Goal: Information Seeking & Learning: Learn about a topic

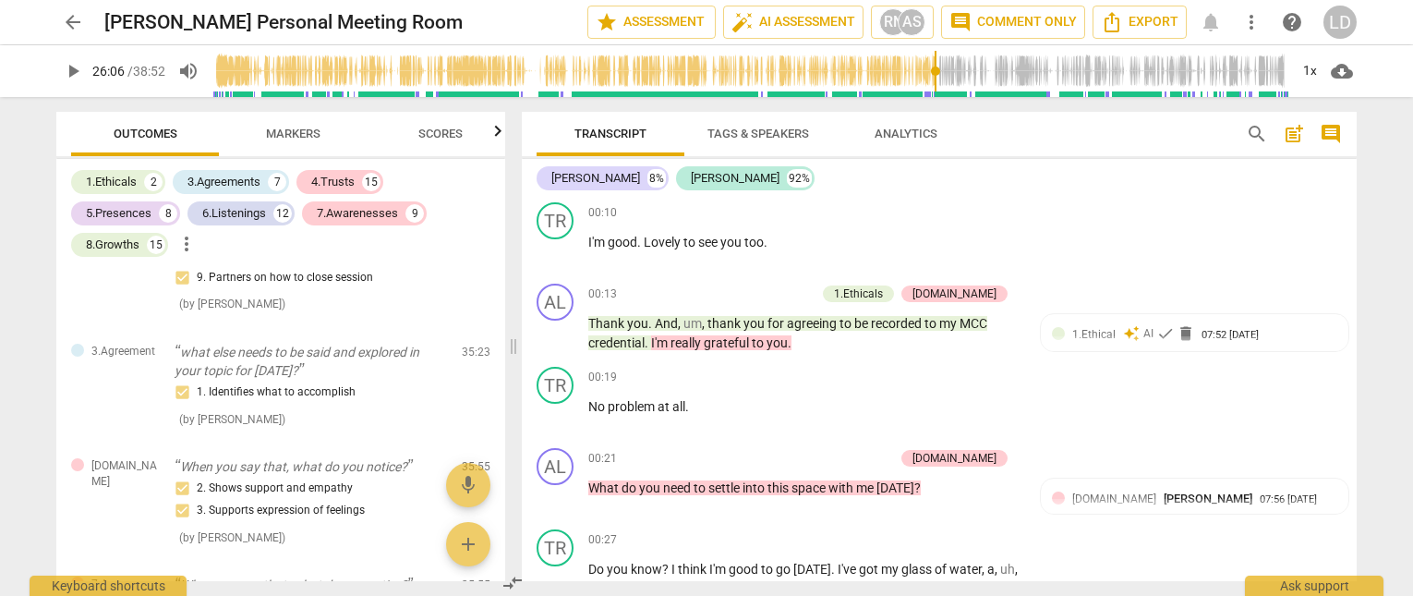
scroll to position [175, 0]
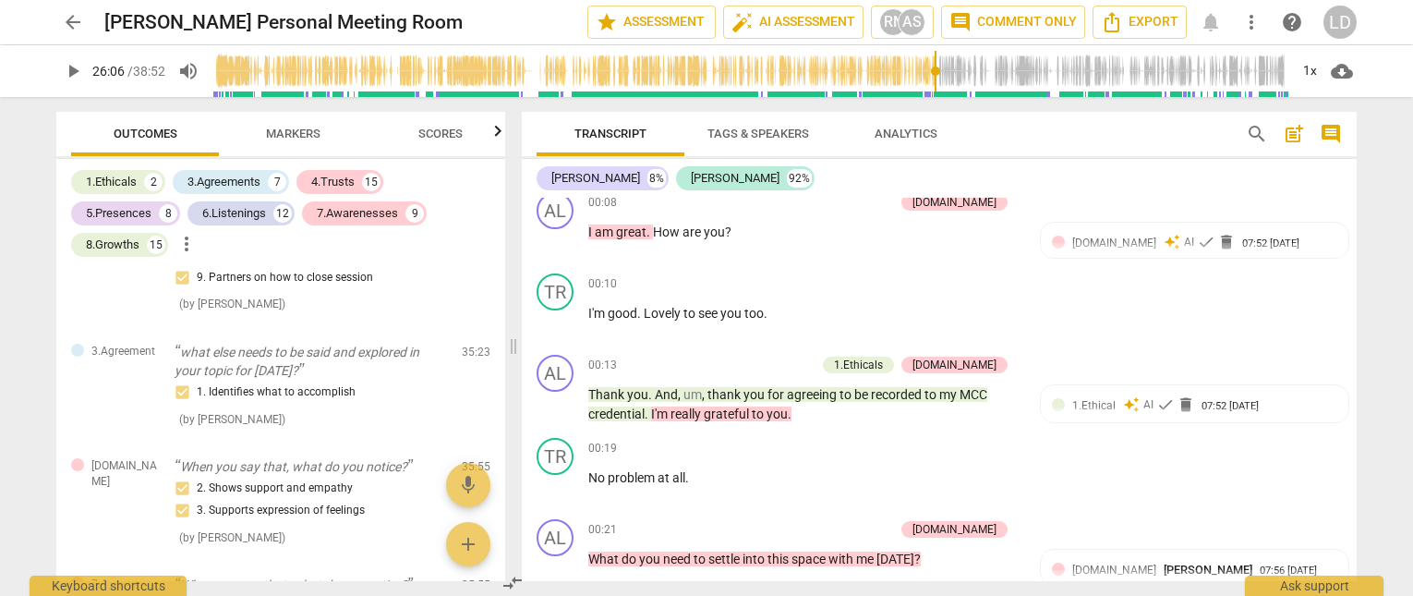
click at [71, 16] on span "arrow_back" at bounding box center [73, 22] width 22 height 22
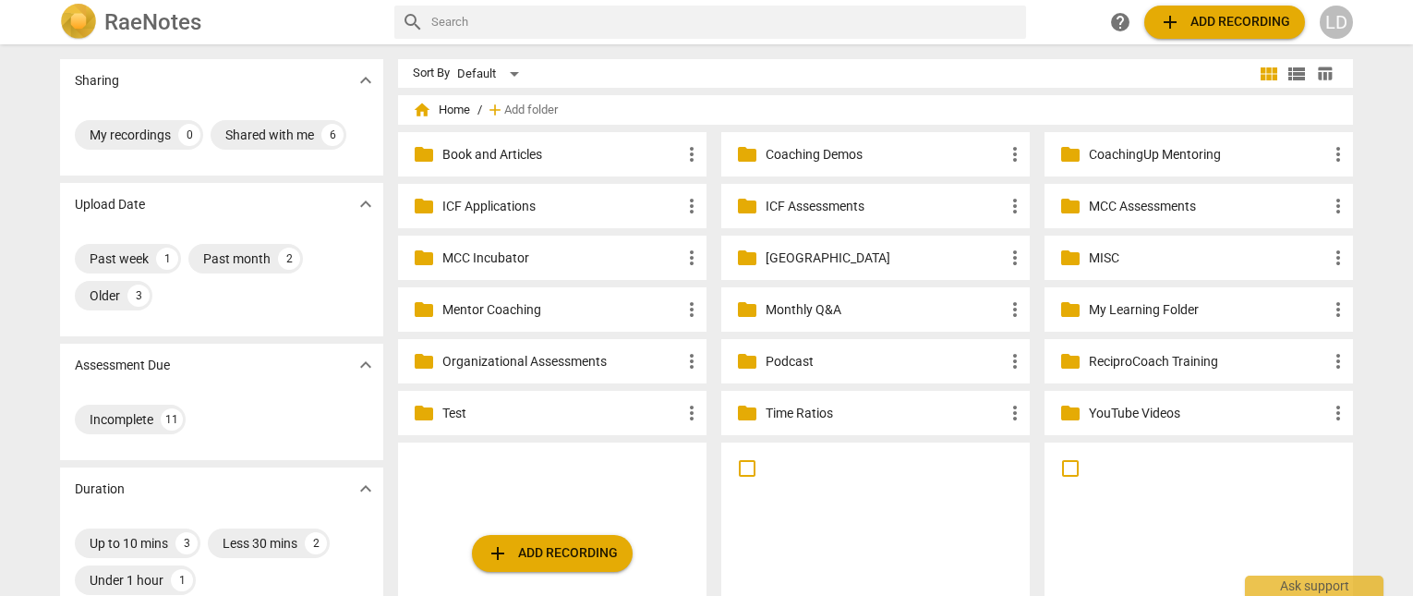
click at [1238, 364] on p "ReciproCoach Training" at bounding box center [1208, 361] width 238 height 19
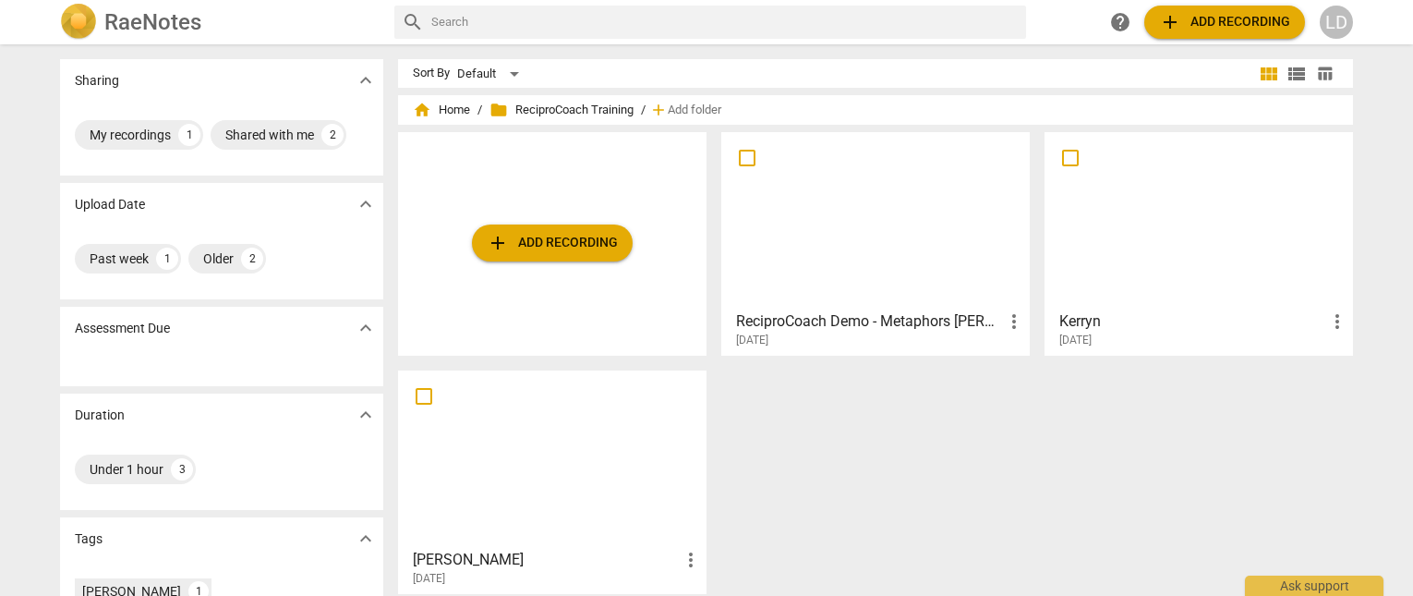
click at [805, 264] on div at bounding box center [876, 220] width 296 height 163
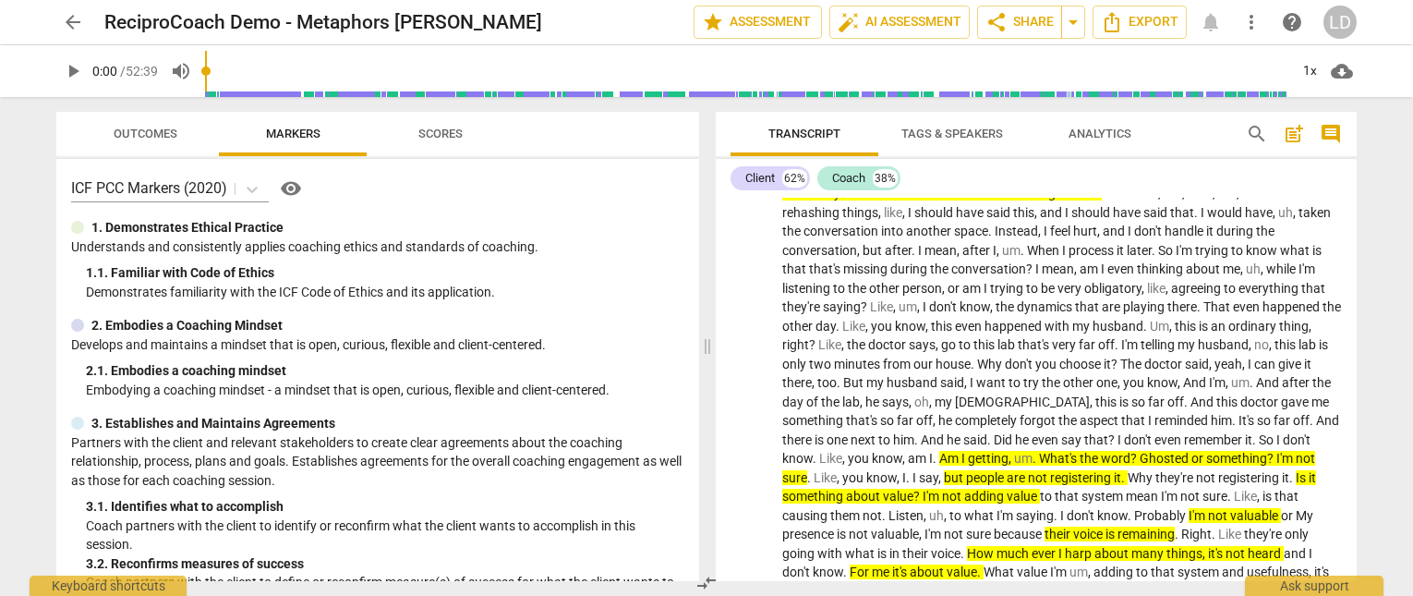
scroll to position [729, 0]
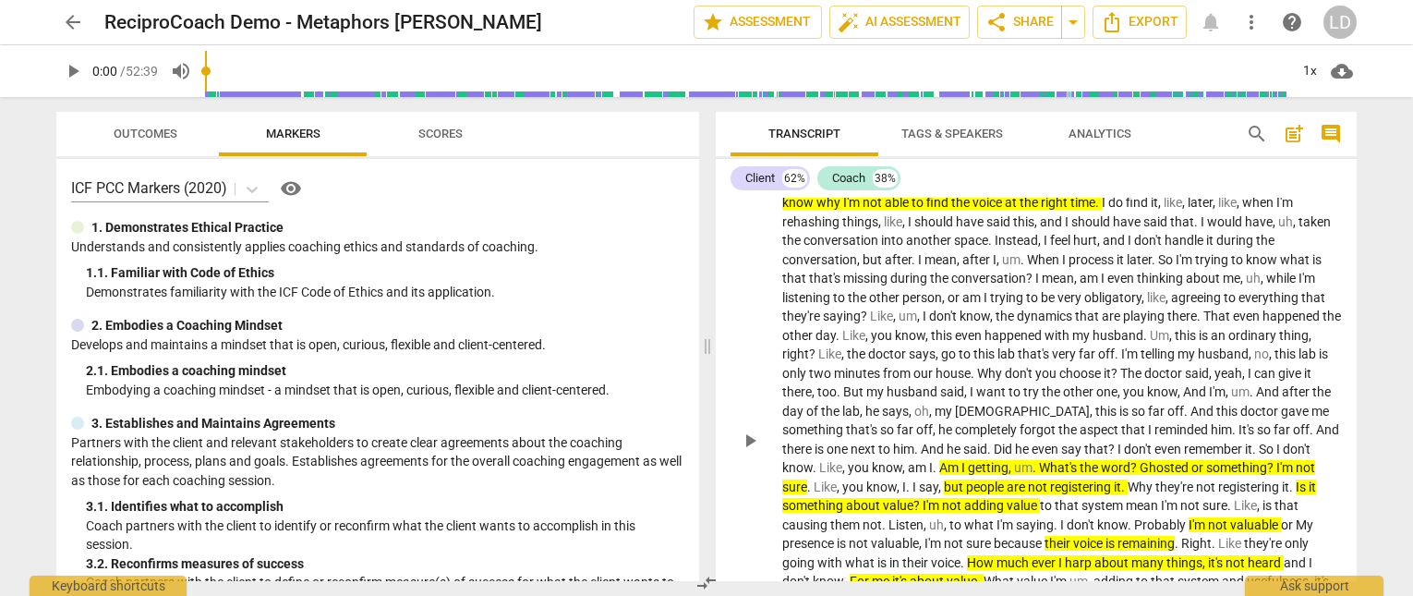
click at [784, 191] on span "I" at bounding box center [785, 183] width 6 height 15
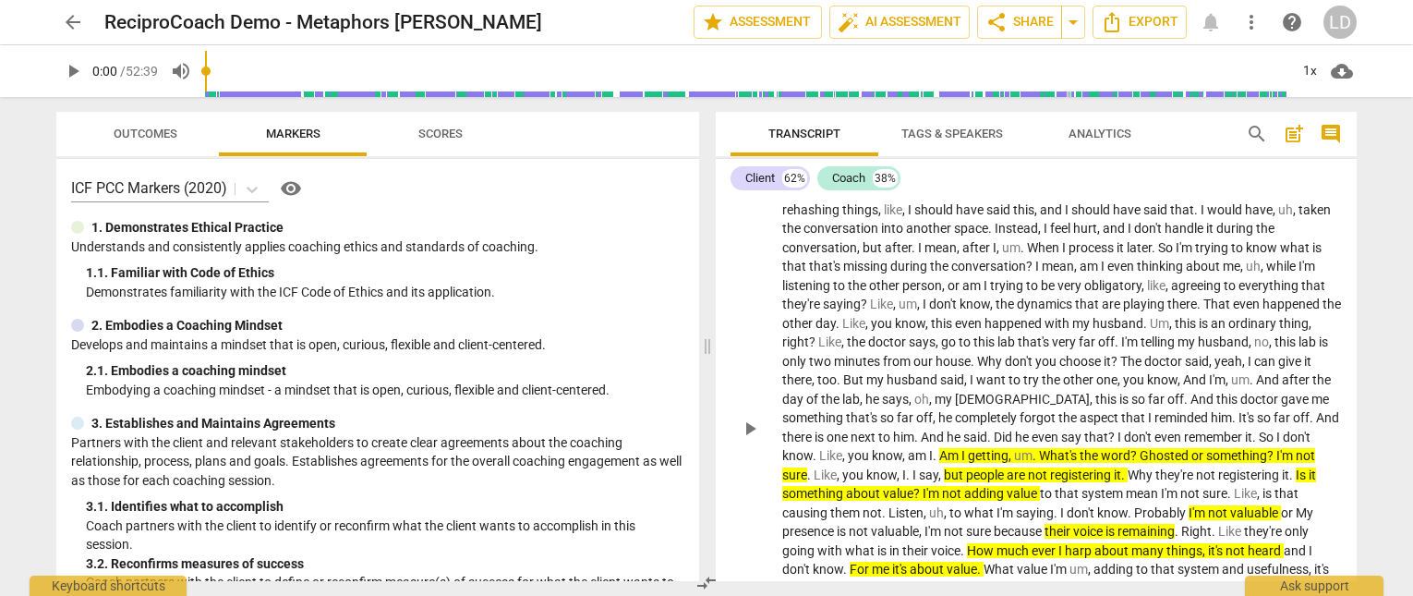
scroll to position [742, 0]
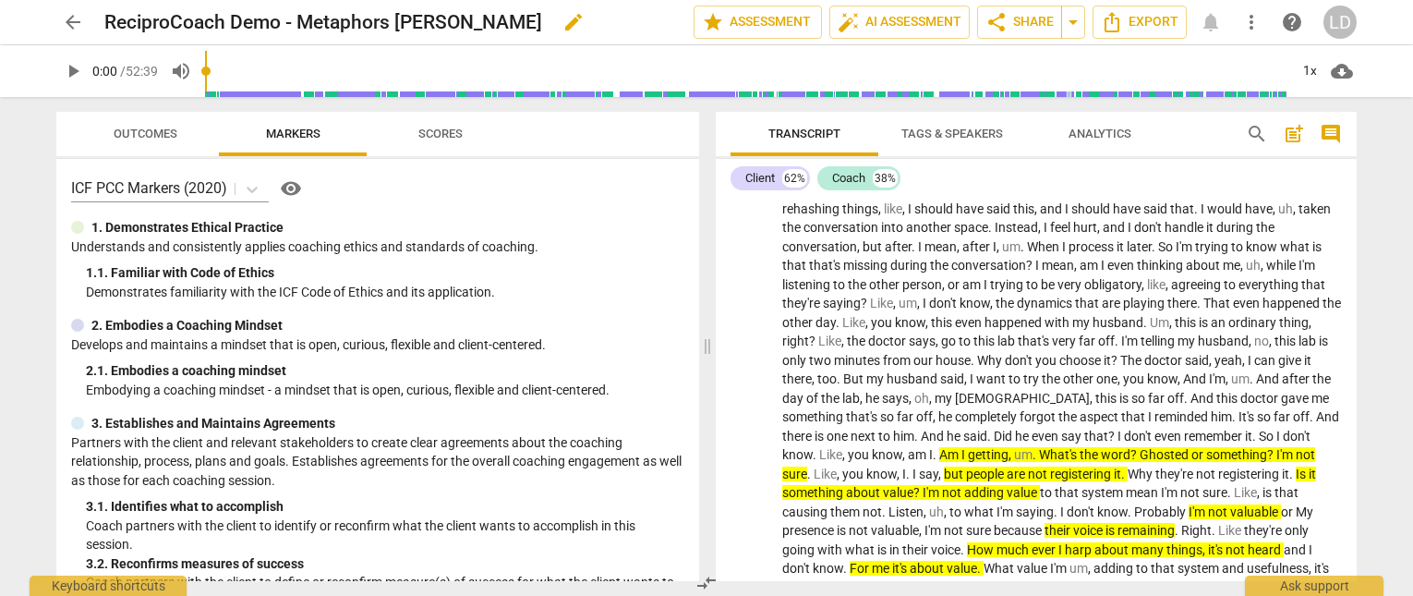
click at [562, 27] on span "edit" at bounding box center [573, 22] width 22 height 22
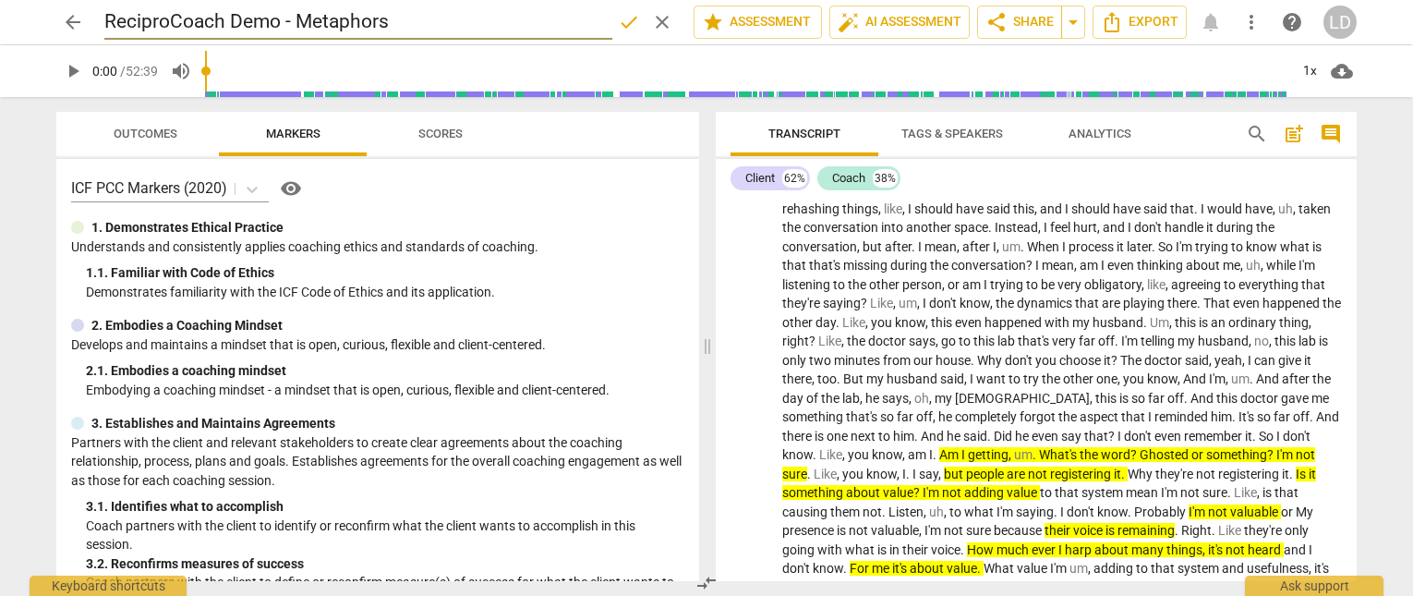
type input "ReciproCoach Demo - Metaphors"
click at [618, 19] on span "done" at bounding box center [629, 22] width 22 height 22
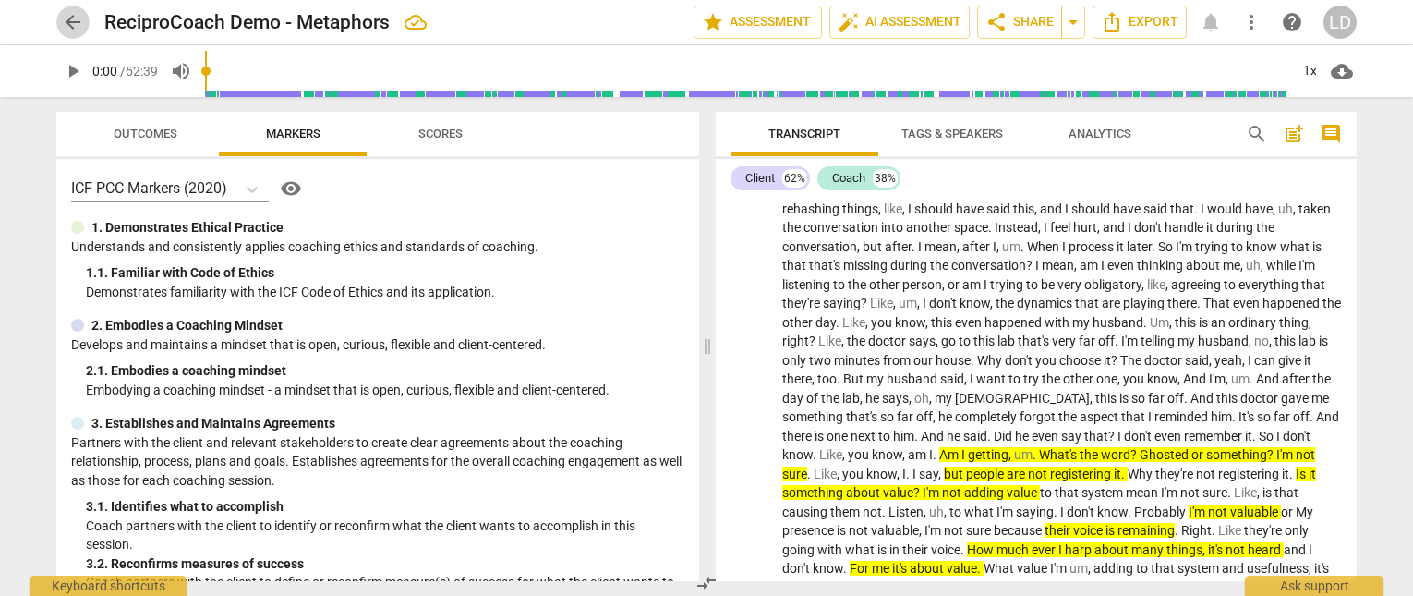
click at [66, 20] on span "arrow_back" at bounding box center [73, 22] width 22 height 22
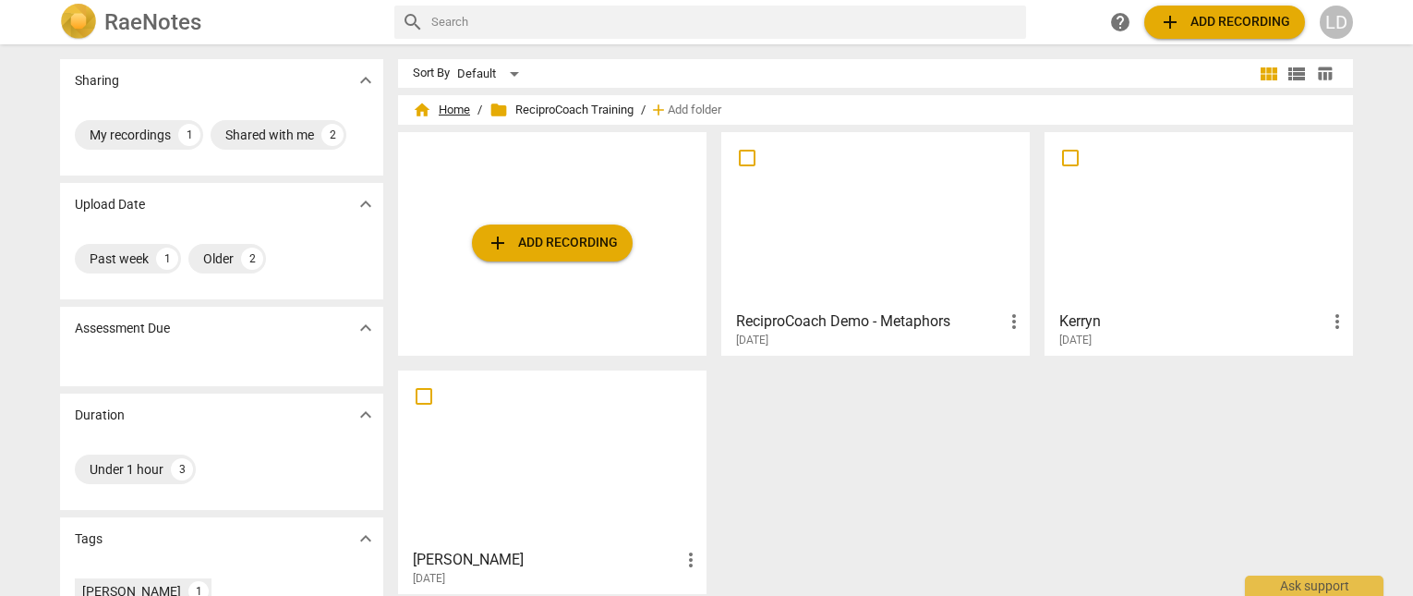
click at [460, 105] on span "home Home" at bounding box center [441, 110] width 57 height 18
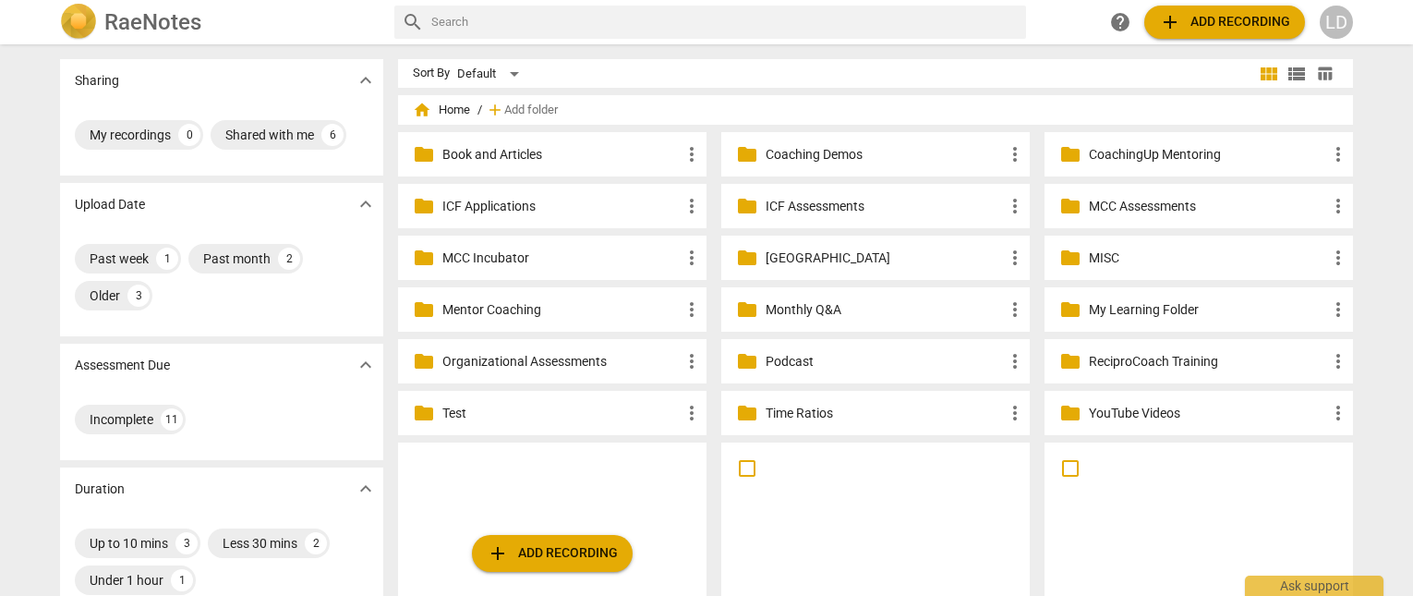
click at [1180, 208] on p "MCC Assessments" at bounding box center [1208, 206] width 238 height 19
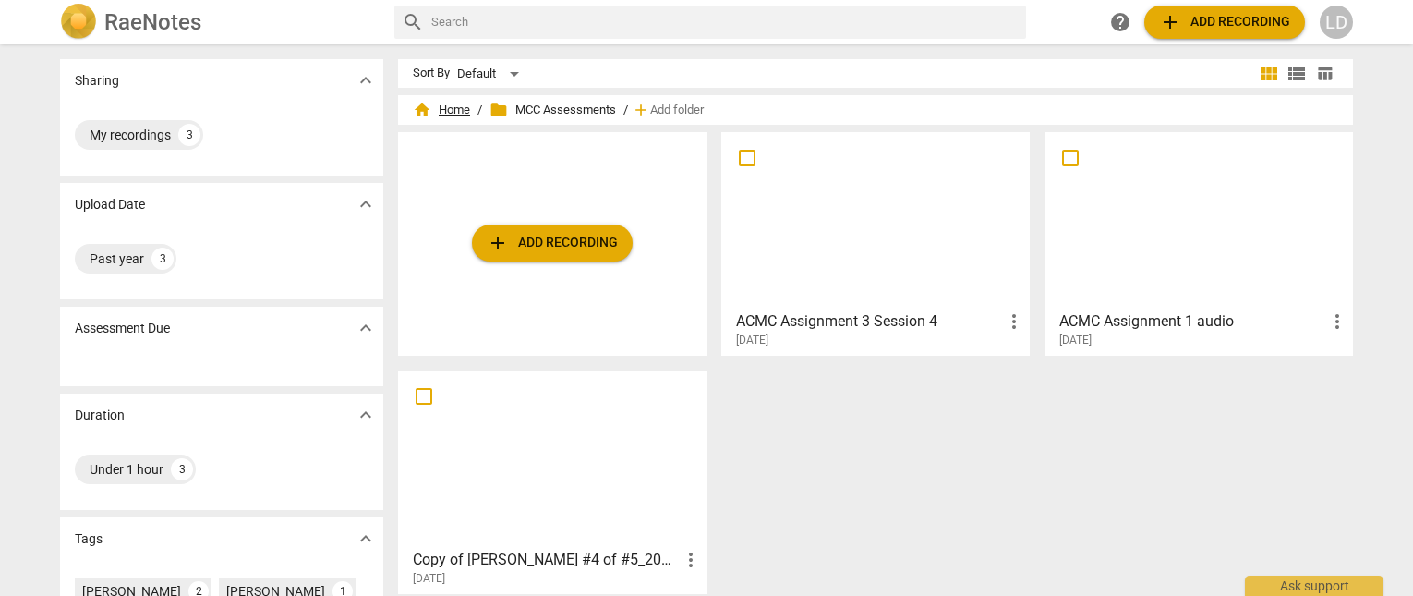
click at [451, 108] on span "home Home" at bounding box center [441, 110] width 57 height 18
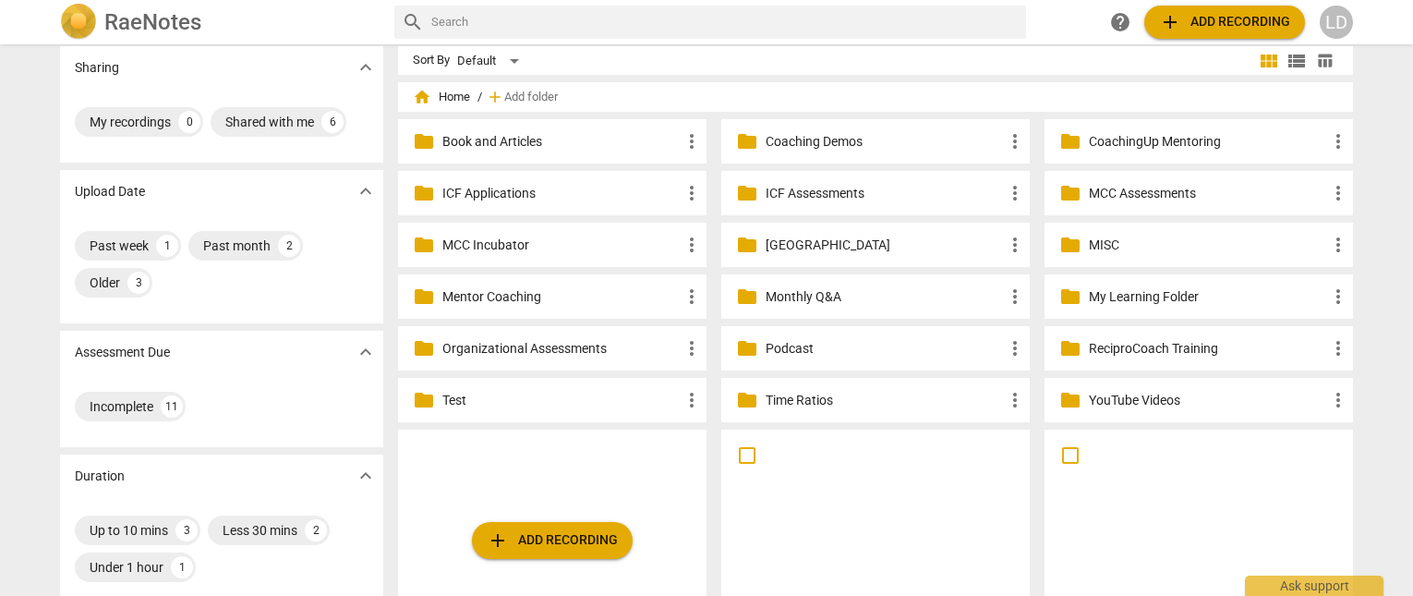
scroll to position [17, 0]
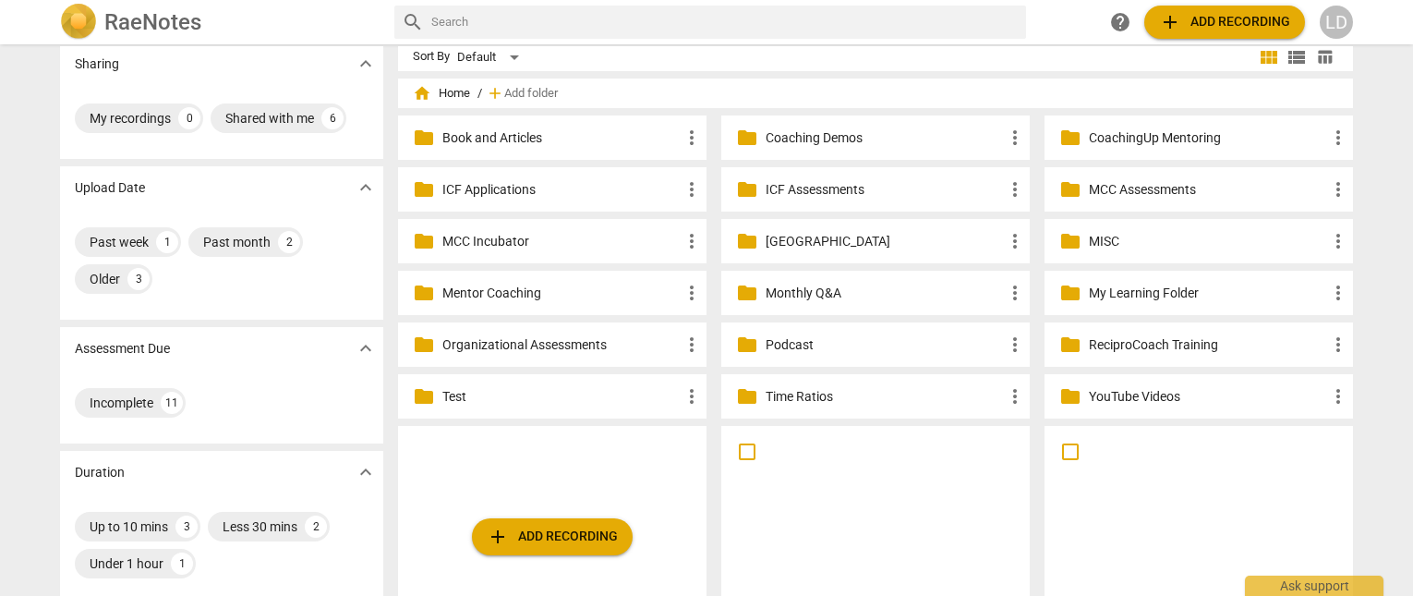
click at [571, 242] on p "MCC Incubator" at bounding box center [561, 241] width 238 height 19
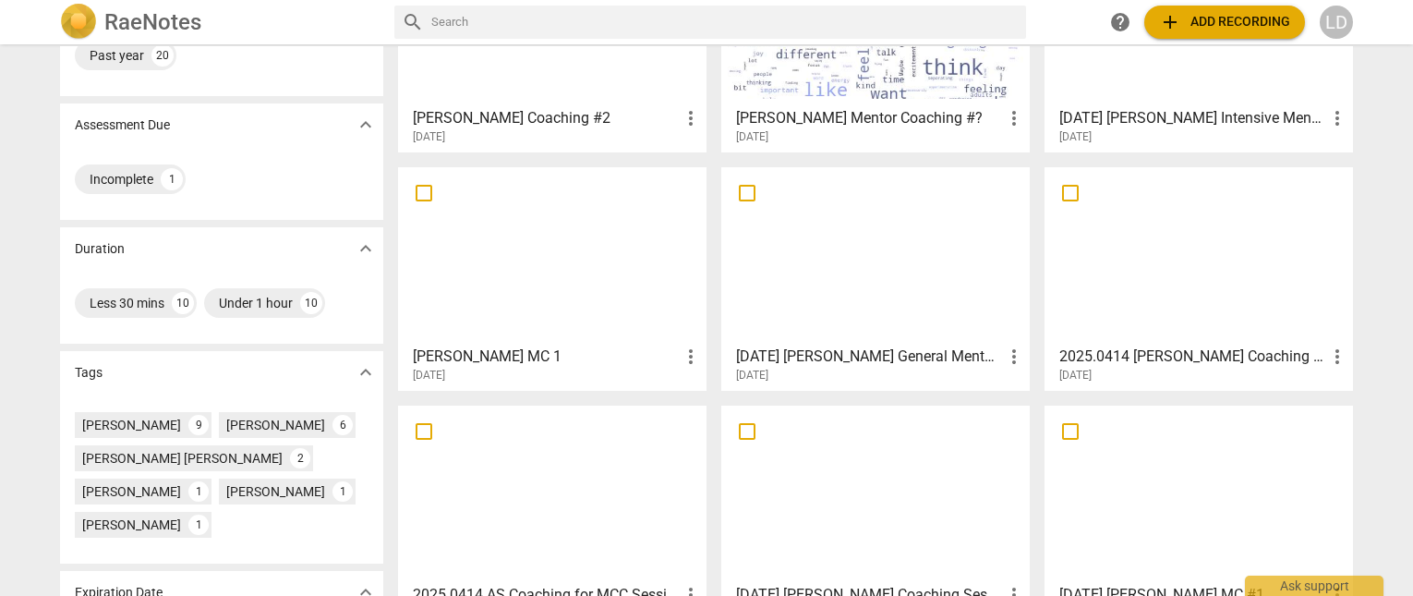
scroll to position [213, 0]
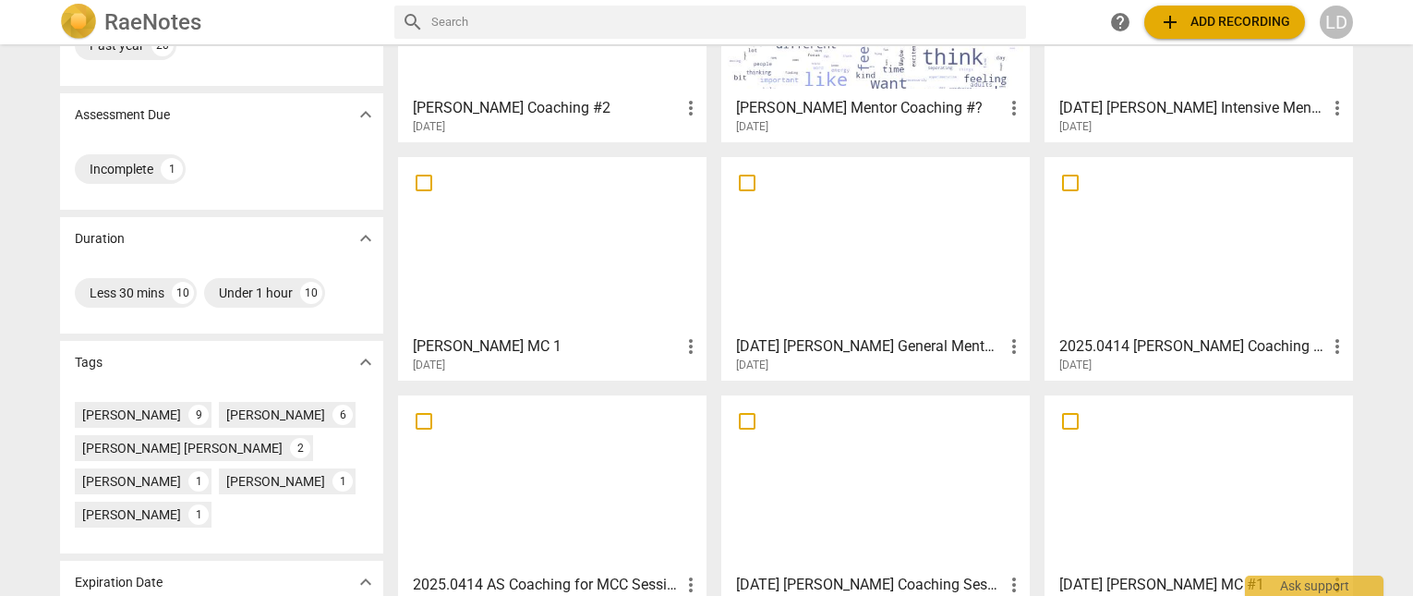
click at [1150, 105] on h3 "[DATE] [PERSON_NAME] Intensive Mentor Coaching Session #2" at bounding box center [1192, 108] width 267 height 22
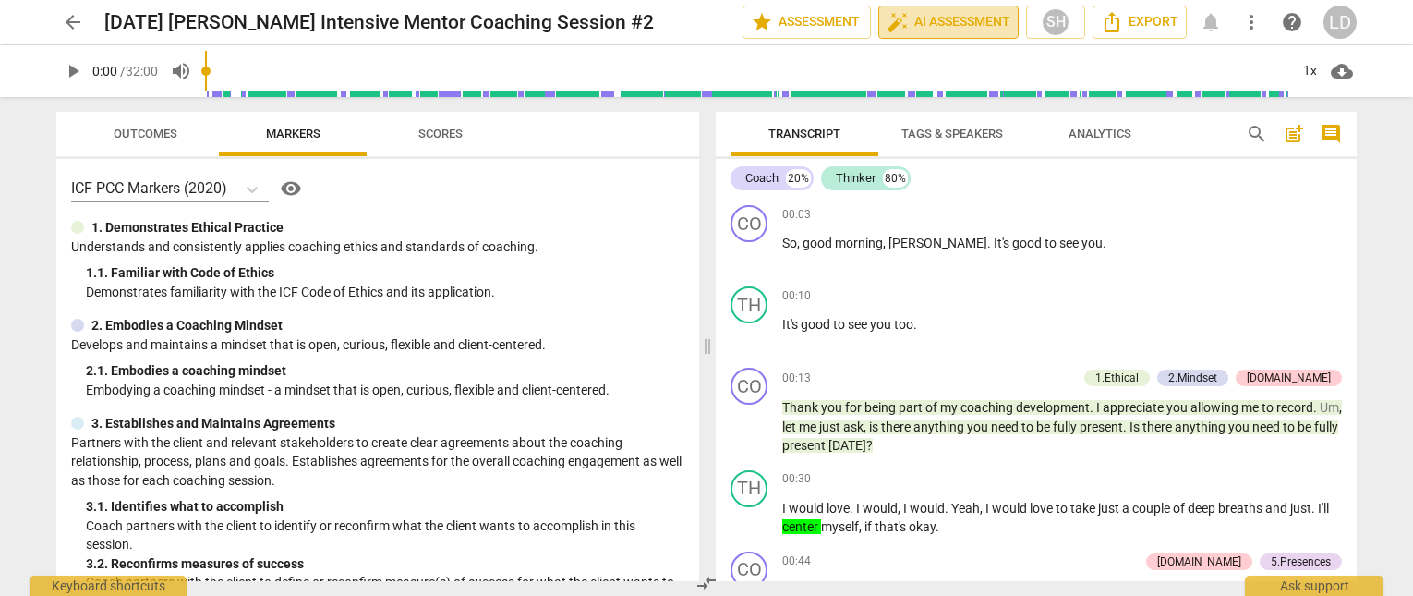
click at [932, 26] on span "auto_fix_high AI Assessment" at bounding box center [949, 22] width 124 height 22
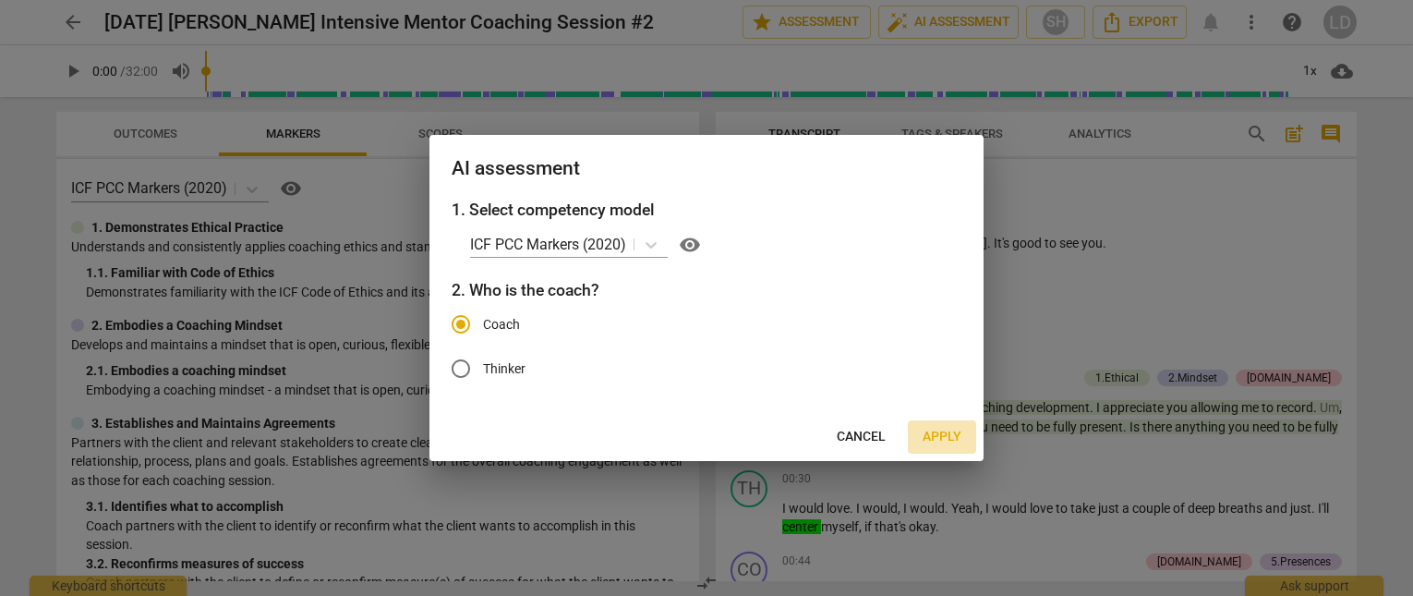
click at [942, 440] on span "Apply" at bounding box center [942, 437] width 39 height 18
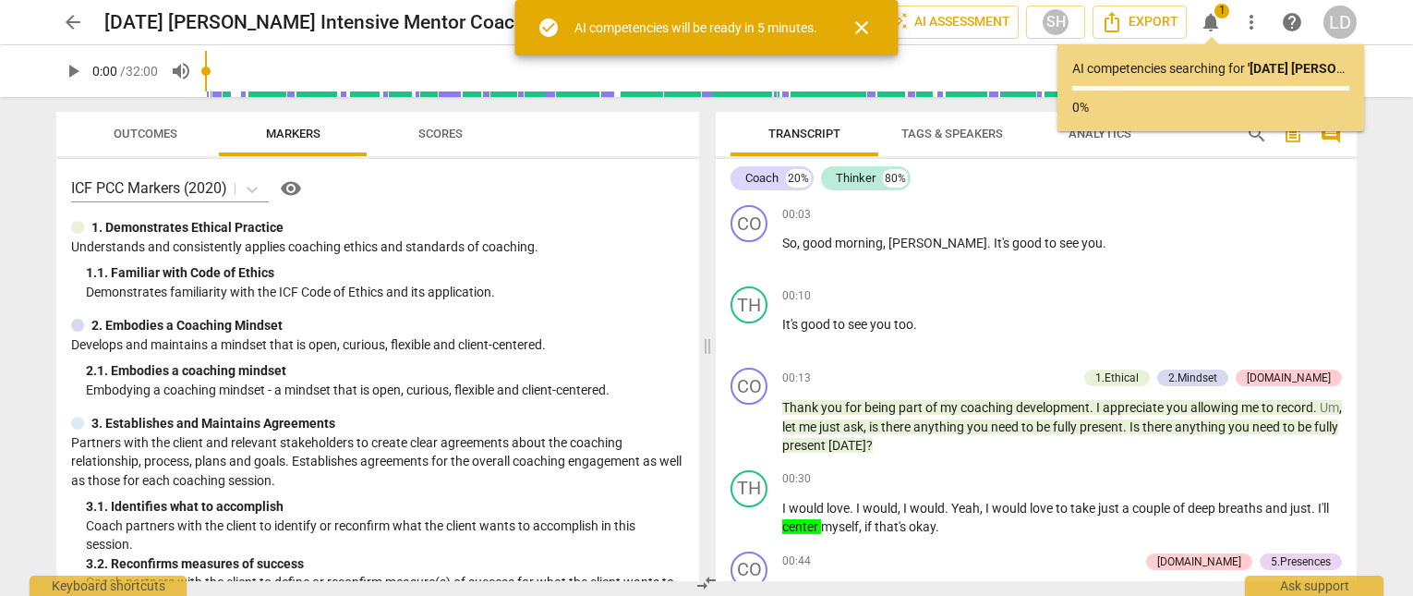
click at [873, 27] on span "close" at bounding box center [862, 28] width 22 height 22
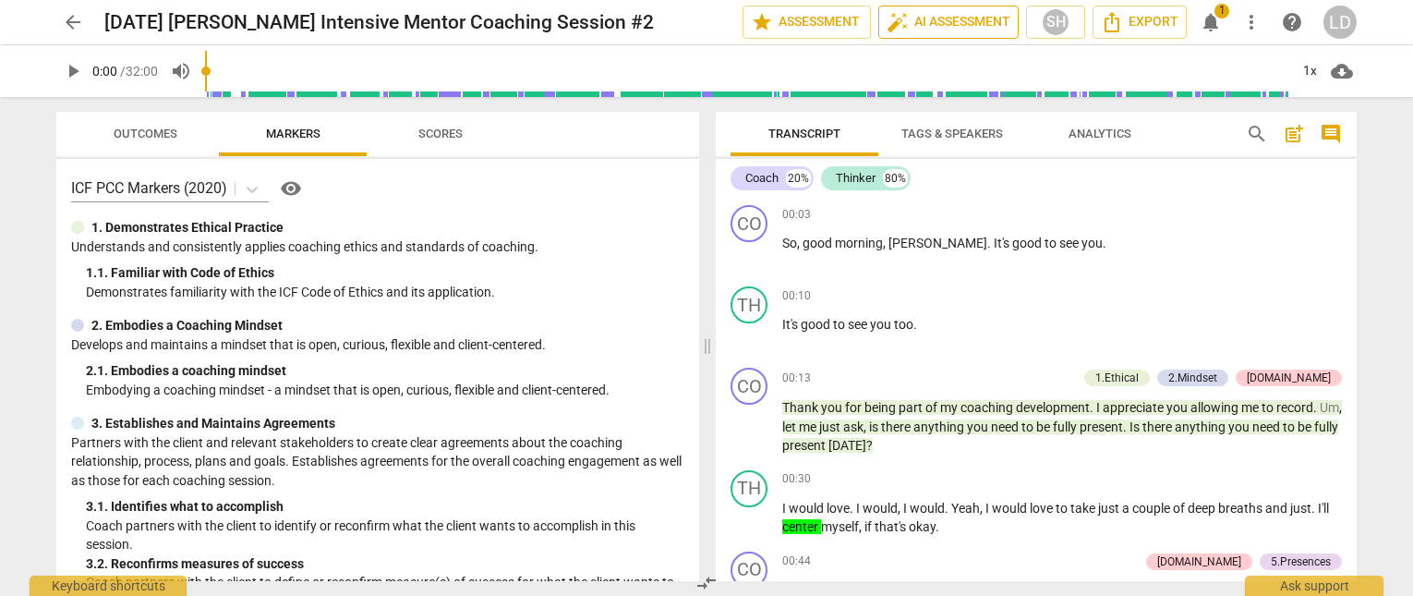
click at [949, 30] on span "auto_fix_high AI Assessment" at bounding box center [949, 22] width 124 height 22
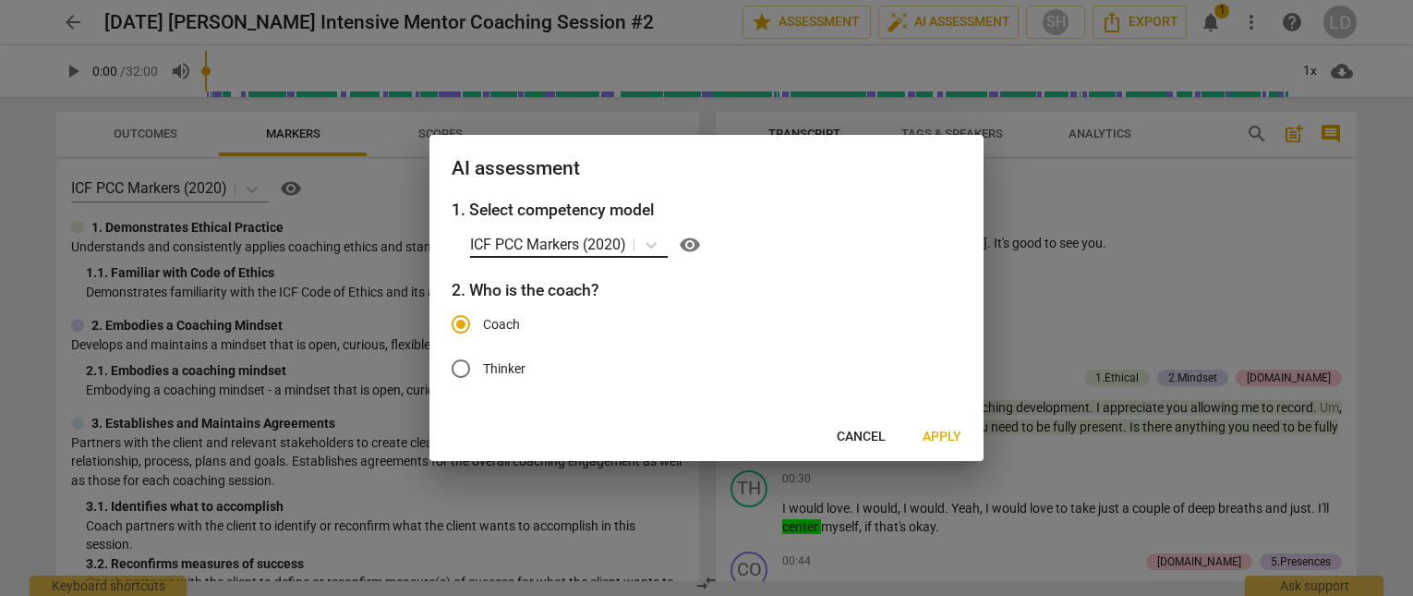
click at [609, 243] on p "ICF PCC Markers (2020)" at bounding box center [548, 244] width 156 height 21
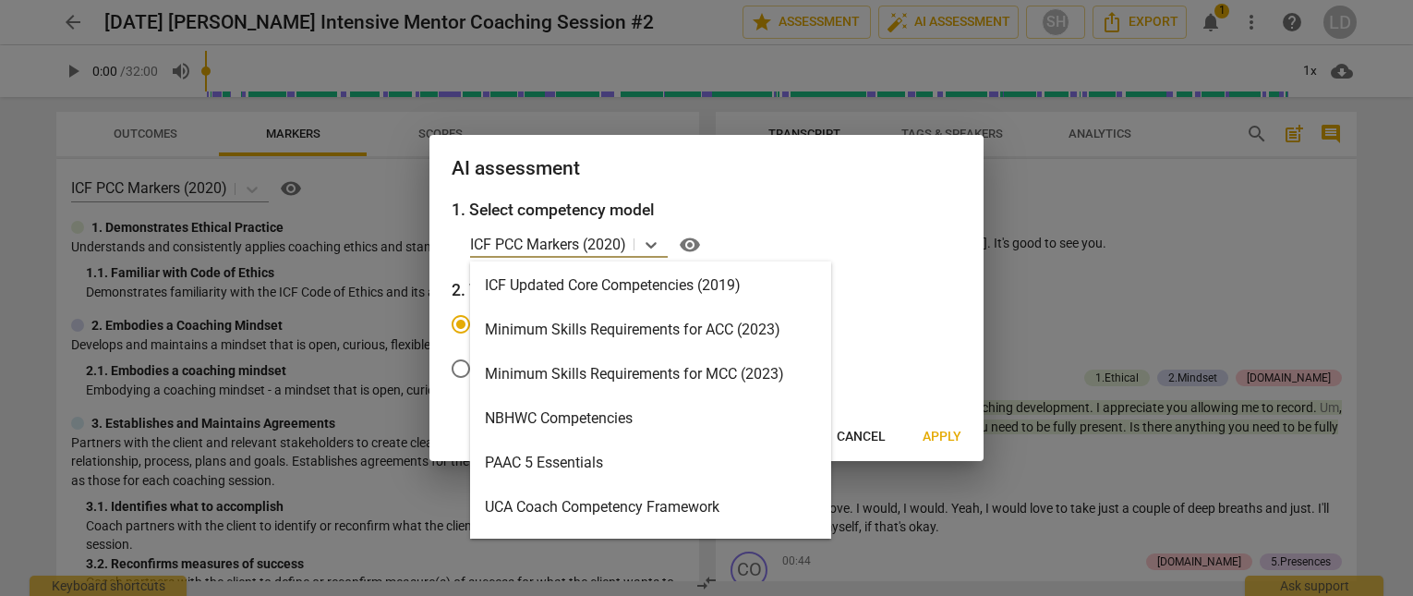
scroll to position [362, 0]
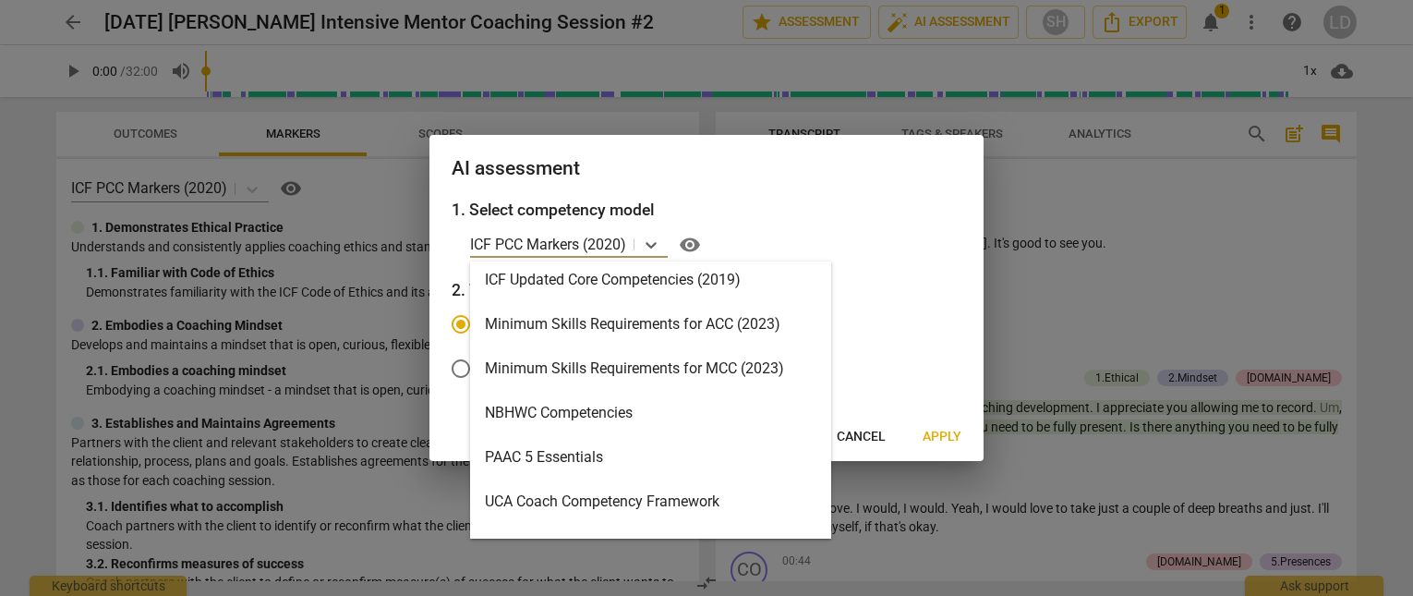
click at [586, 376] on div "Minimum Skills Requirements for MCC (2023)" at bounding box center [650, 368] width 361 height 44
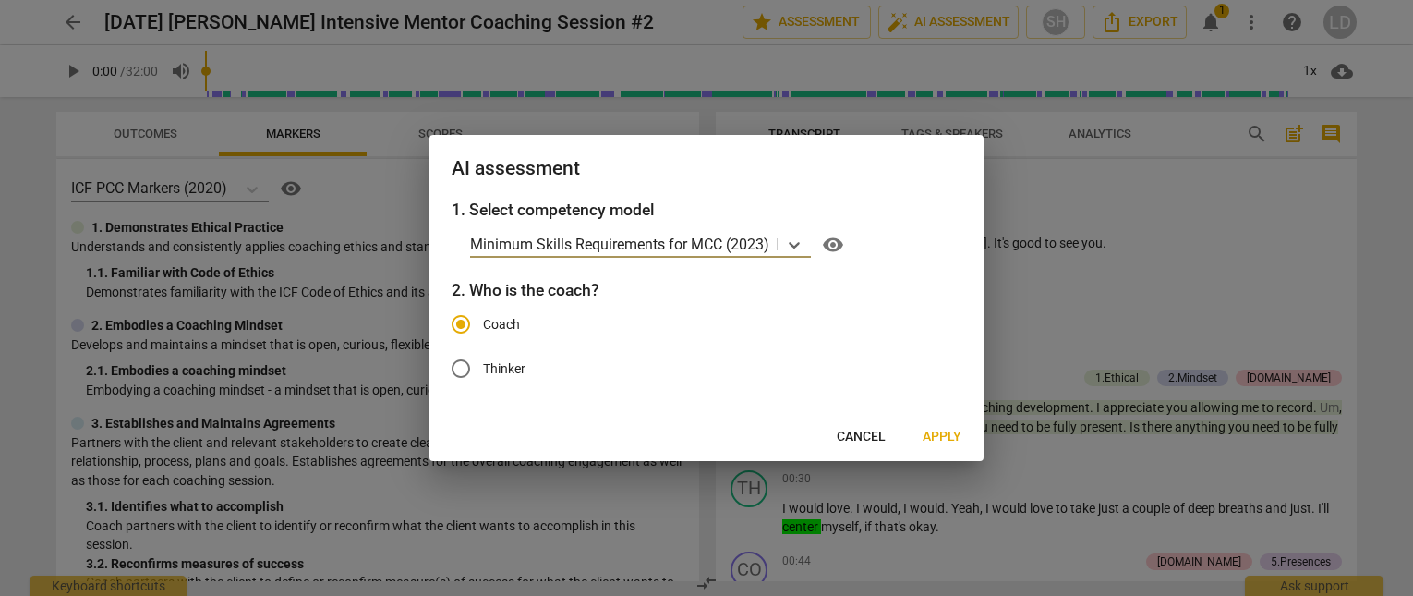
click at [928, 440] on span "Apply" at bounding box center [942, 437] width 39 height 18
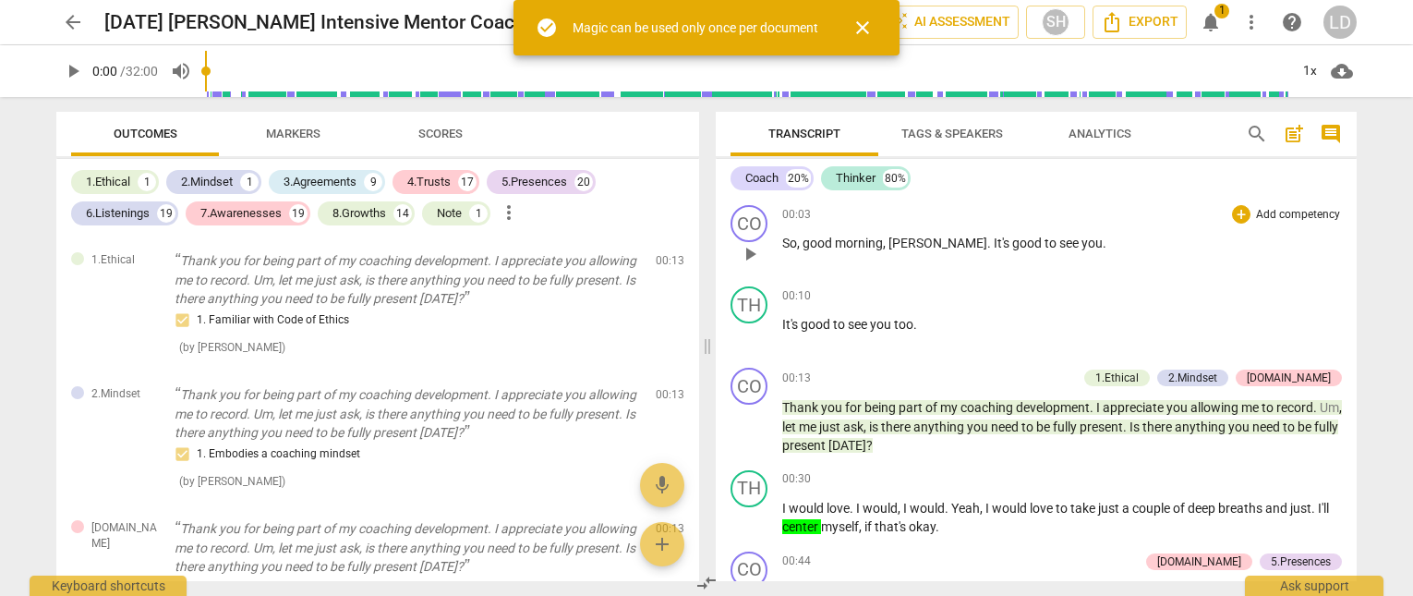
click at [958, 270] on div "00:03 + Add competency keyboard_arrow_right So , good morning , [PERSON_NAME] .…" at bounding box center [1062, 238] width 560 height 66
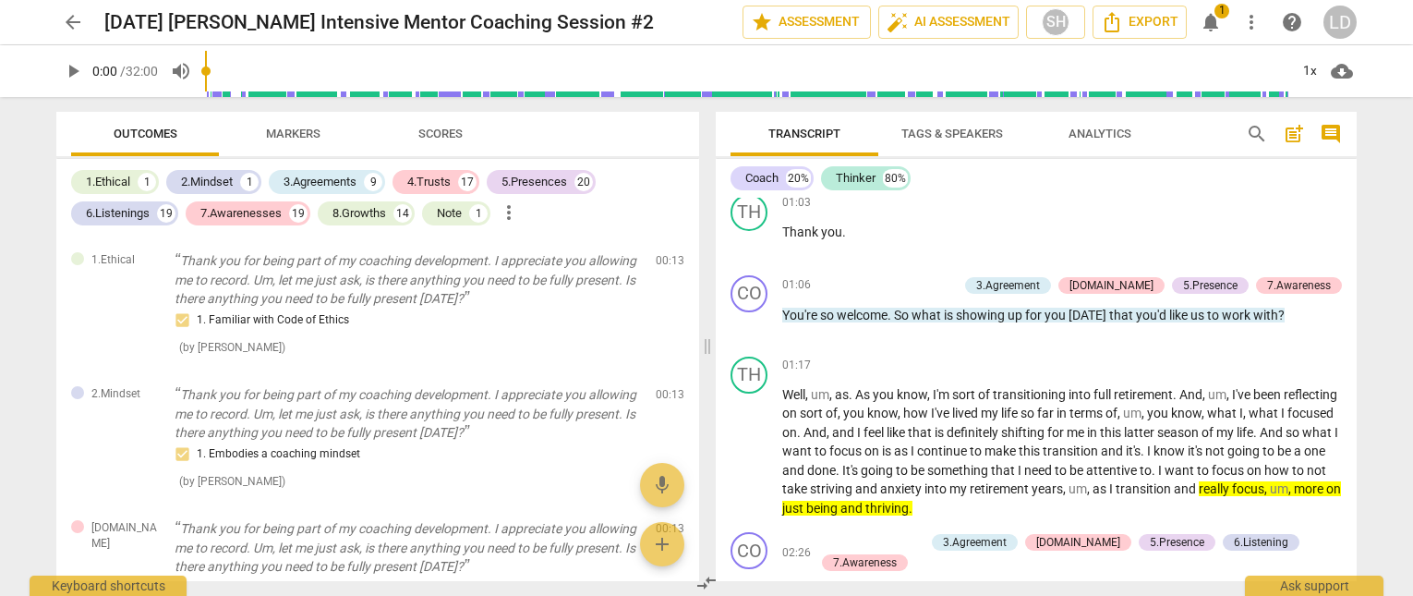
scroll to position [440, 0]
click at [68, 29] on span "arrow_back" at bounding box center [73, 22] width 22 height 22
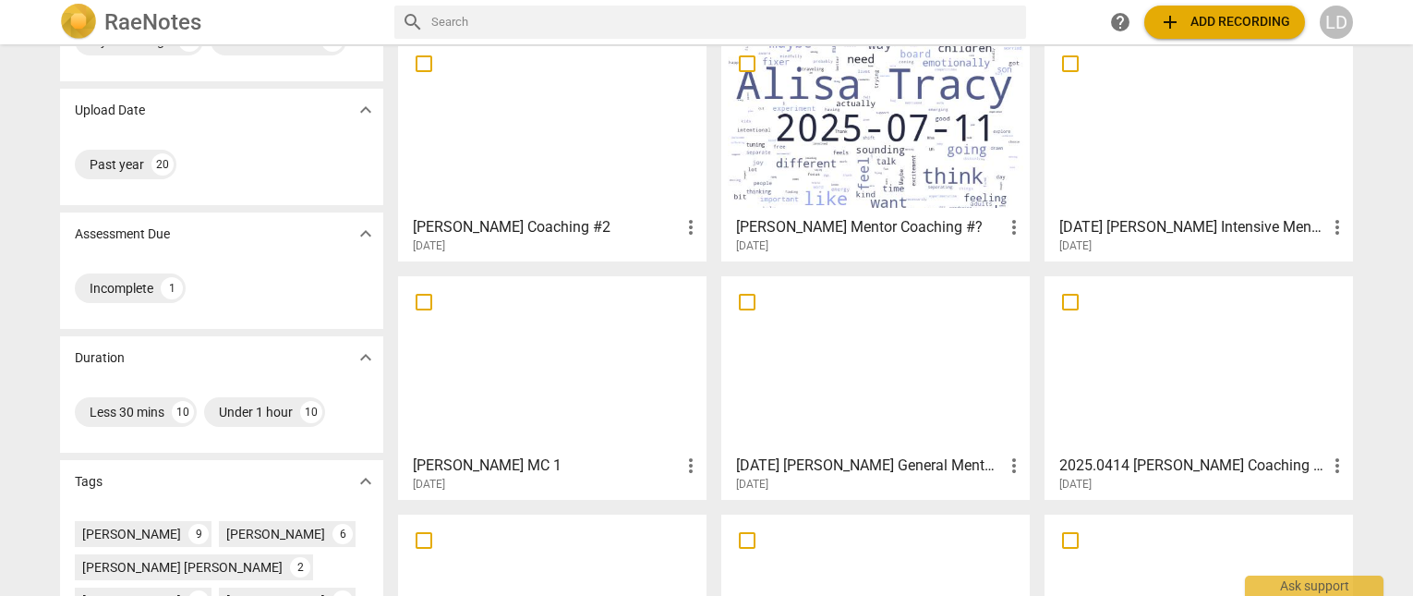
scroll to position [87, 0]
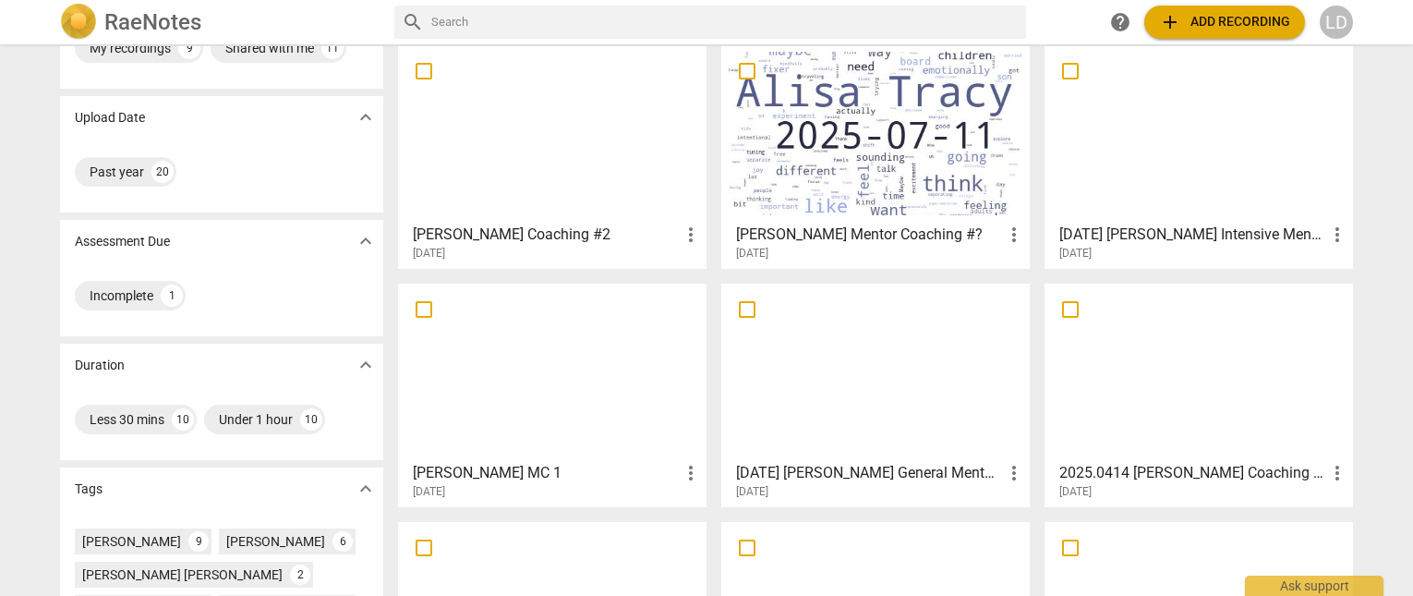
click at [932, 422] on div at bounding box center [876, 371] width 296 height 163
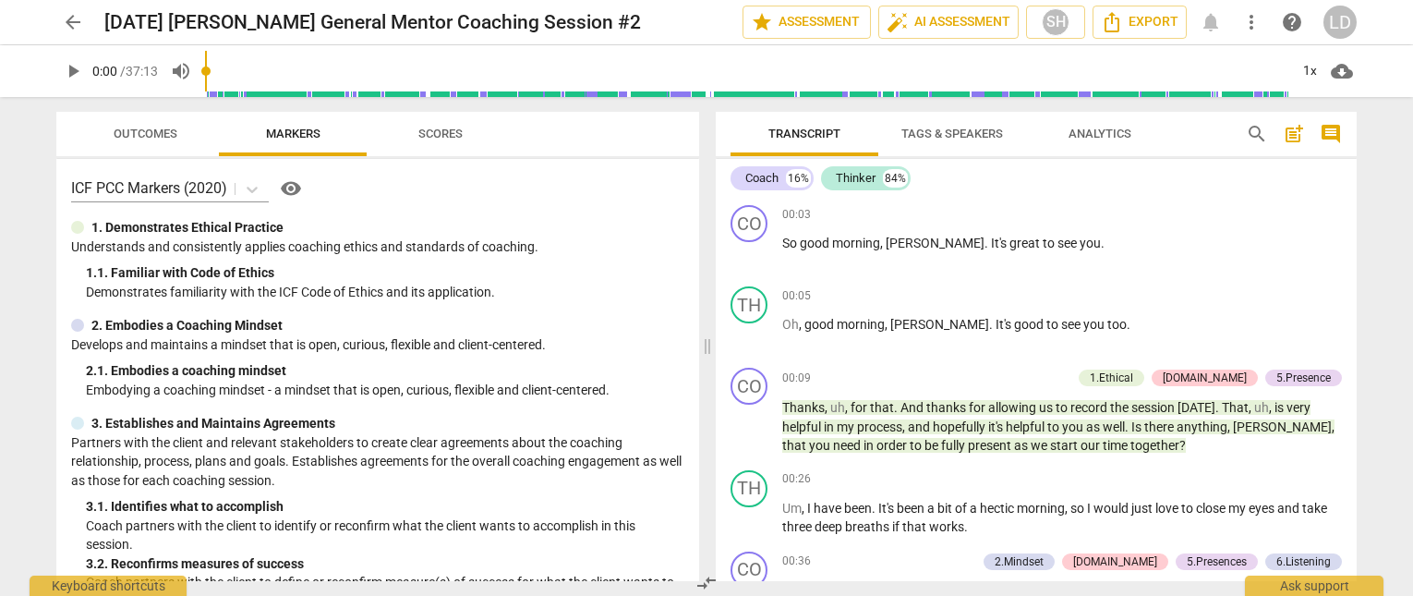
click at [77, 20] on span "arrow_back" at bounding box center [73, 22] width 22 height 22
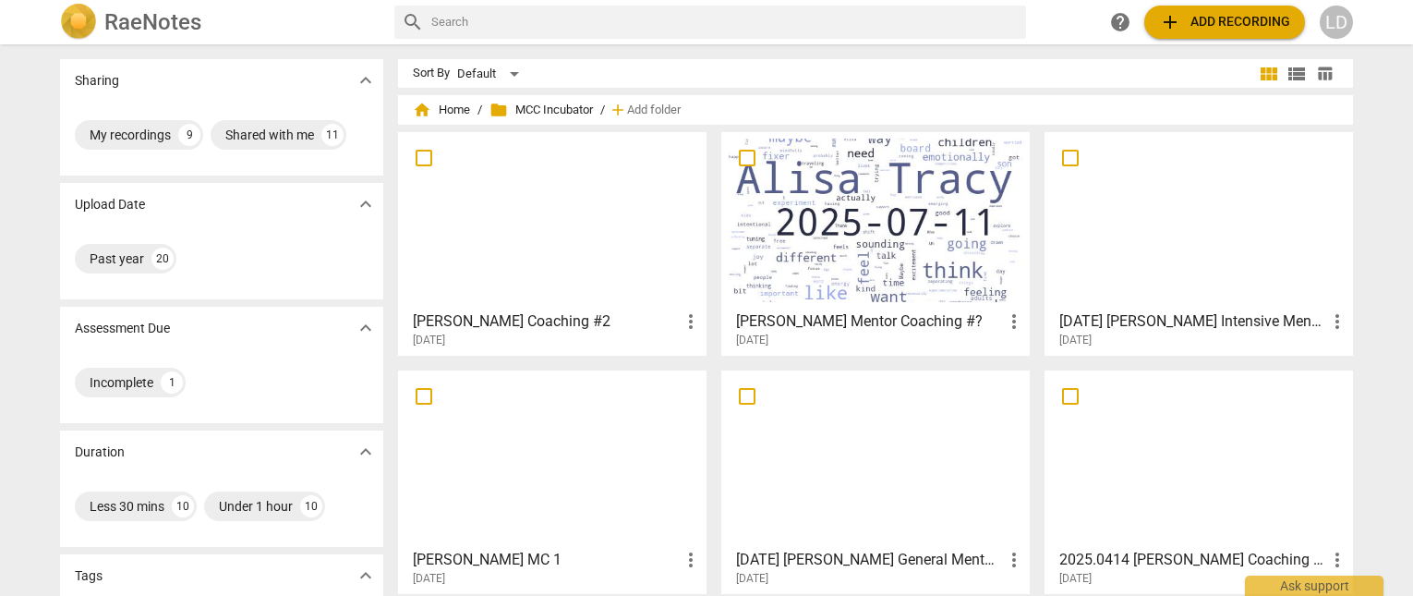
click at [1154, 452] on div at bounding box center [1199, 458] width 296 height 163
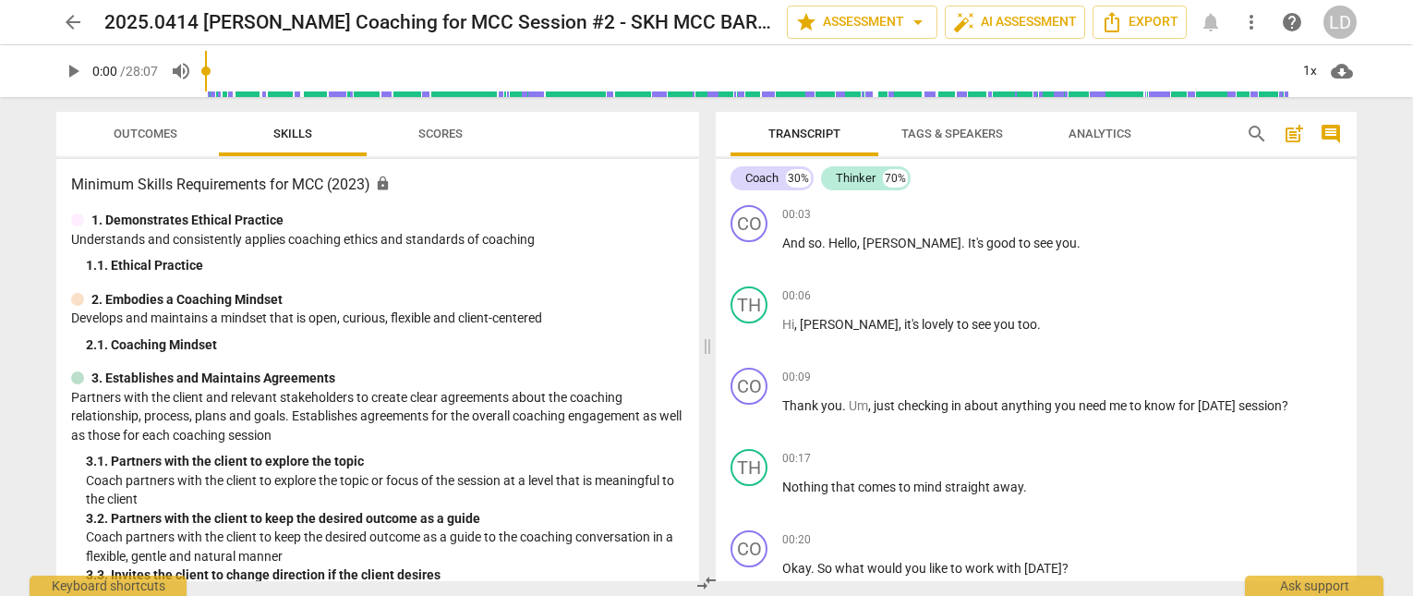
click at [69, 21] on span "arrow_back" at bounding box center [73, 22] width 22 height 22
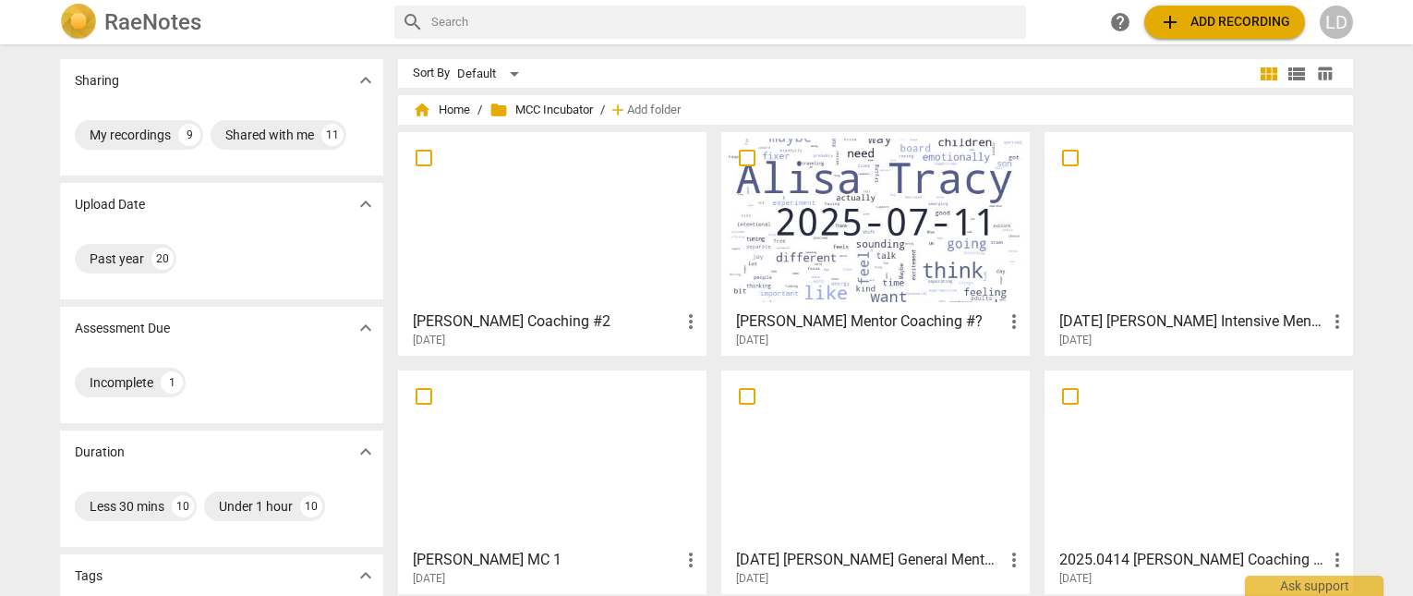
click at [1181, 248] on div at bounding box center [1199, 220] width 296 height 163
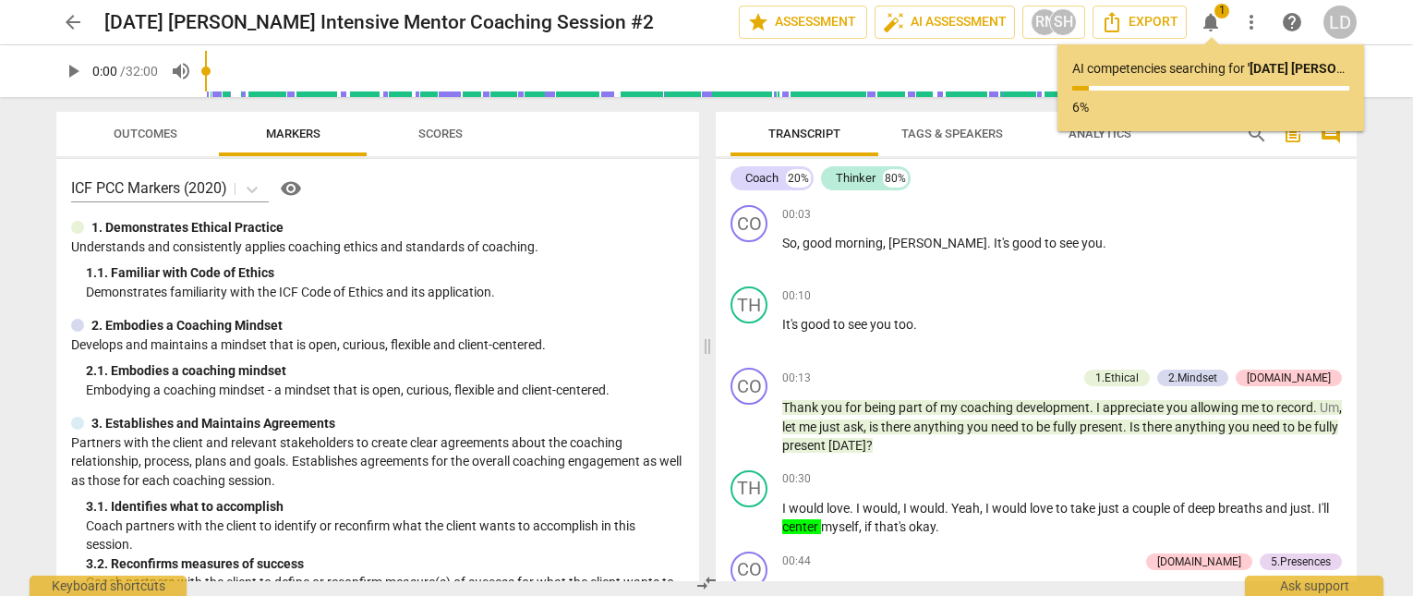
click at [76, 24] on span "arrow_back" at bounding box center [73, 22] width 22 height 22
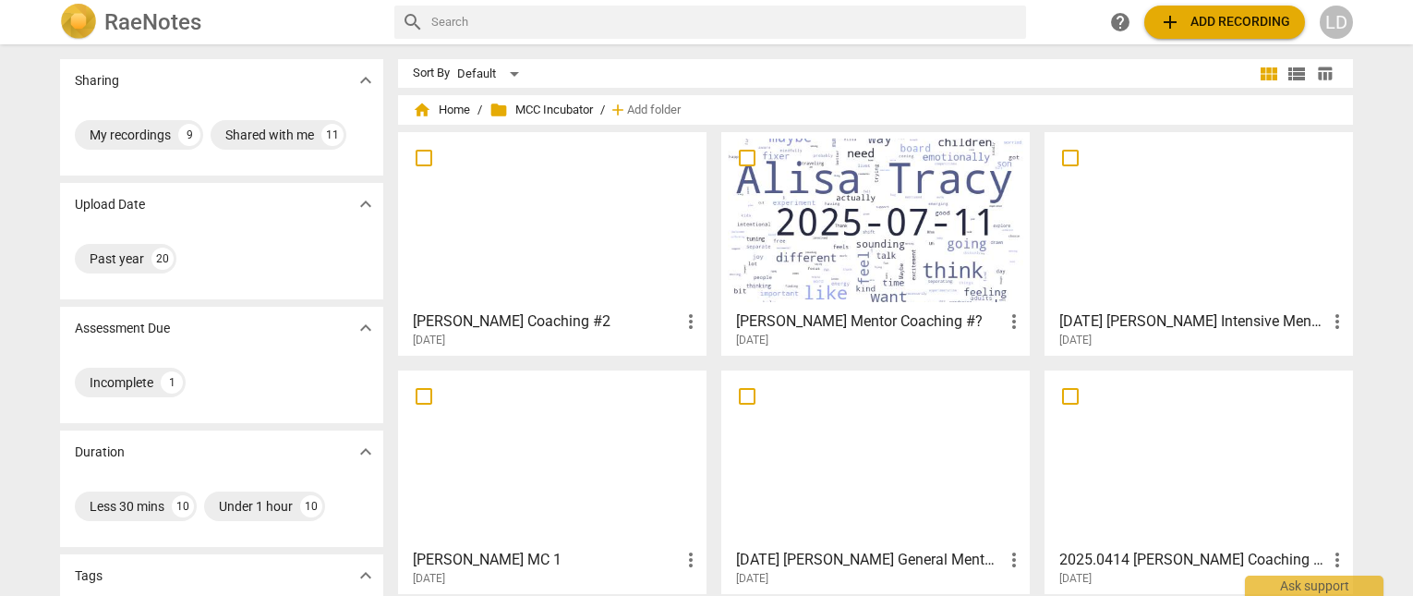
click at [1335, 310] on span "more_vert" at bounding box center [1337, 321] width 22 height 22
click at [1240, 216] on div at bounding box center [706, 298] width 1413 height 596
click at [1240, 216] on div at bounding box center [1199, 220] width 296 height 163
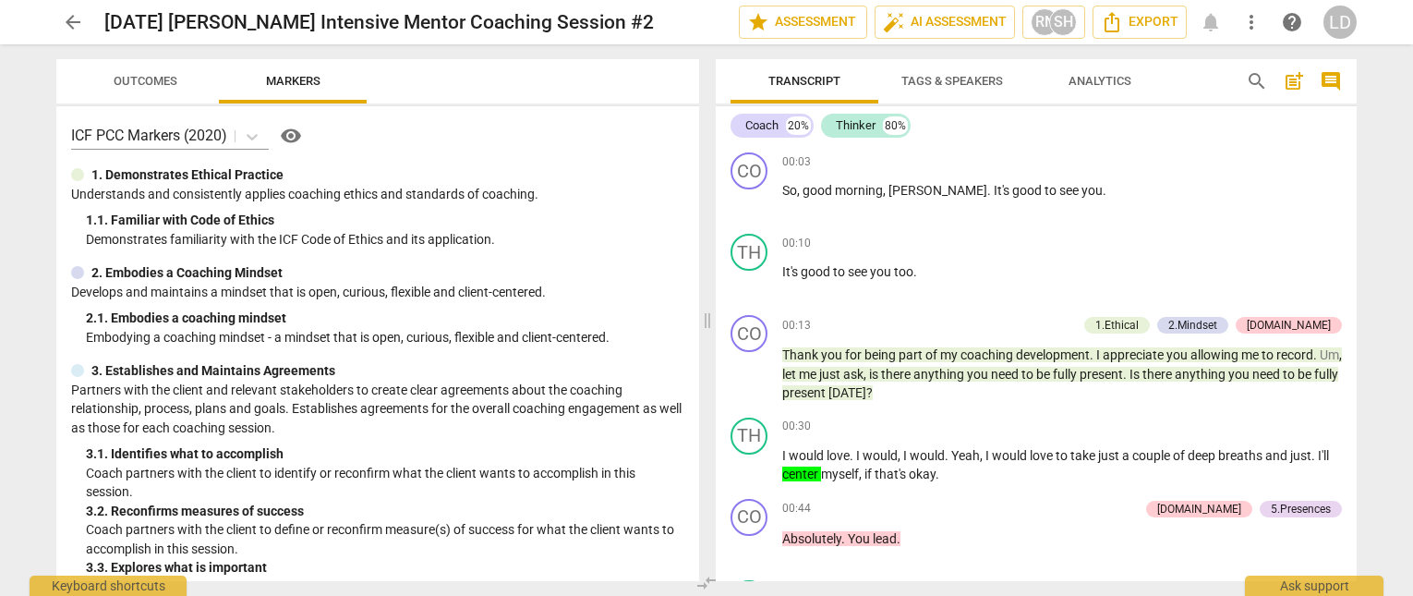
click at [1252, 13] on span "more_vert" at bounding box center [1251, 22] width 22 height 22
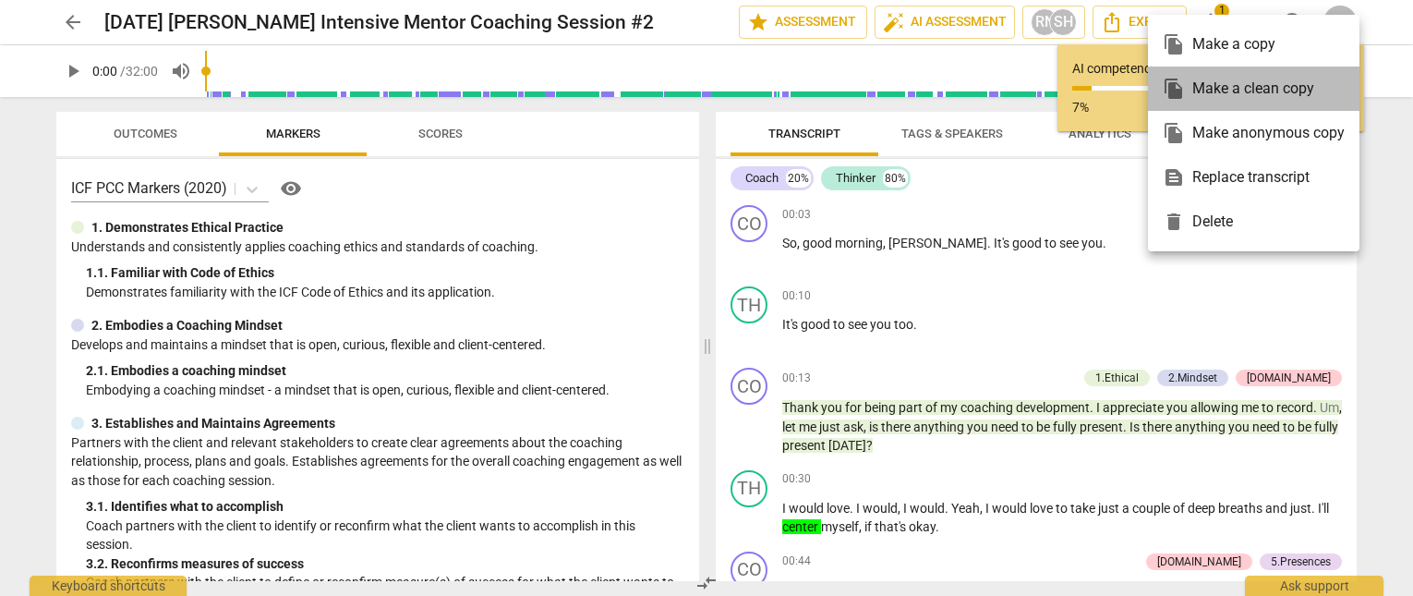
click at [1243, 86] on div "file_copy Make a clean copy" at bounding box center [1254, 88] width 182 height 44
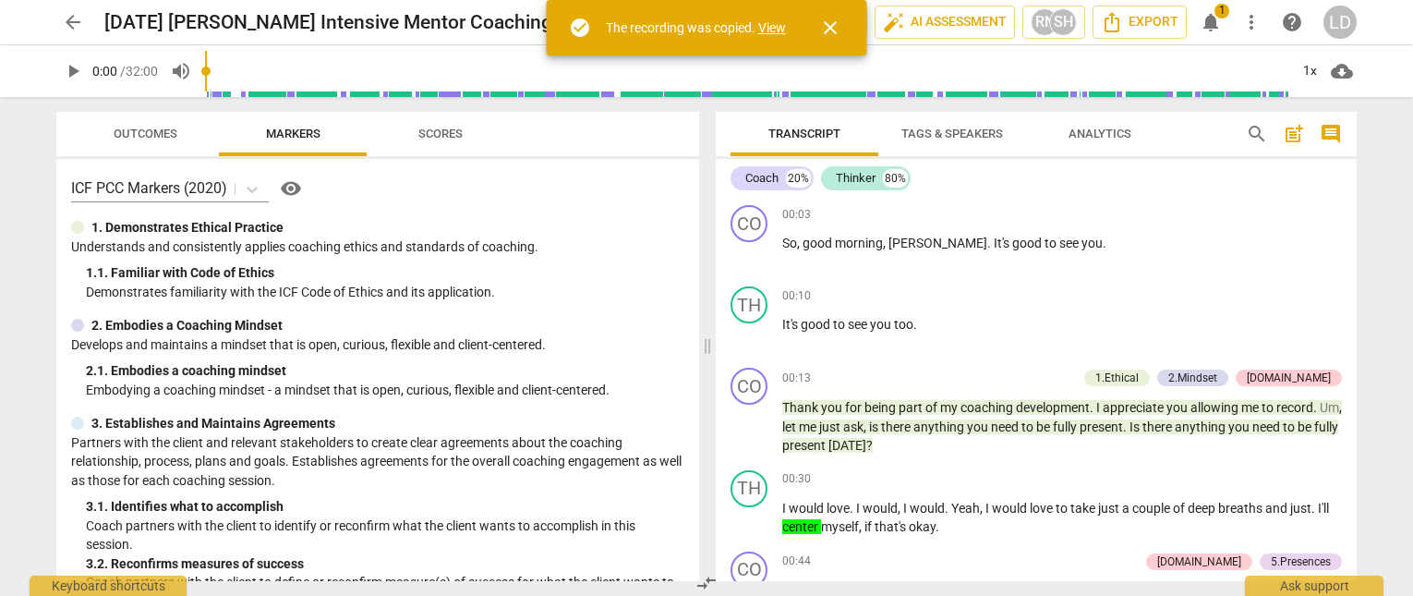
click at [82, 22] on span "arrow_back" at bounding box center [73, 22] width 22 height 22
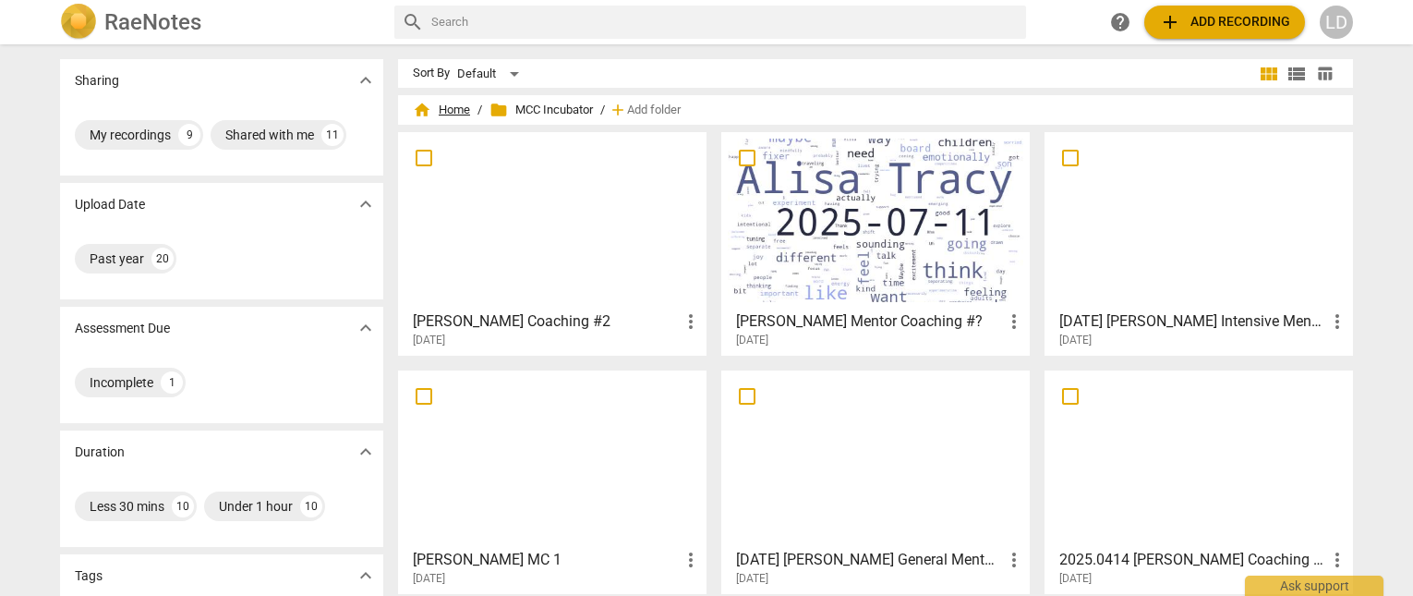
click at [458, 111] on span "home Home" at bounding box center [441, 110] width 57 height 18
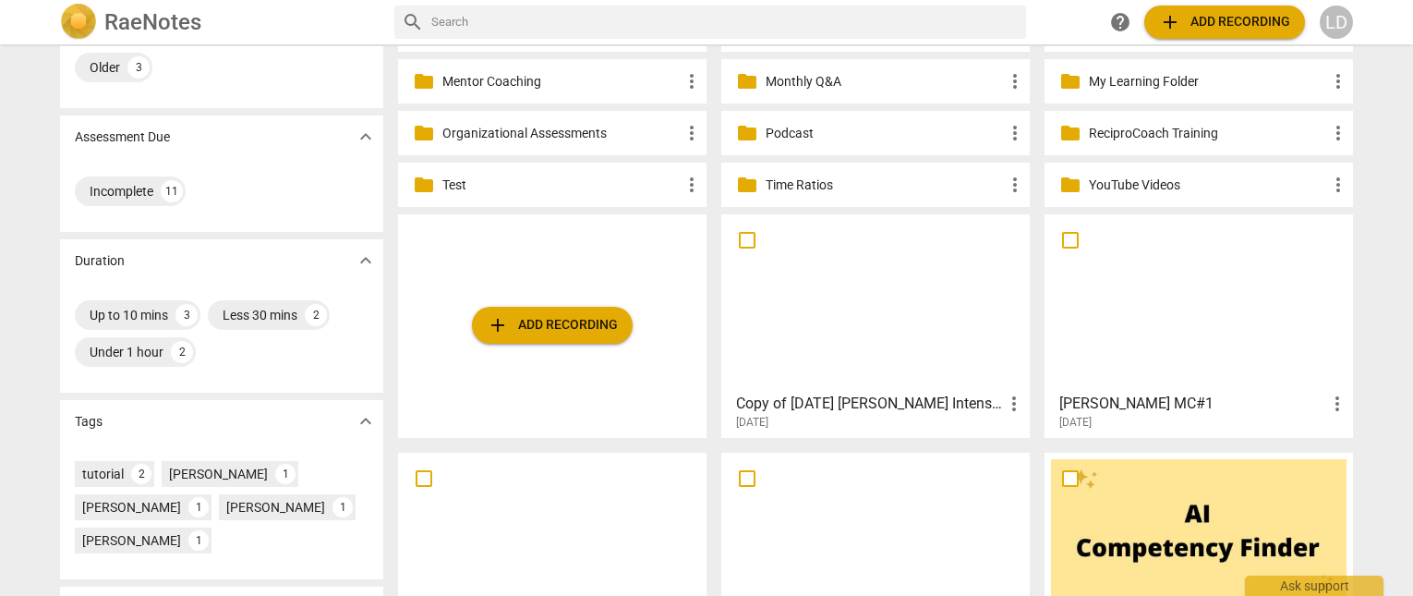
scroll to position [231, 0]
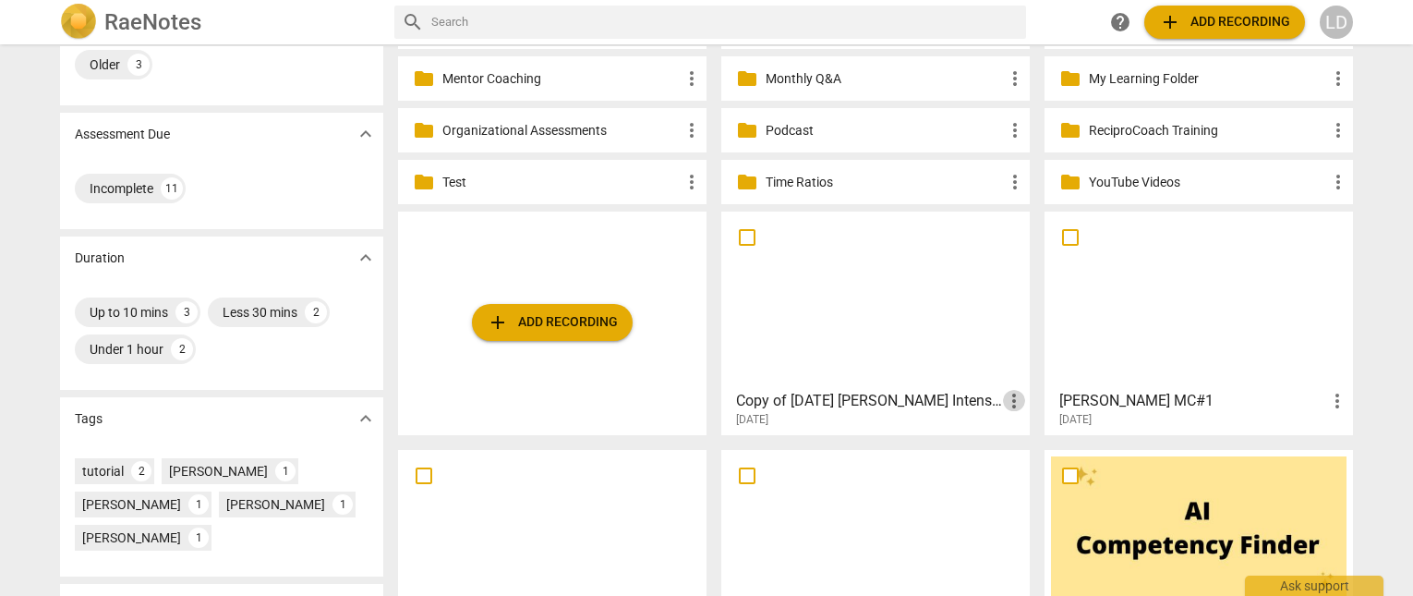
click at [1008, 390] on span "more_vert" at bounding box center [1014, 401] width 22 height 22
click at [1026, 397] on li "Move" at bounding box center [1035, 393] width 70 height 44
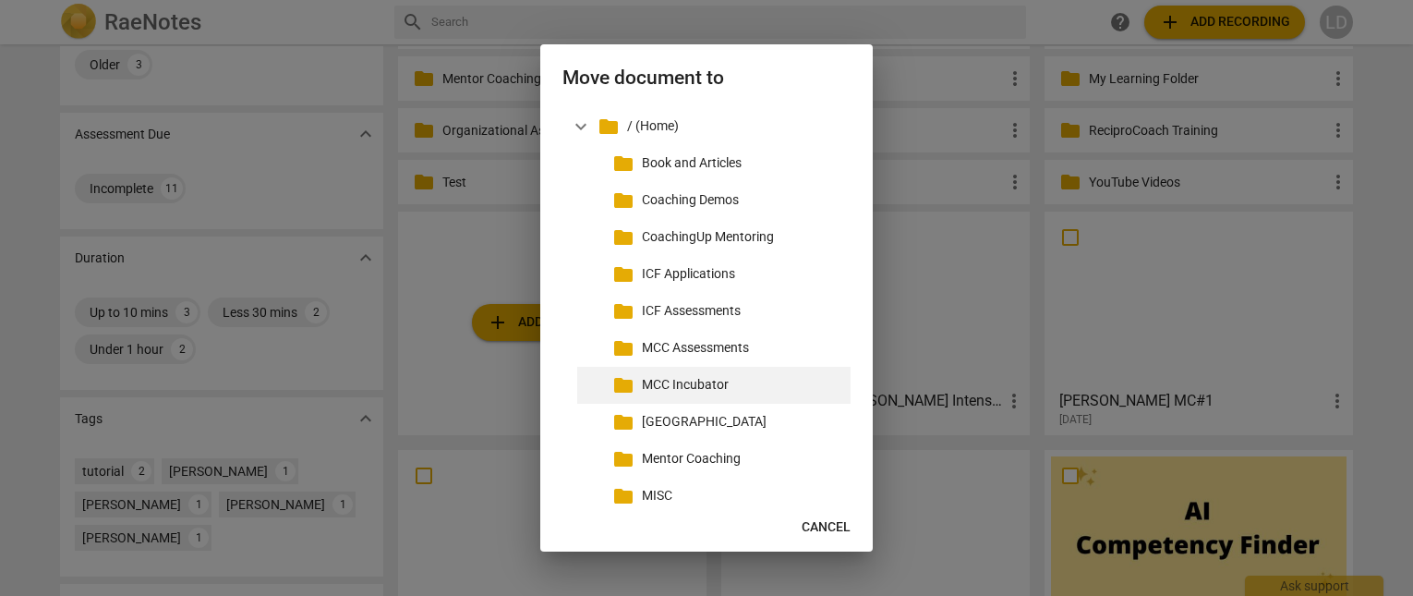
click at [676, 394] on p "MCC Incubator" at bounding box center [742, 384] width 201 height 19
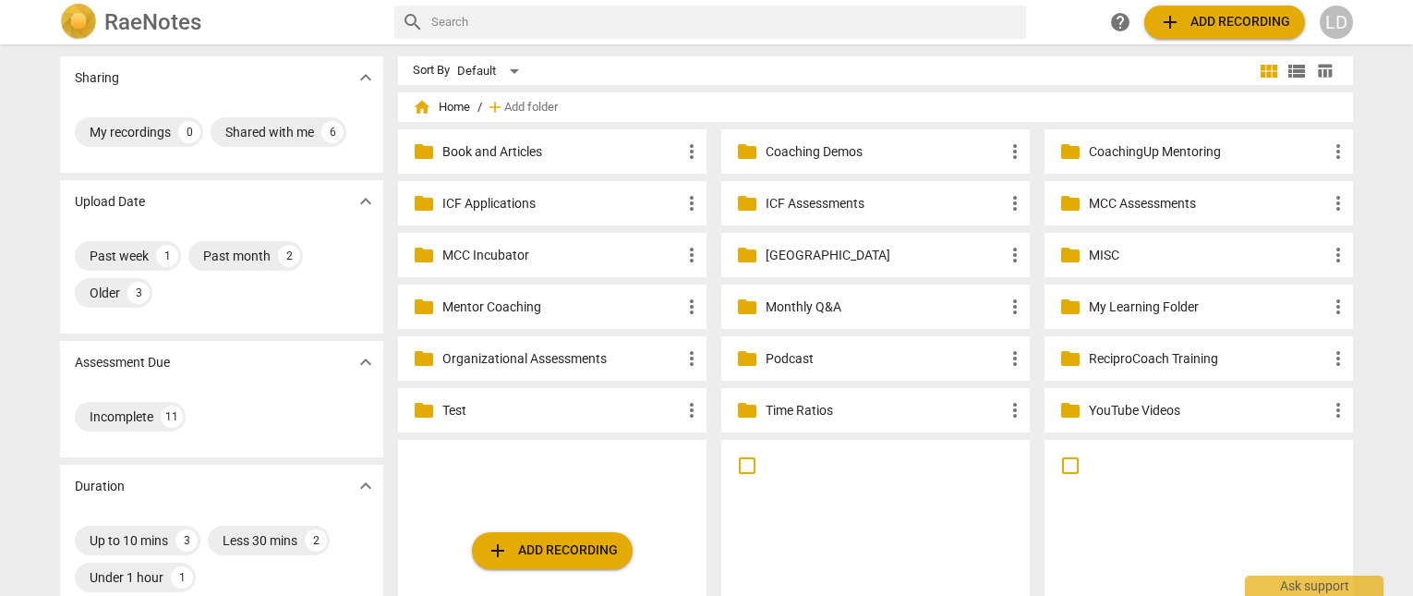
scroll to position [0, 0]
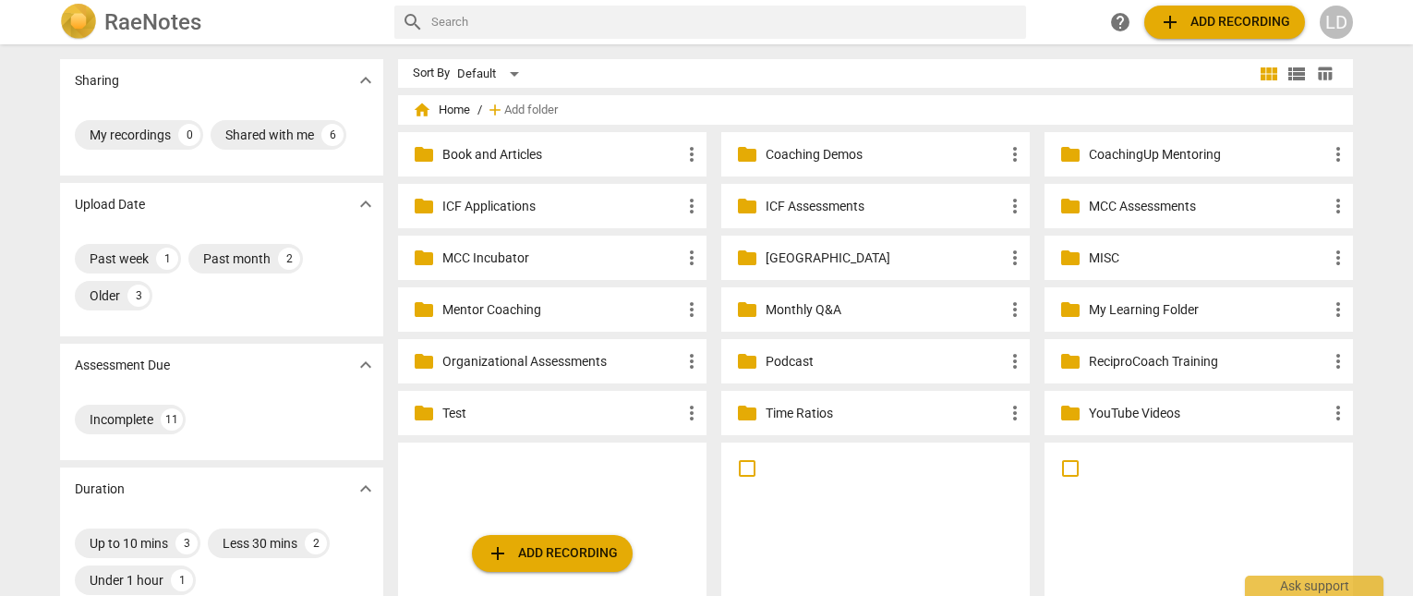
click at [571, 250] on p "MCC Incubator" at bounding box center [561, 257] width 238 height 19
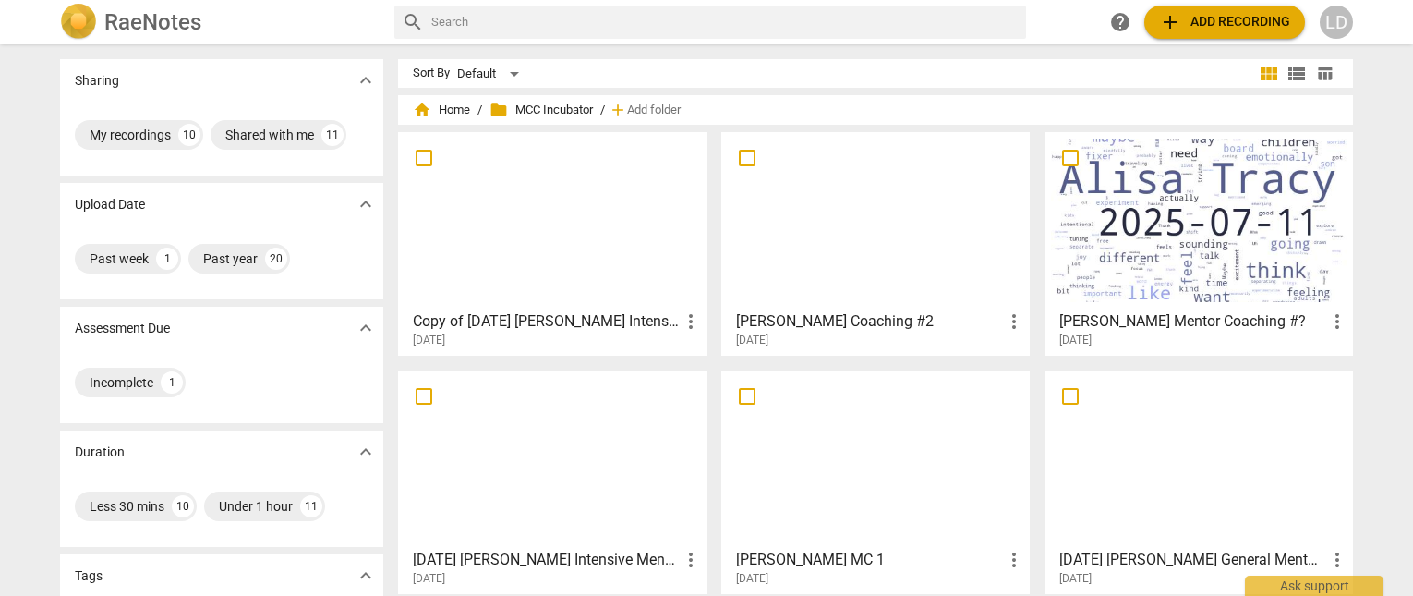
click at [571, 250] on div at bounding box center [553, 220] width 296 height 163
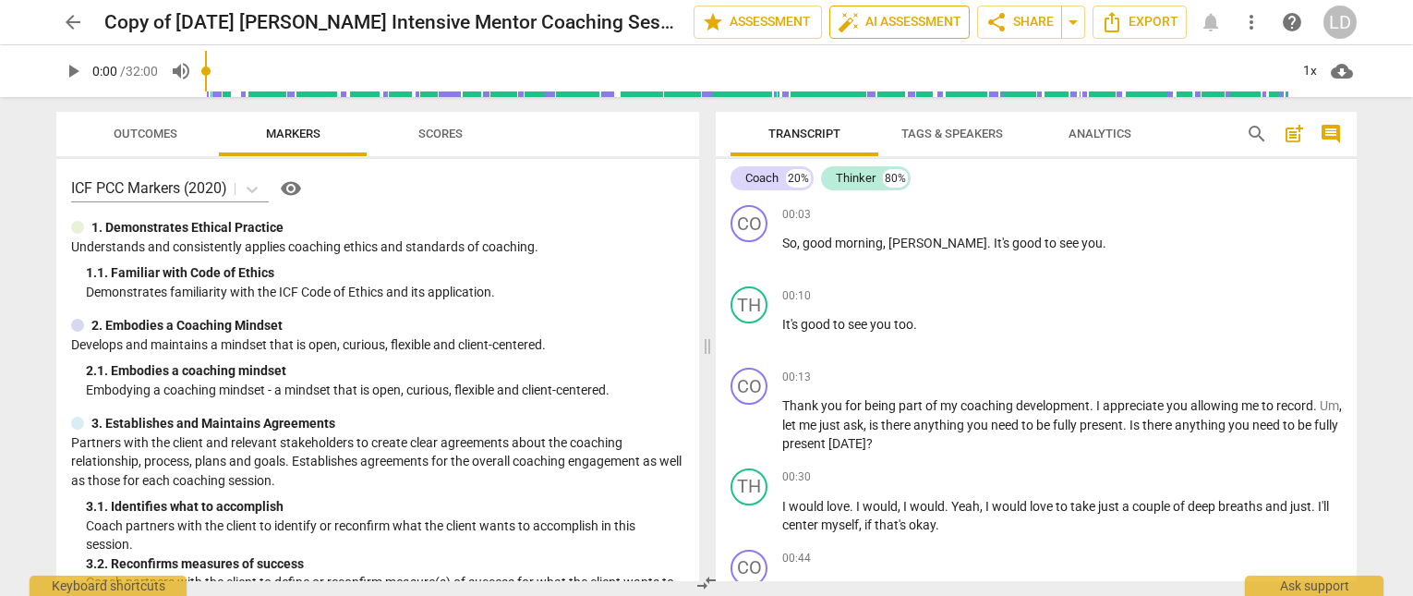
click at [869, 23] on span "auto_fix_high AI Assessment" at bounding box center [900, 22] width 124 height 22
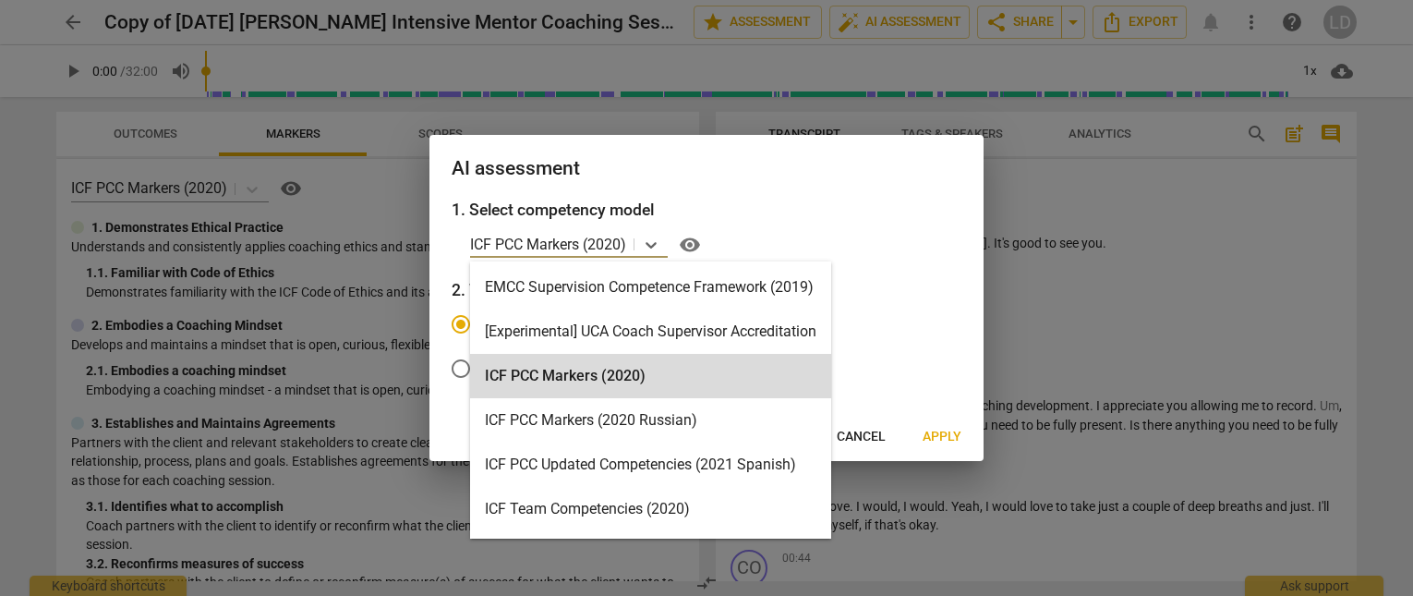
click at [590, 248] on p "ICF PCC Markers (2020)" at bounding box center [548, 244] width 156 height 21
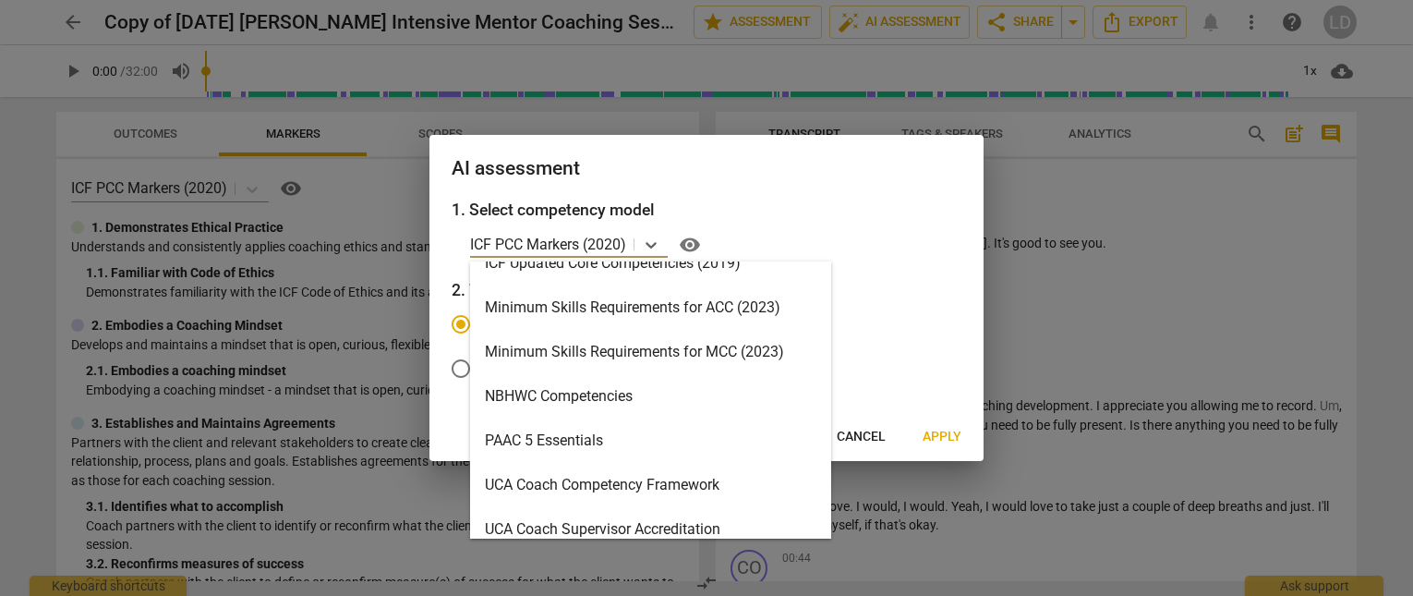
scroll to position [394, 0]
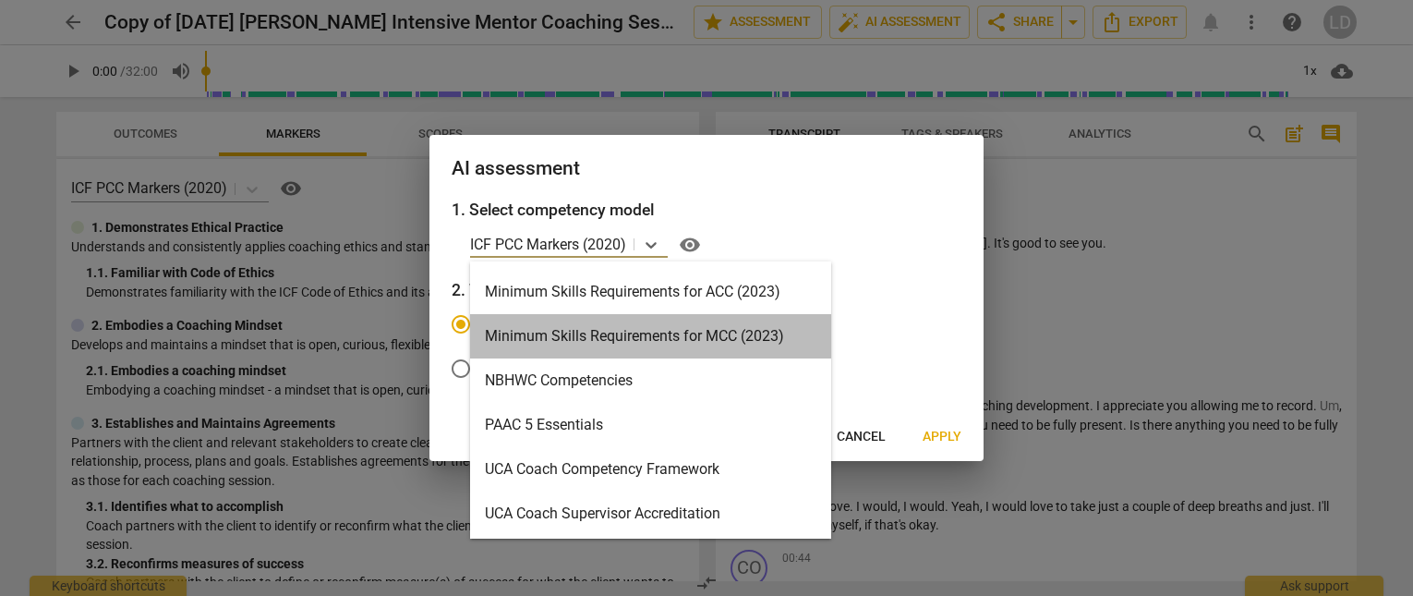
click at [578, 339] on div "Minimum Skills Requirements for MCC (2023)" at bounding box center [650, 336] width 361 height 44
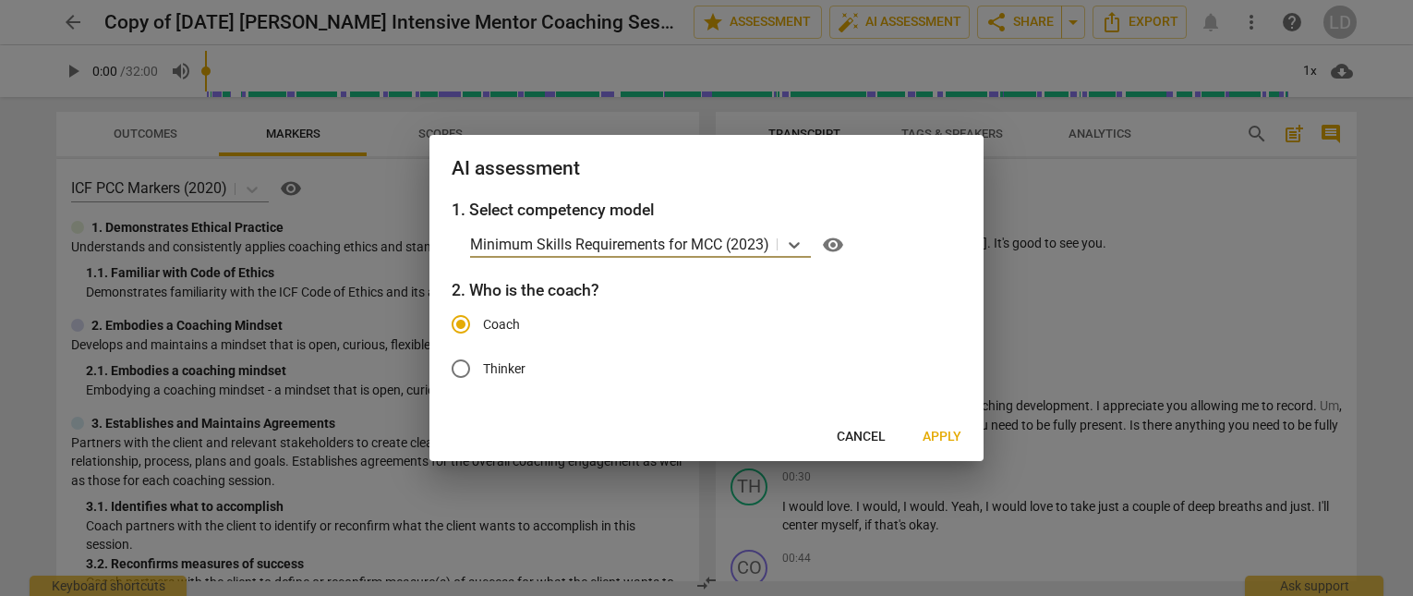
click at [929, 446] on span "Apply" at bounding box center [942, 437] width 39 height 18
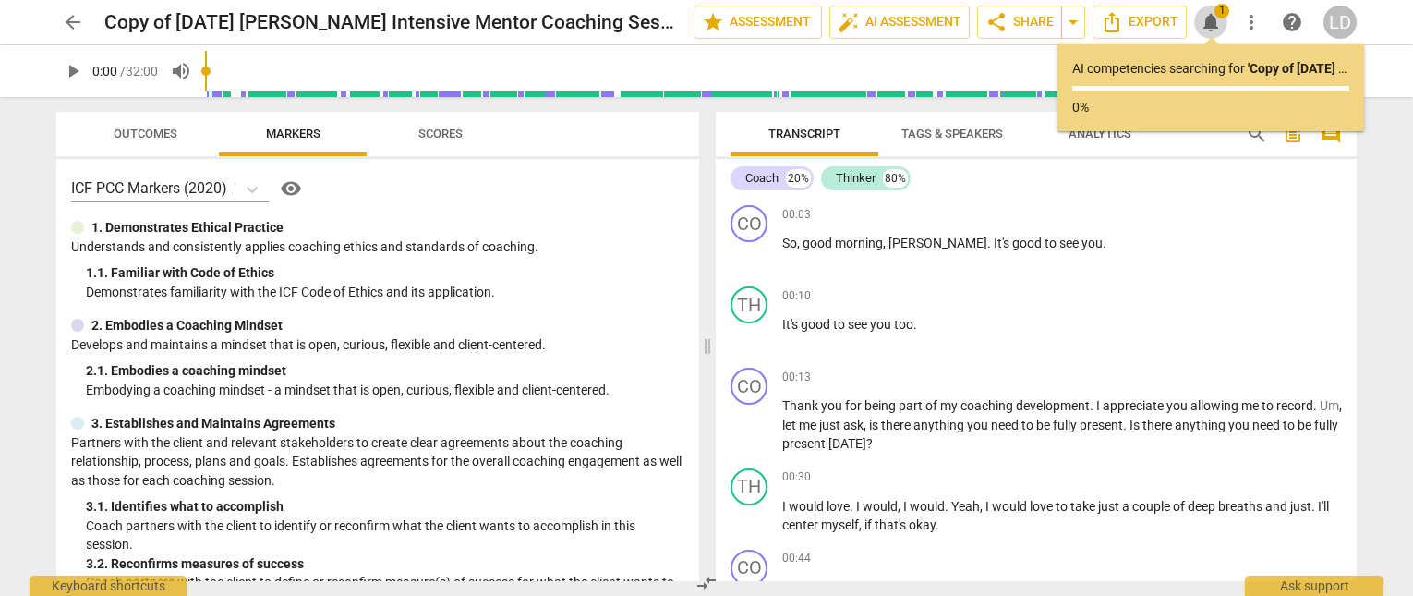
click at [1216, 24] on span "notifications" at bounding box center [1211, 22] width 22 height 22
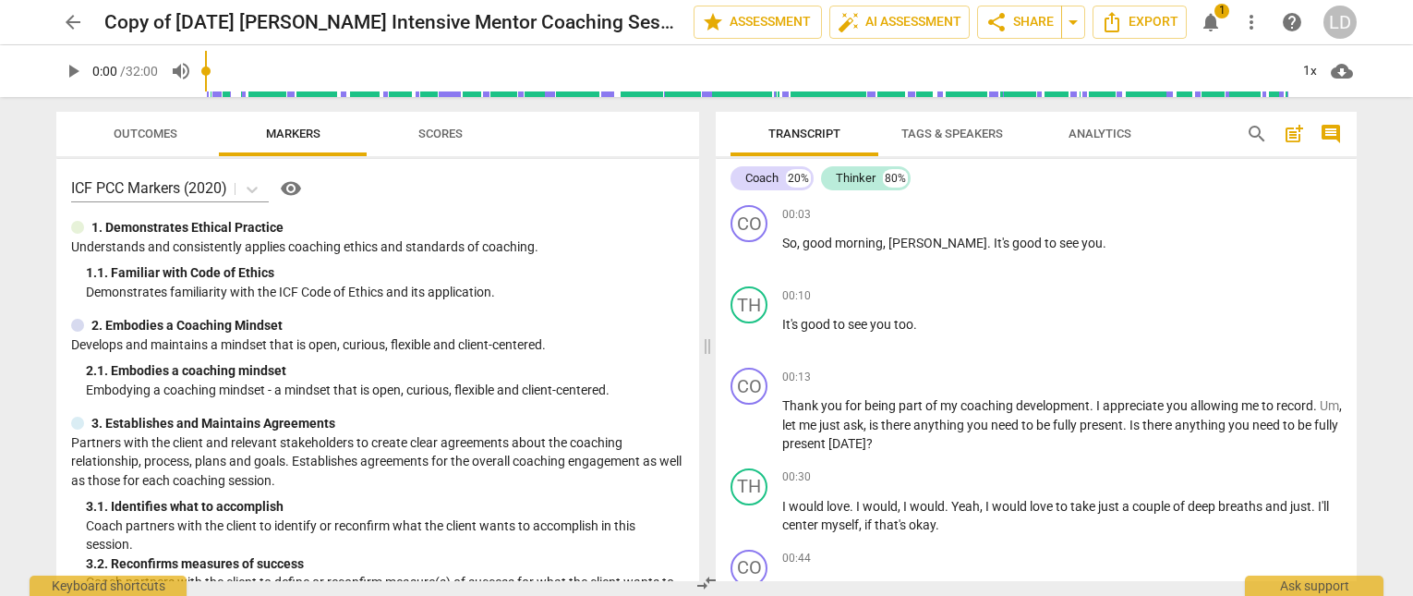
click at [75, 27] on span "arrow_back" at bounding box center [73, 22] width 22 height 22
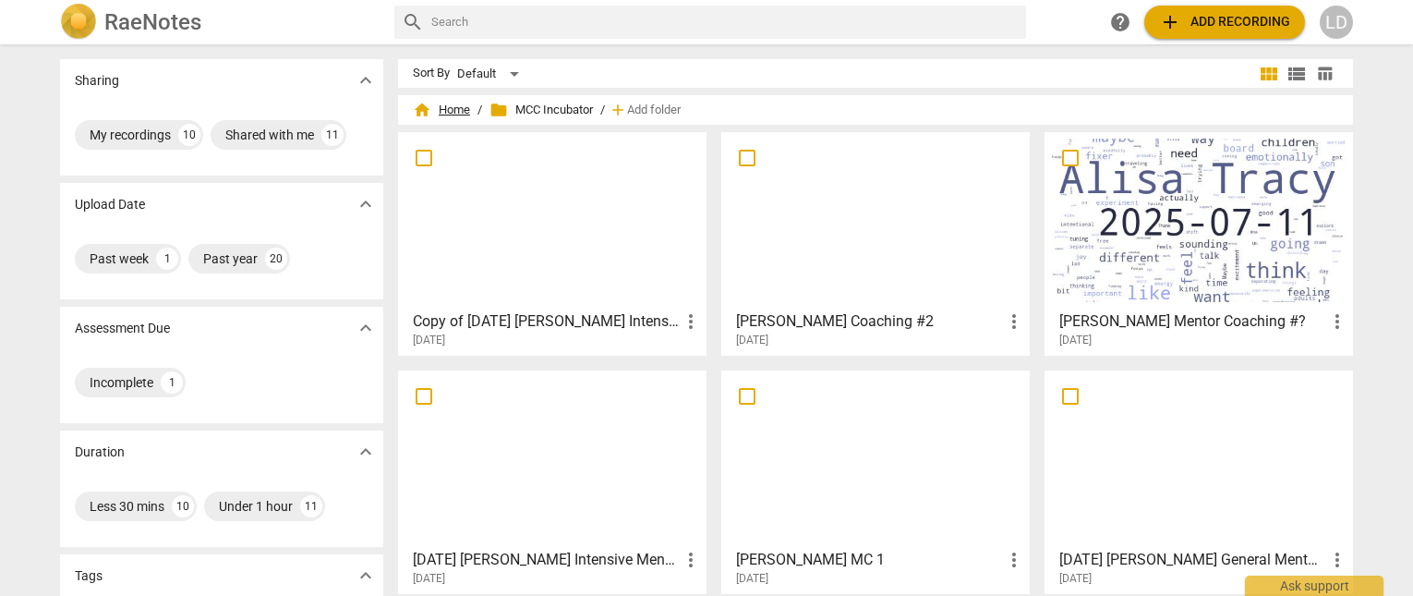
click at [440, 106] on span "home Home" at bounding box center [441, 110] width 57 height 18
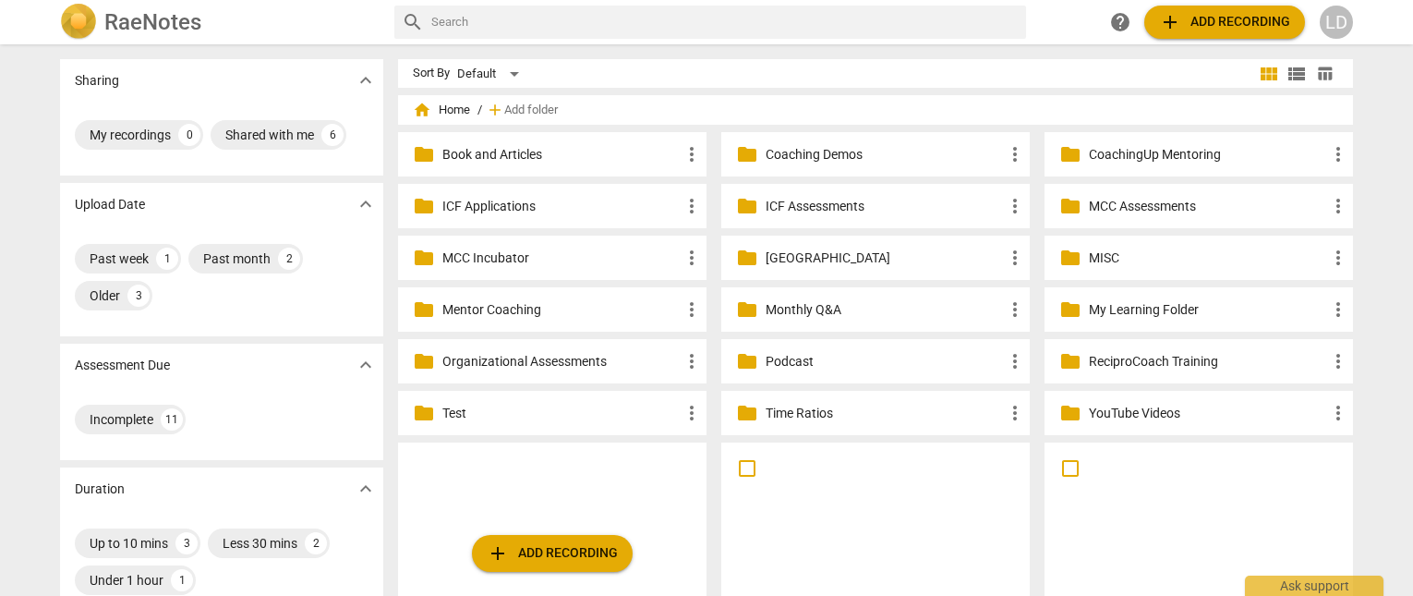
click at [1173, 353] on p "ReciproCoach Training" at bounding box center [1208, 361] width 238 height 19
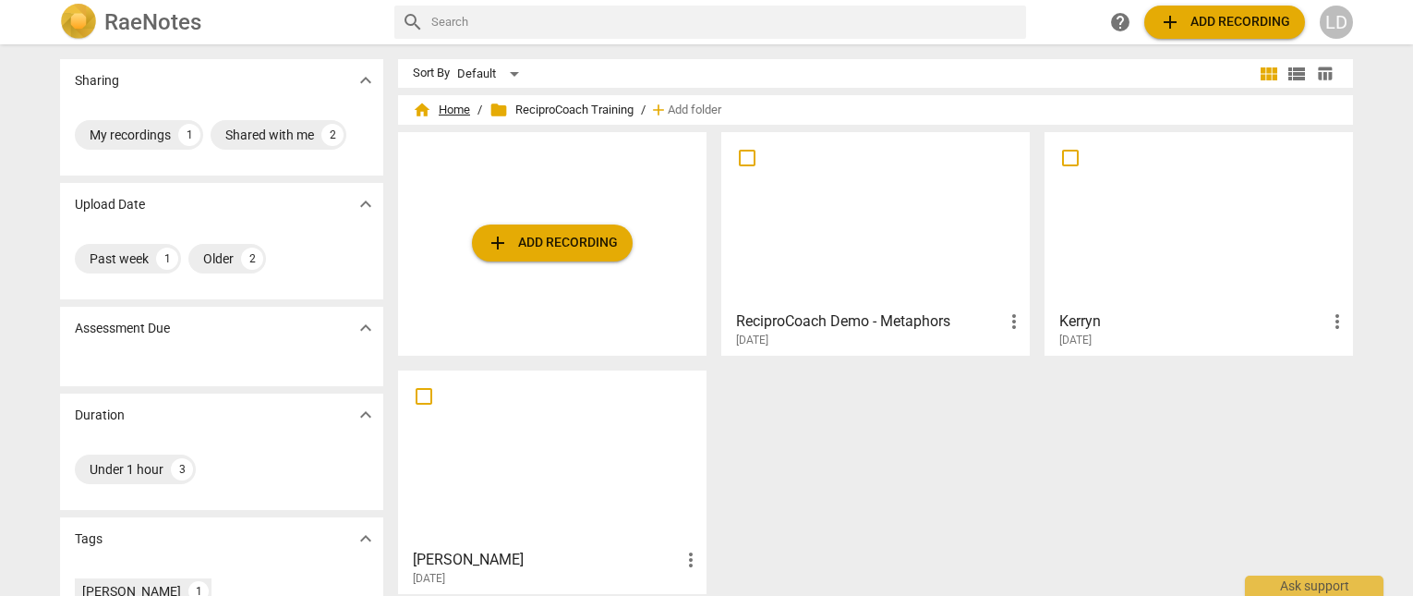
click at [451, 107] on span "home Home" at bounding box center [441, 110] width 57 height 18
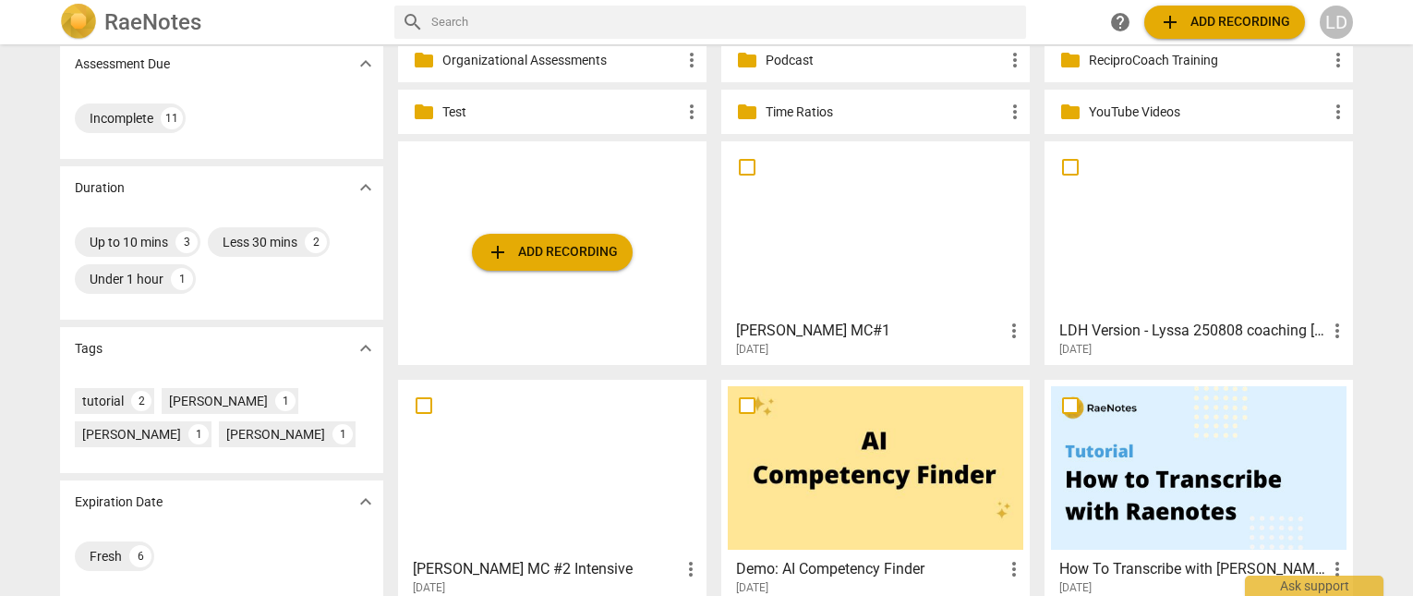
scroll to position [314, 0]
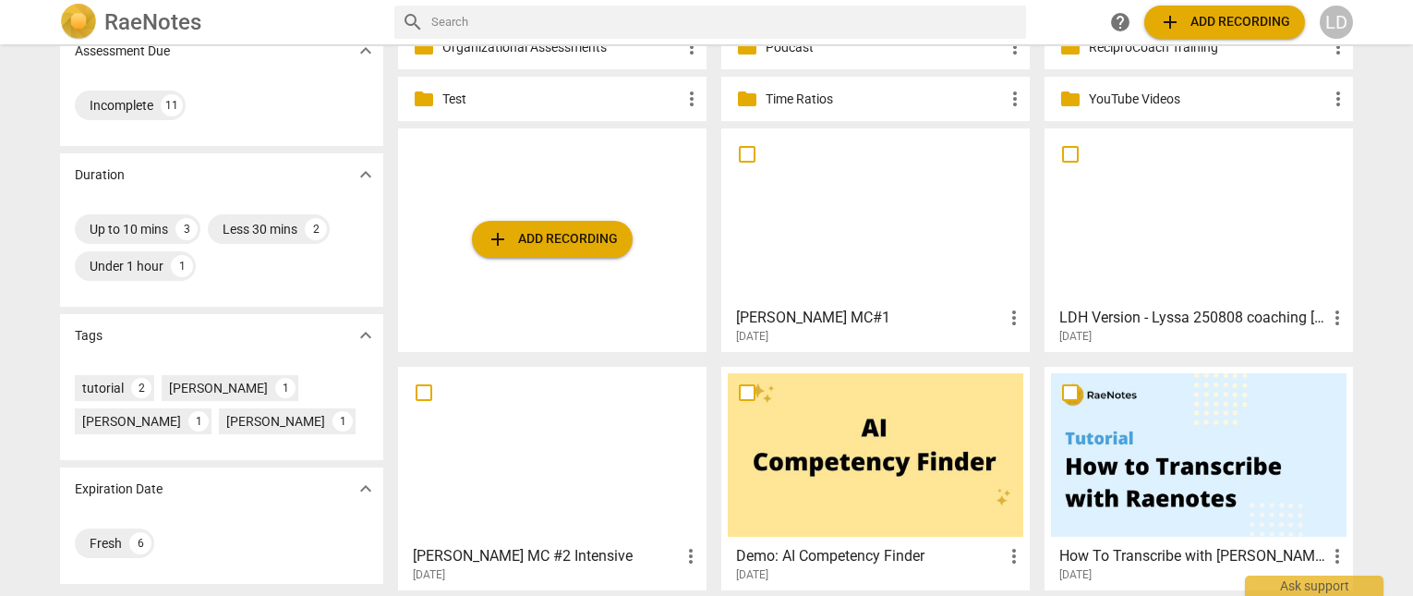
click at [1013, 308] on span "more_vert" at bounding box center [1014, 318] width 22 height 22
click at [1022, 310] on li "Move" at bounding box center [1035, 310] width 70 height 44
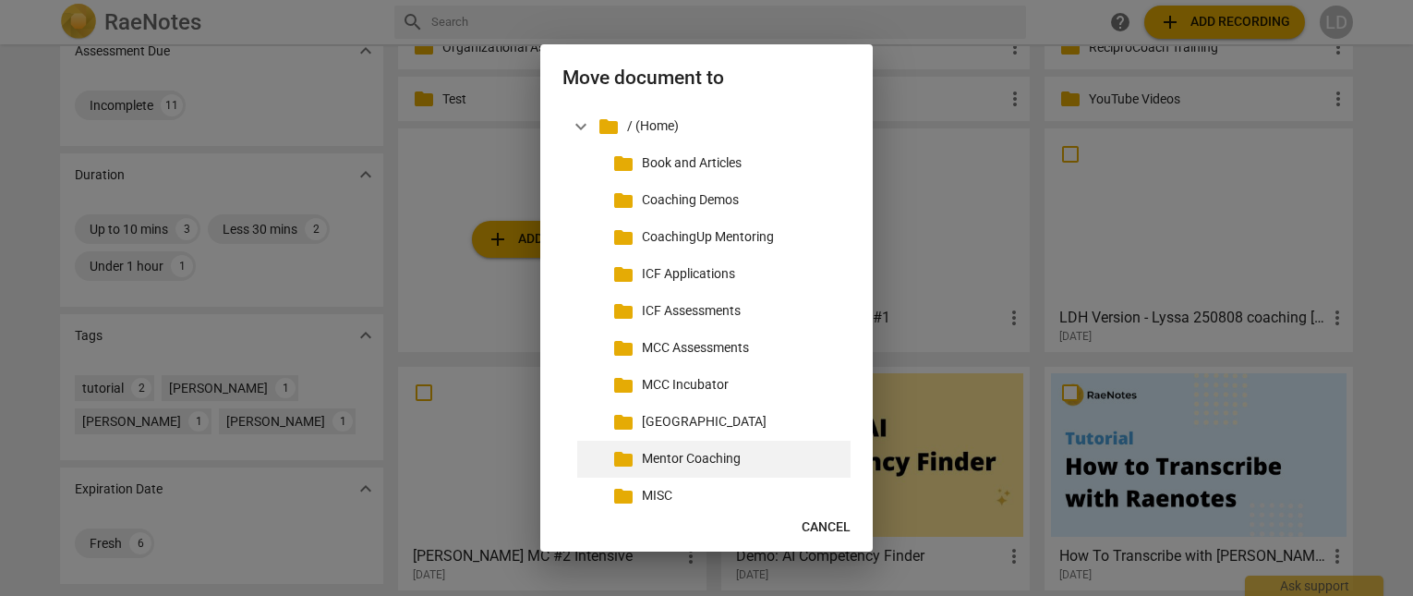
click at [715, 468] on p "Mentor Coaching" at bounding box center [742, 458] width 201 height 19
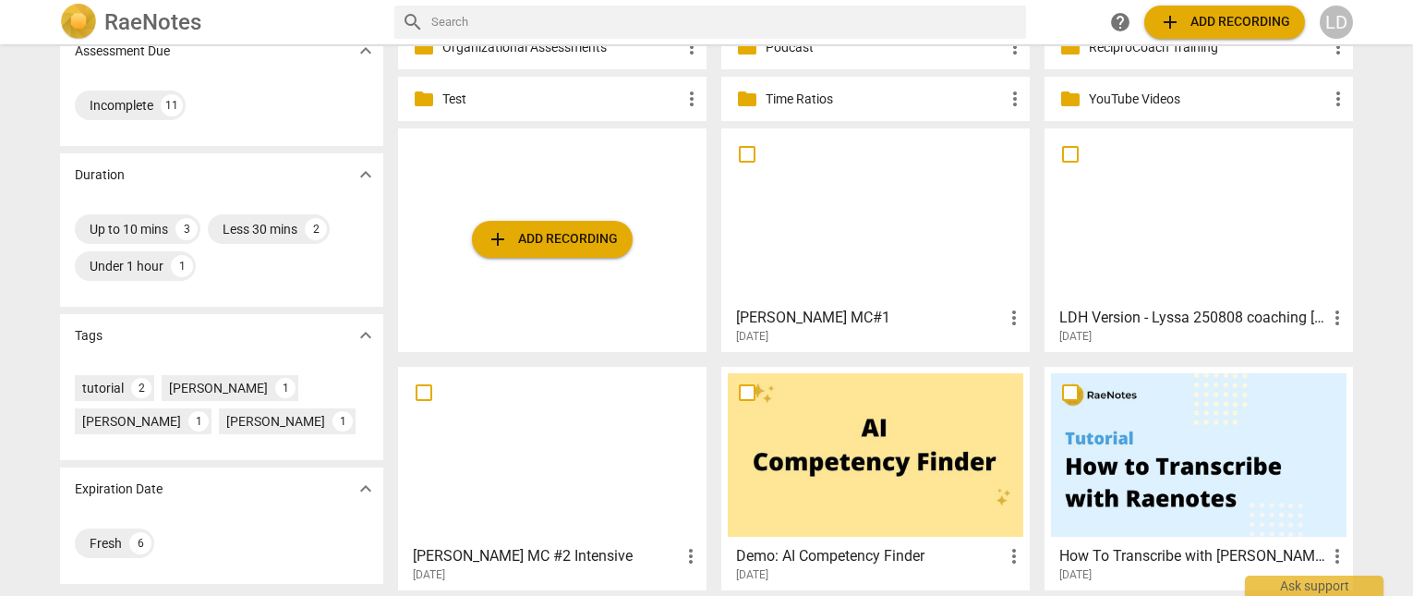
scroll to position [277, 0]
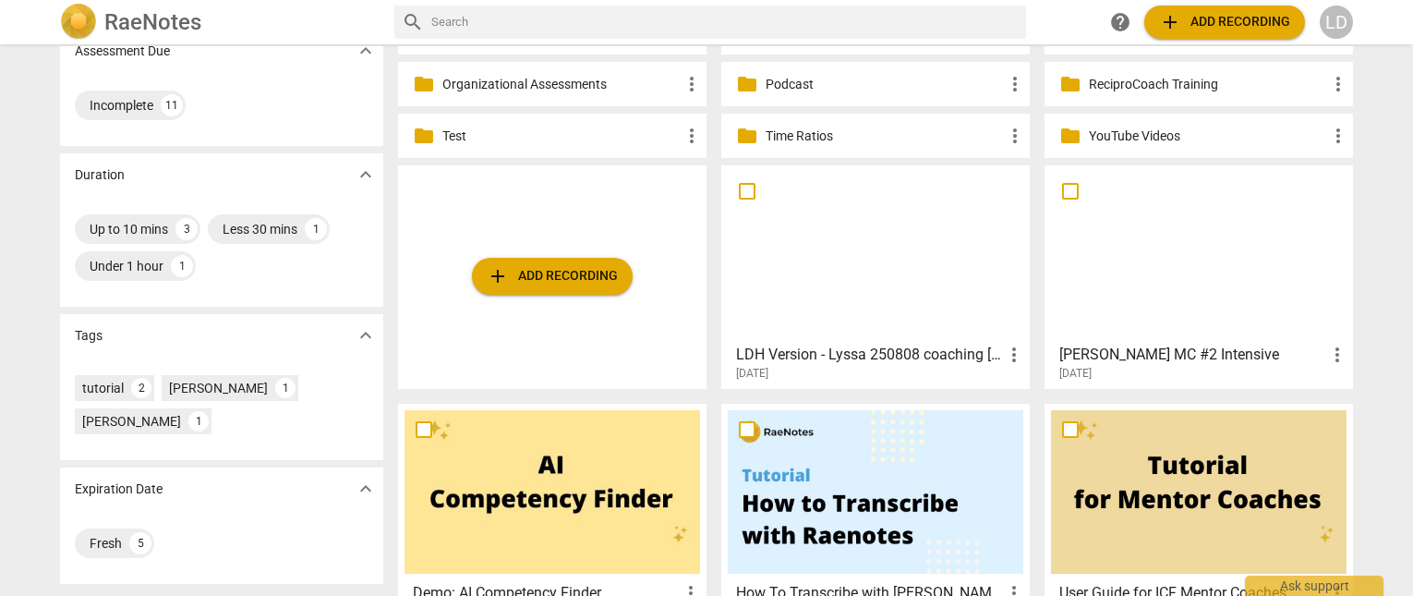
click at [1305, 279] on div at bounding box center [1199, 253] width 296 height 163
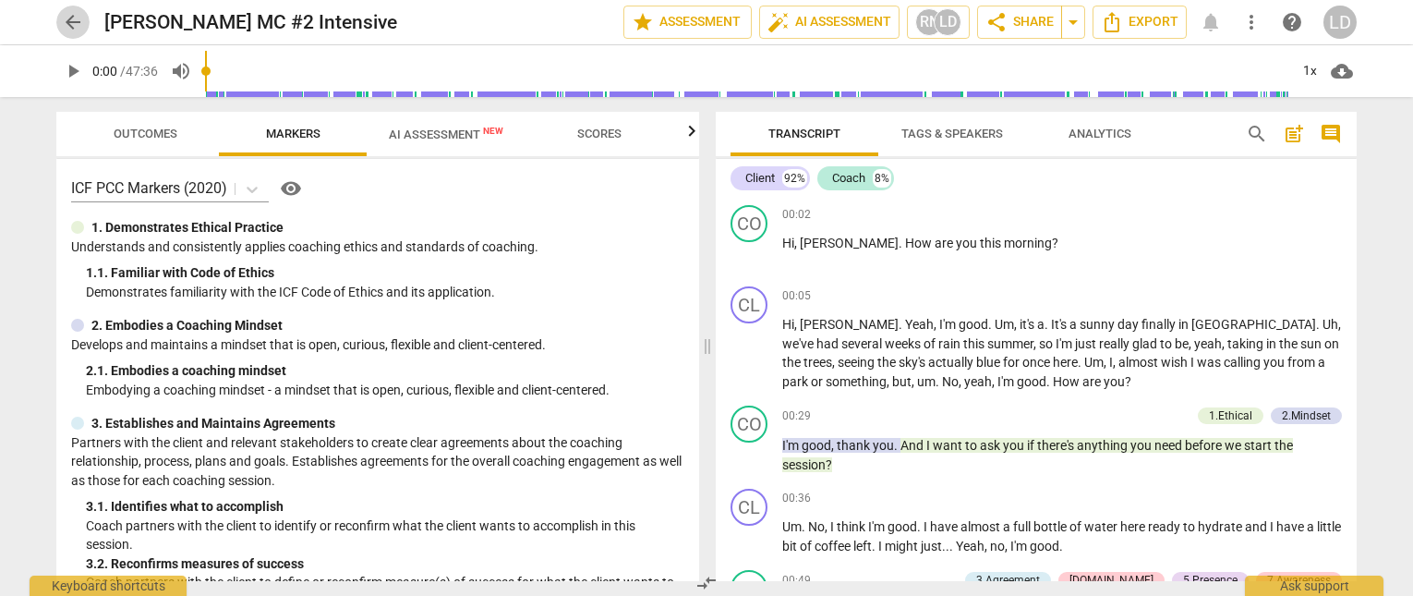
click at [62, 12] on span "arrow_back" at bounding box center [73, 22] width 22 height 22
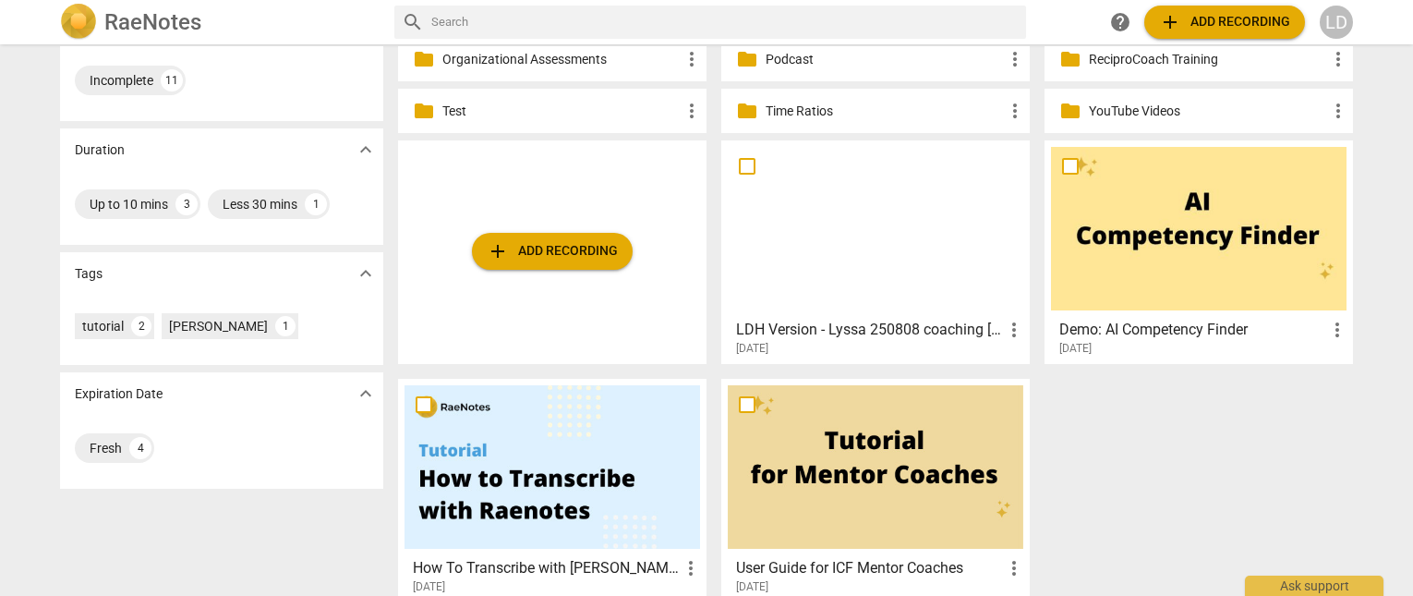
scroll to position [322, 0]
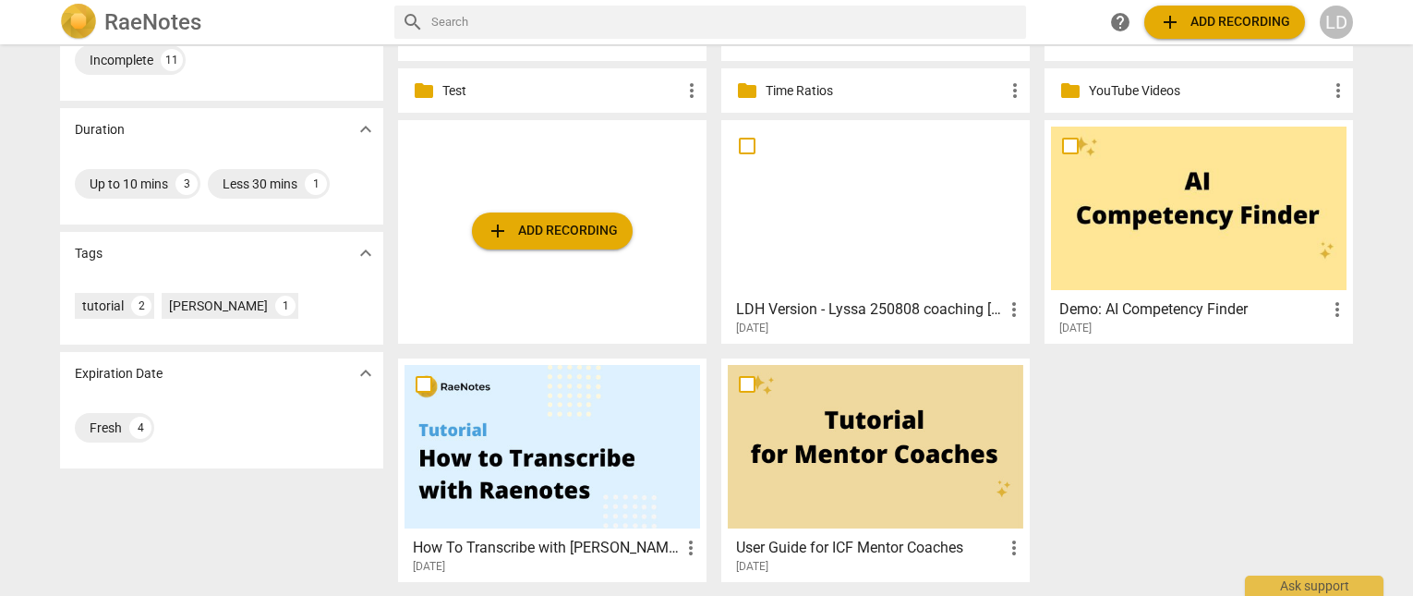
click at [1071, 148] on input "checkbox" at bounding box center [1070, 146] width 39 height 22
checkbox input "false"
click at [936, 264] on div at bounding box center [876, 208] width 296 height 163
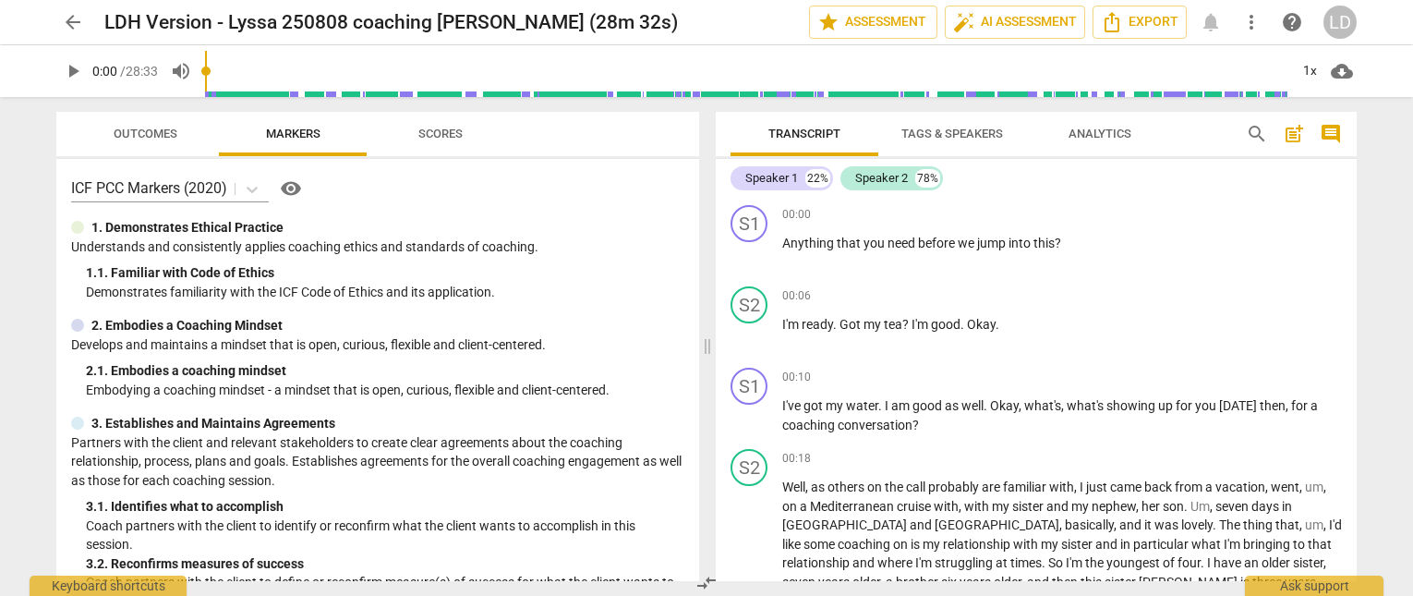
click at [982, 133] on span "Tags & Speakers" at bounding box center [952, 134] width 102 height 14
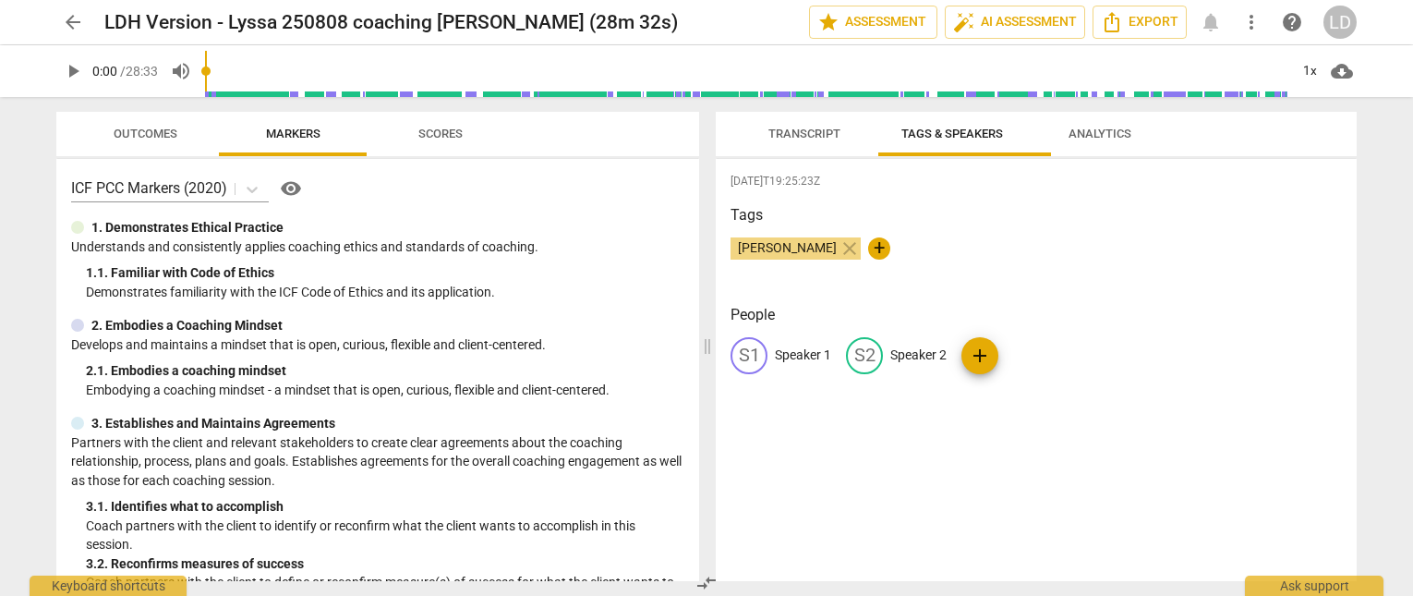
click at [827, 365] on p "Speaker 1" at bounding box center [803, 354] width 56 height 19
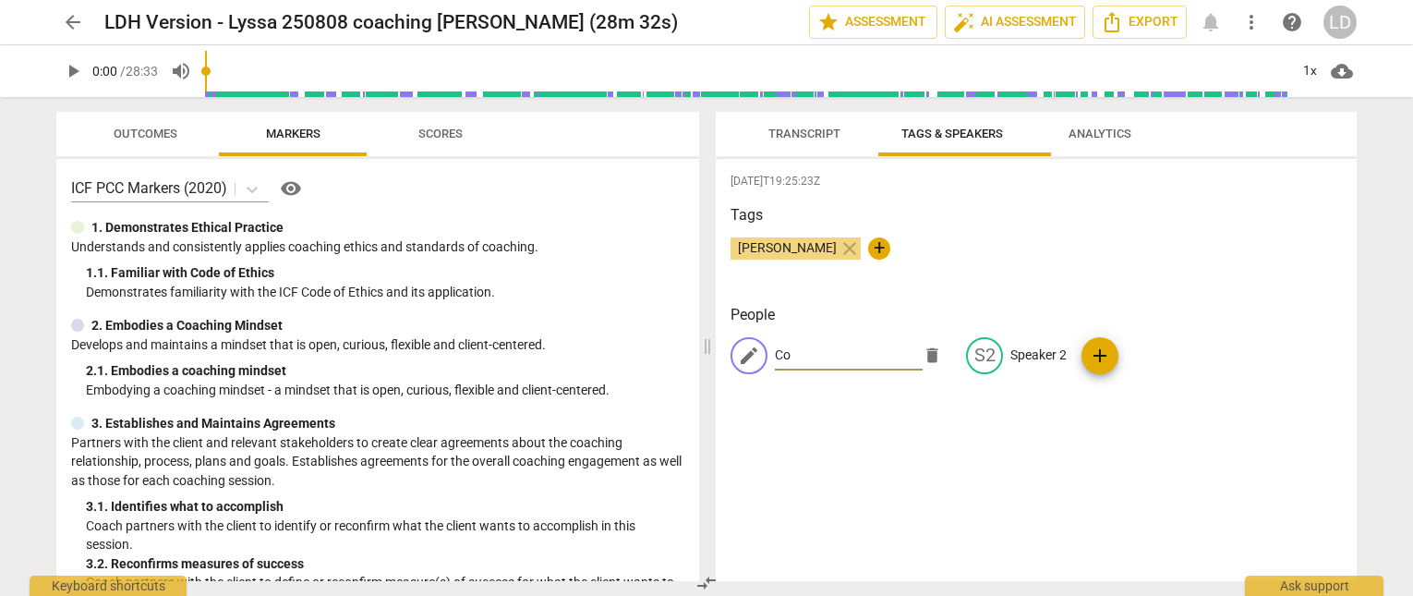
type input "C"
type input "Lyssa"
click at [1049, 365] on p "Speaker 2" at bounding box center [1038, 354] width 56 height 19
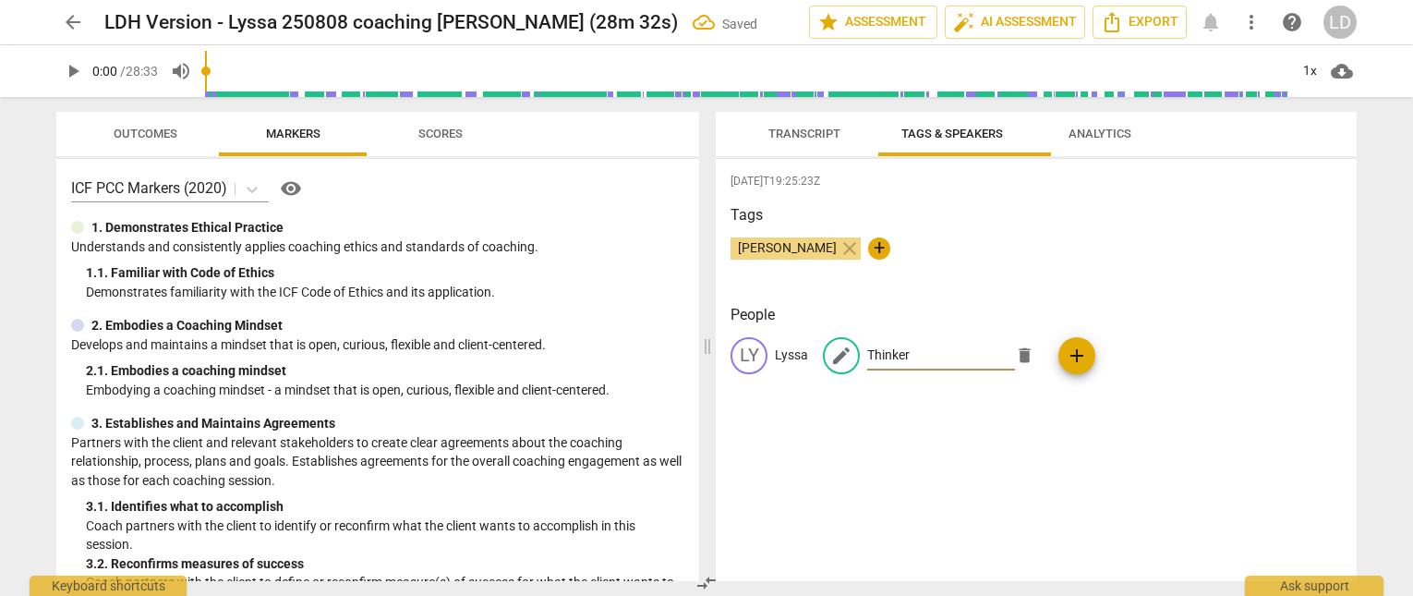
type input "Thinker"
click at [815, 147] on span "Transcript" at bounding box center [804, 134] width 116 height 25
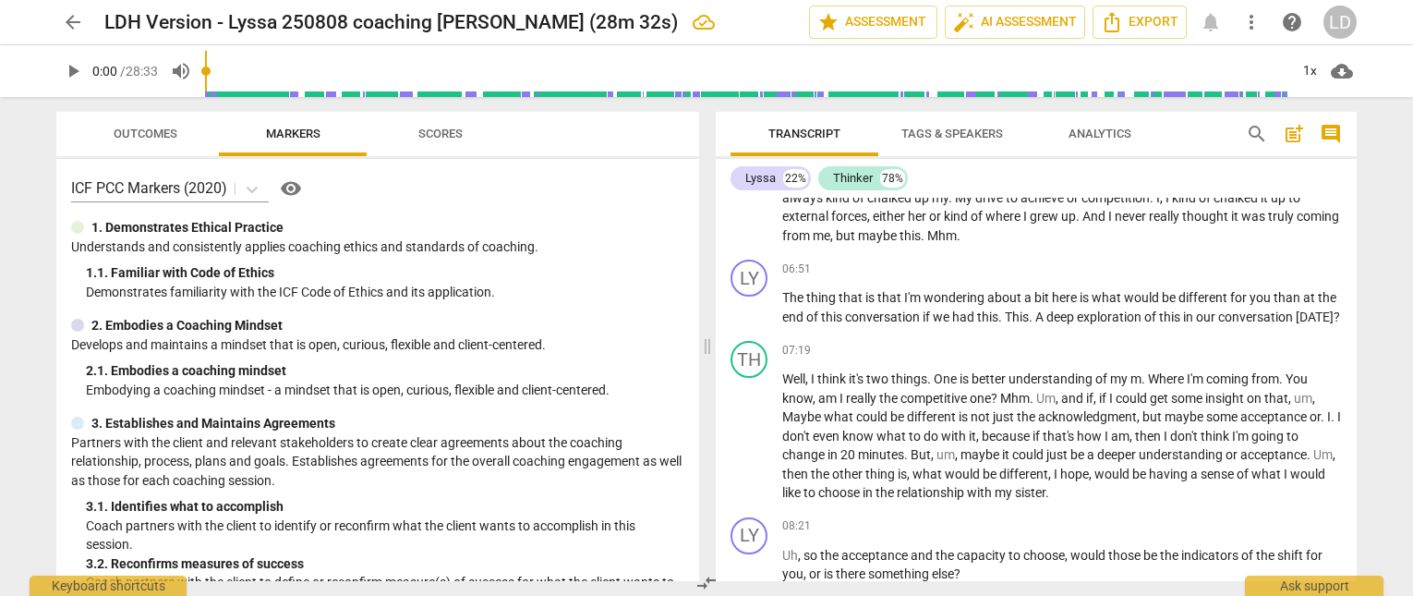
scroll to position [1490, 0]
type input "317"
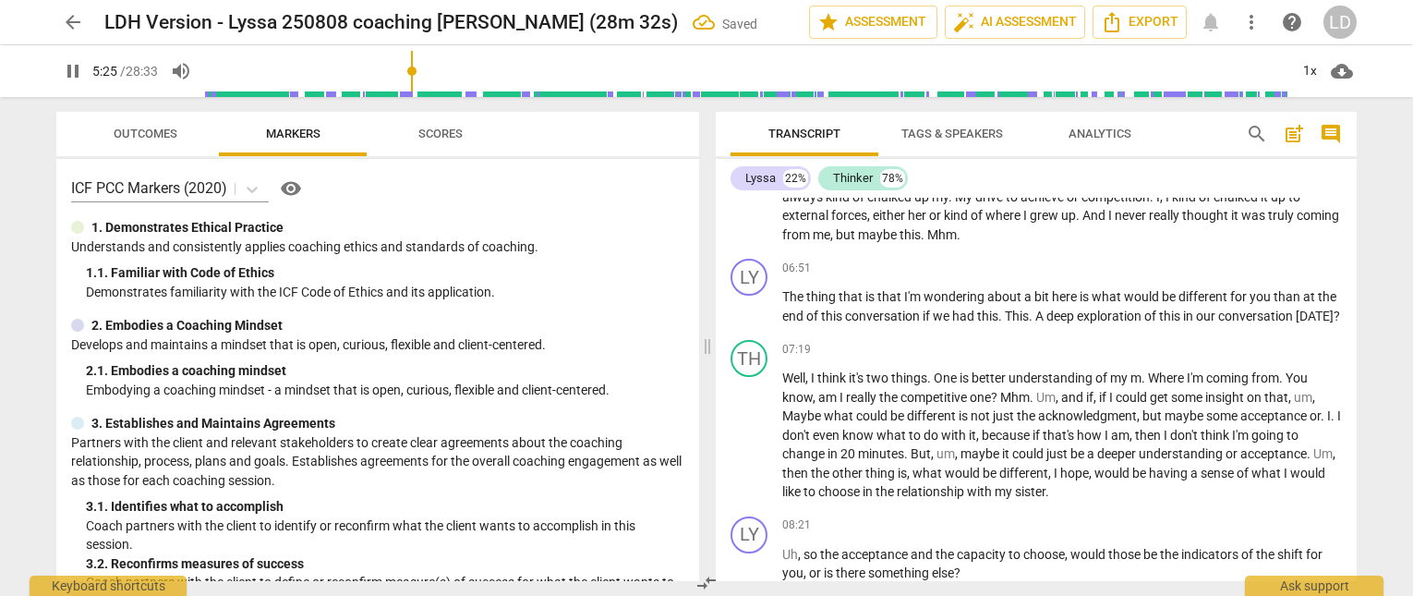
click at [1007, 9] on span "That's" at bounding box center [988, 1] width 37 height 15
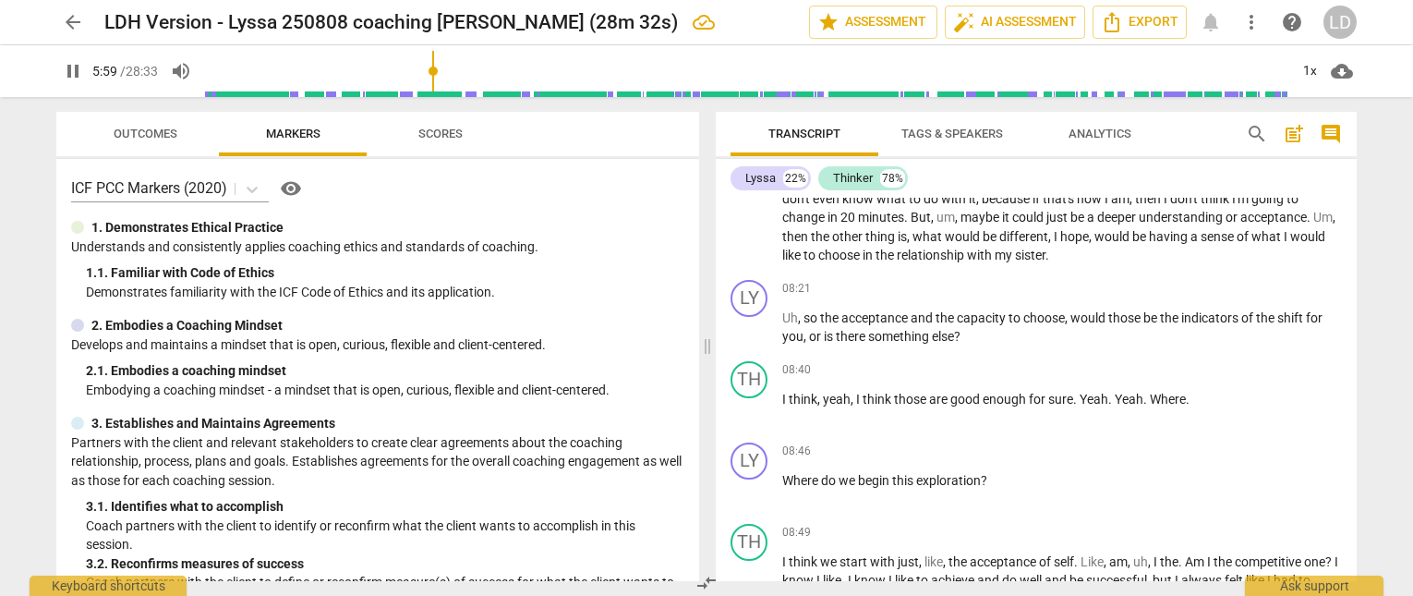
scroll to position [1713, 0]
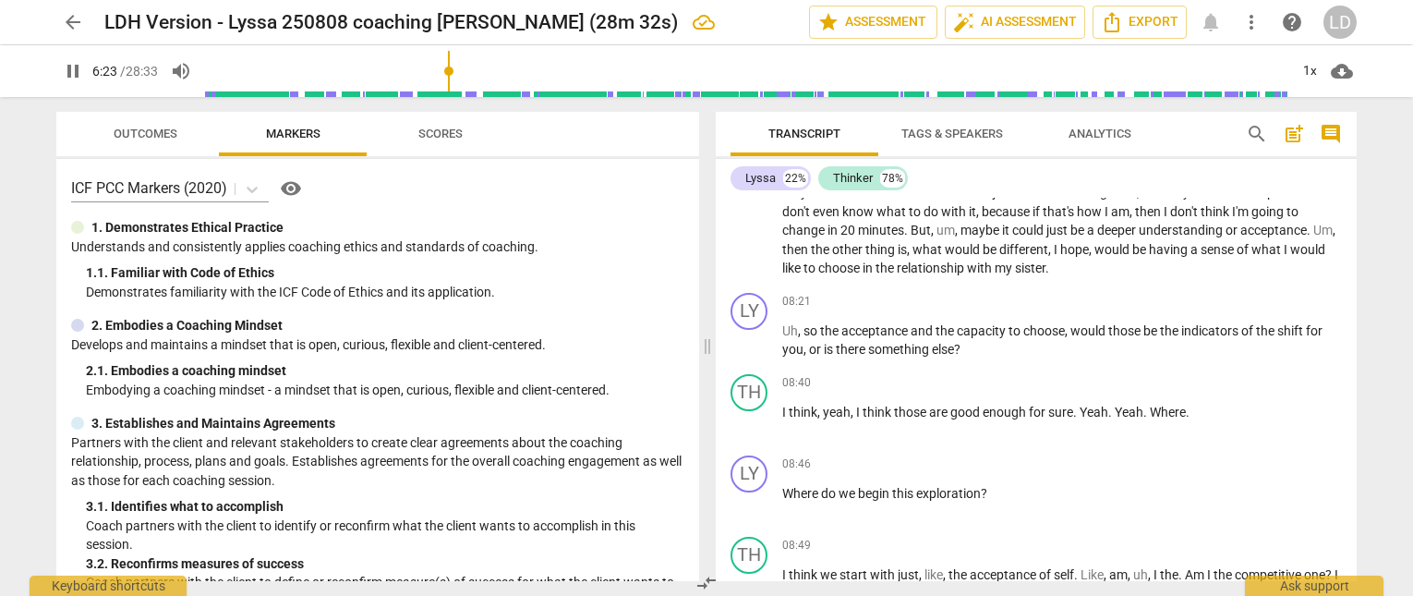
type input "386"
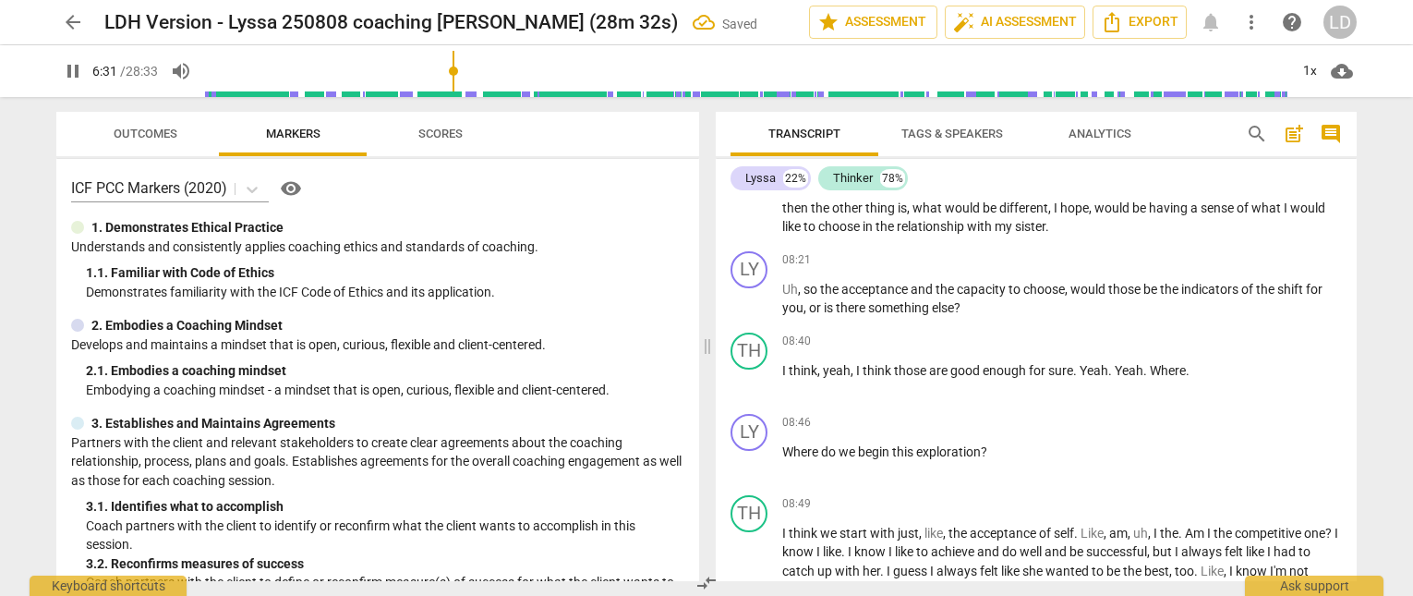
scroll to position [1757, 0]
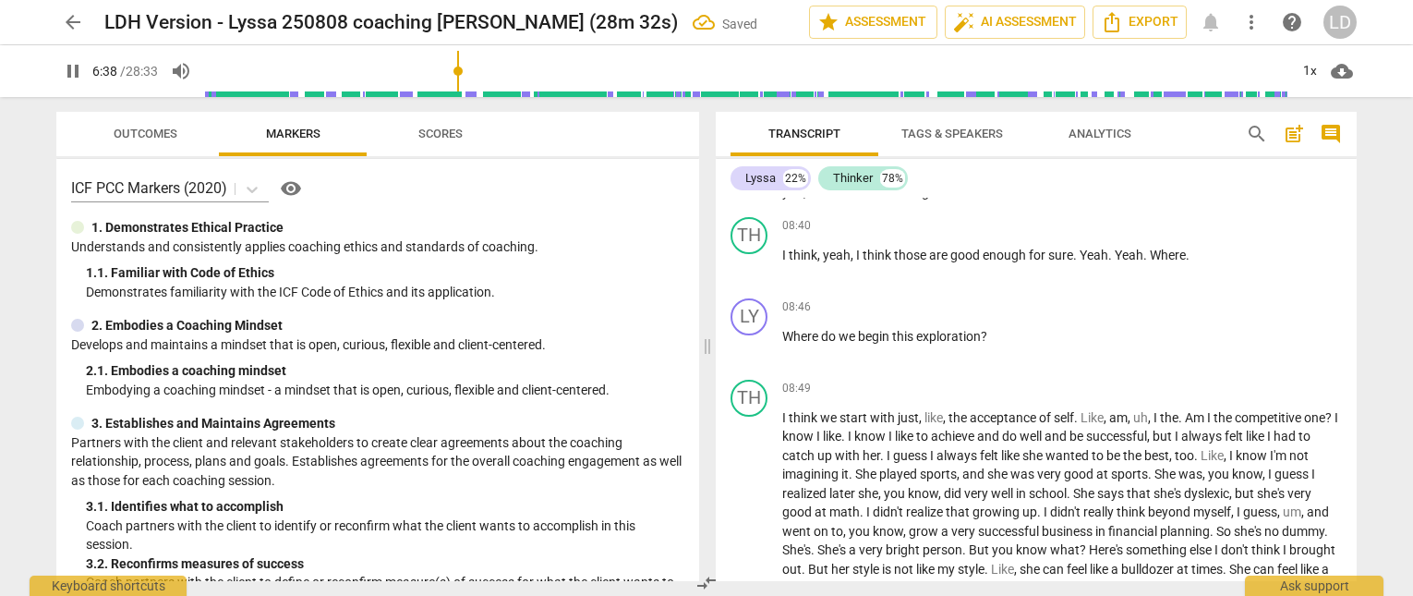
scroll to position [1874, 0]
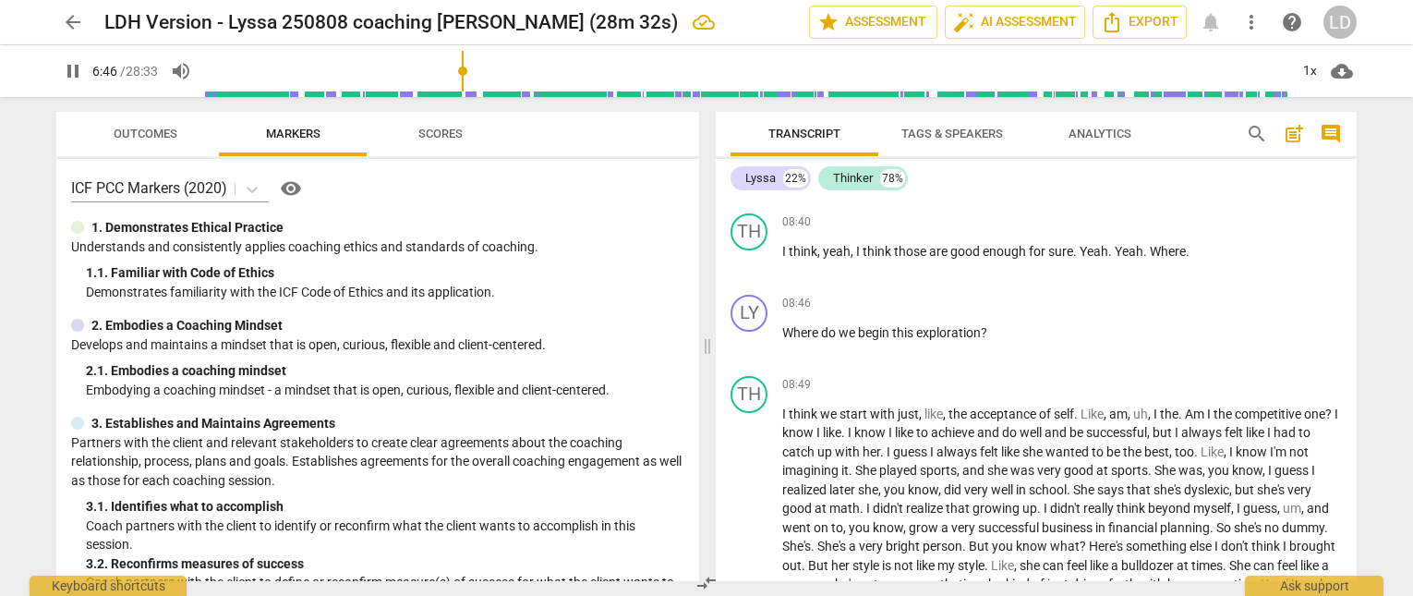
drag, startPoint x: 986, startPoint y: 335, endPoint x: 1003, endPoint y: 335, distance: 16.6
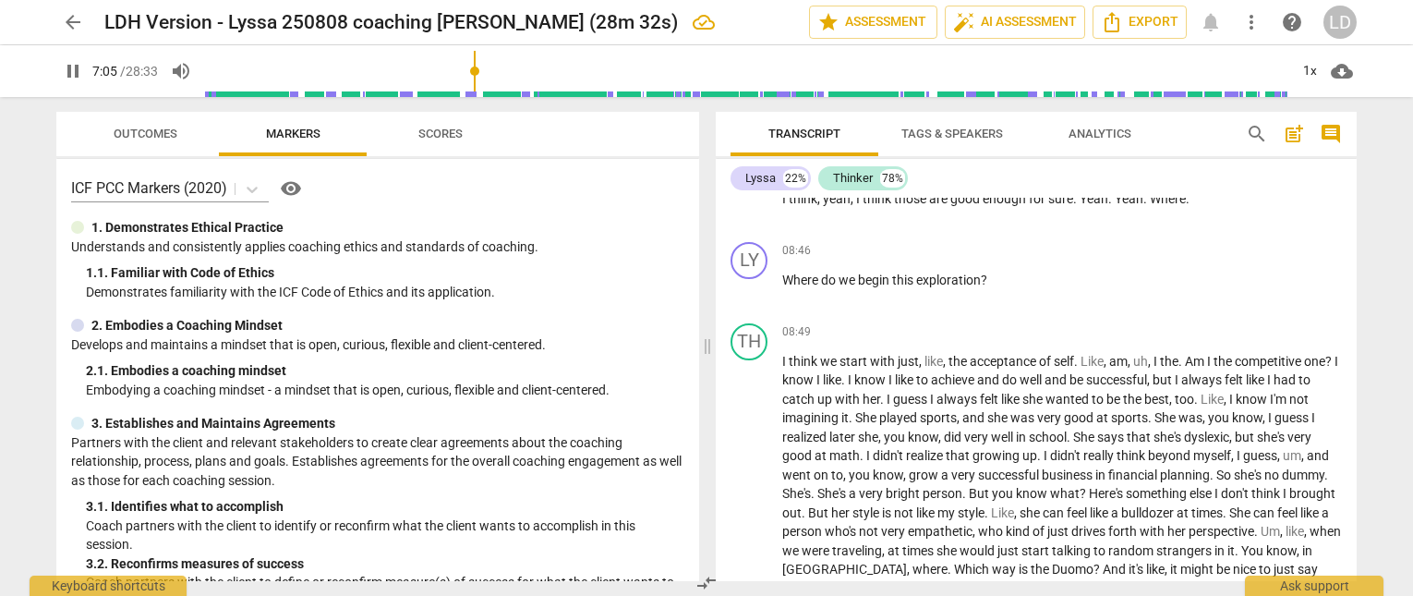
scroll to position [1928, 0]
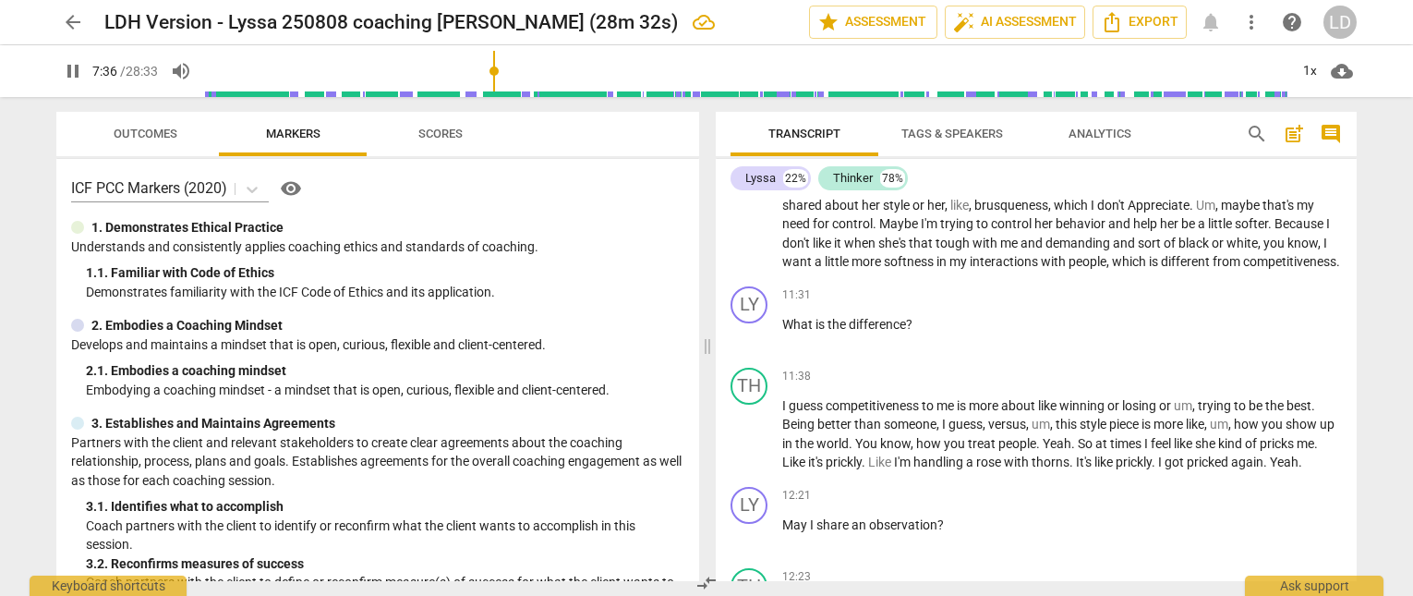
scroll to position [2514, 0]
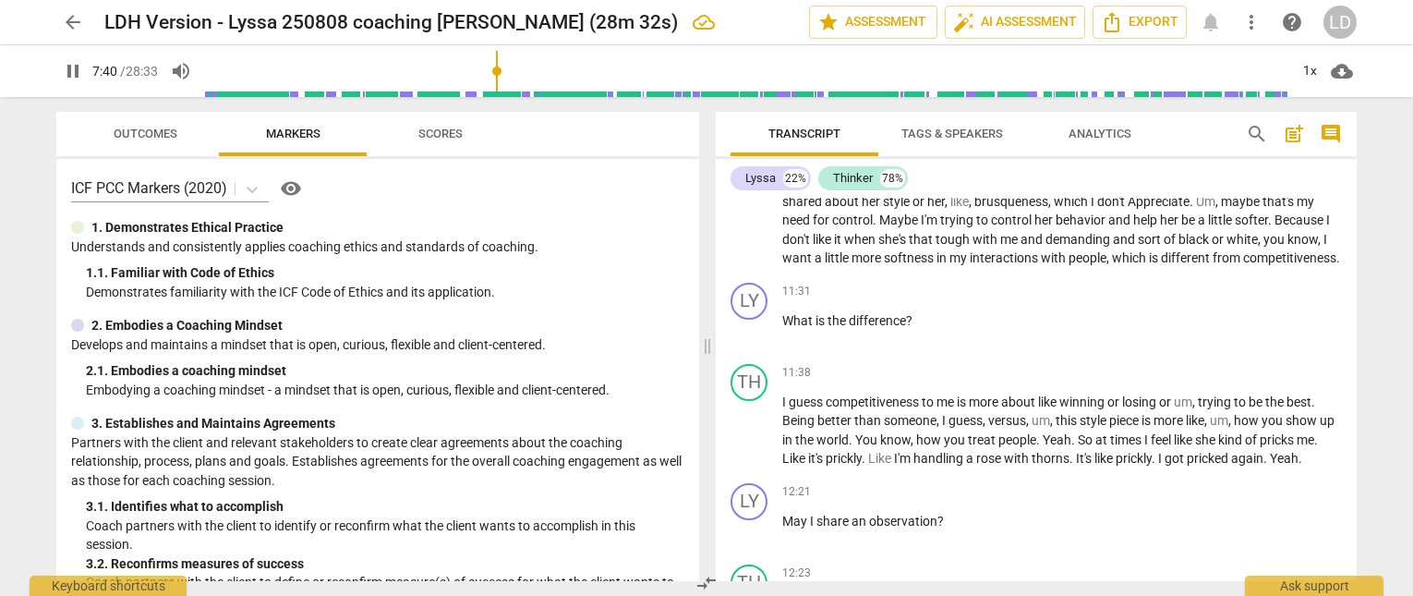
type input "461"
click at [76, 15] on span "arrow_back" at bounding box center [73, 22] width 22 height 22
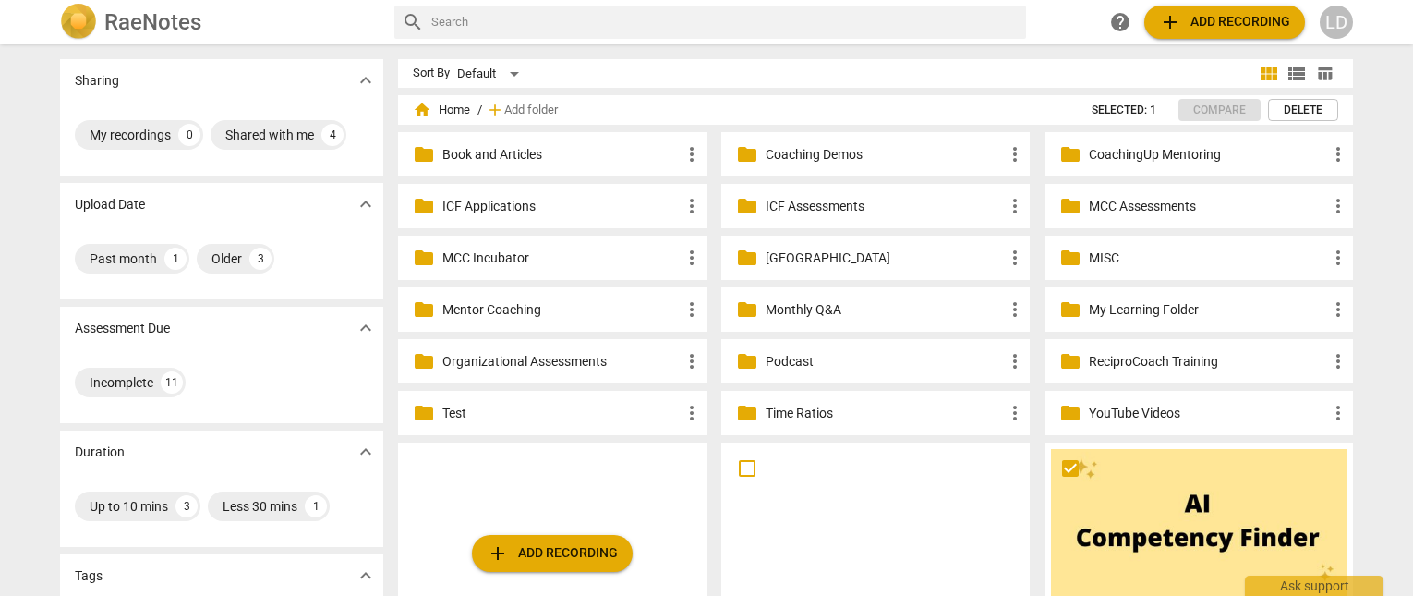
click at [632, 259] on p "MCC Incubator" at bounding box center [561, 257] width 238 height 19
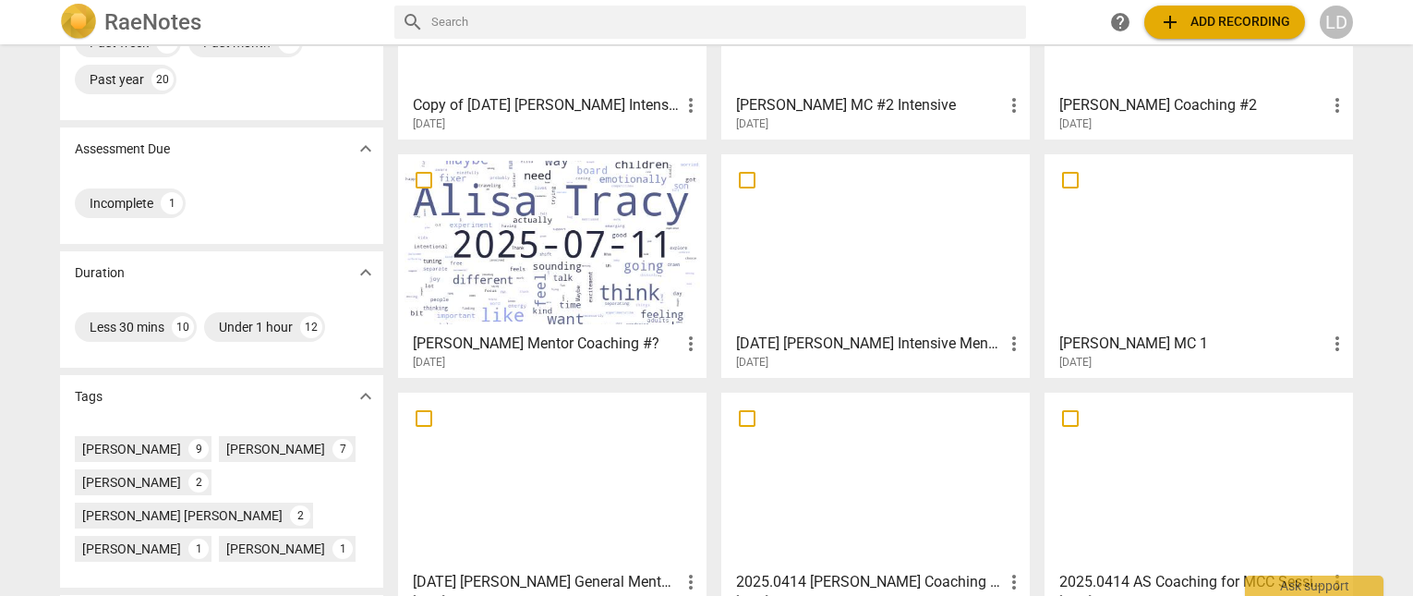
scroll to position [228, 0]
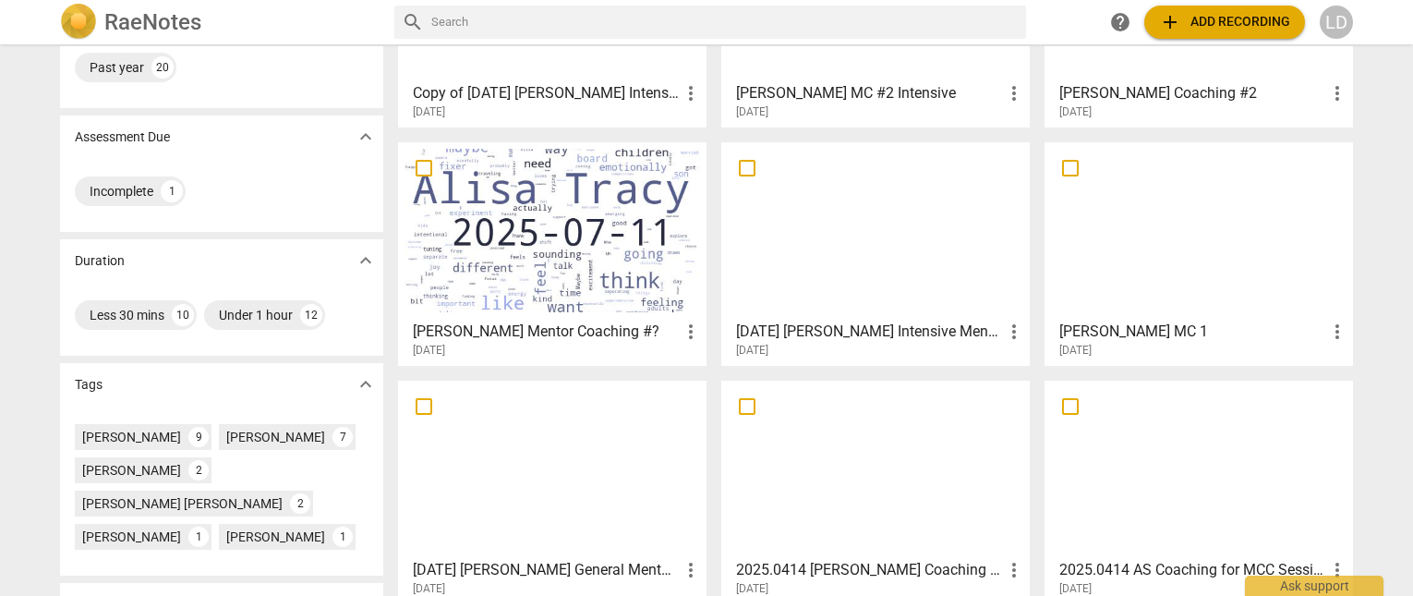
click at [860, 326] on h3 "[DATE] [PERSON_NAME] Intensive Mentor Coaching Session #2" at bounding box center [869, 331] width 267 height 22
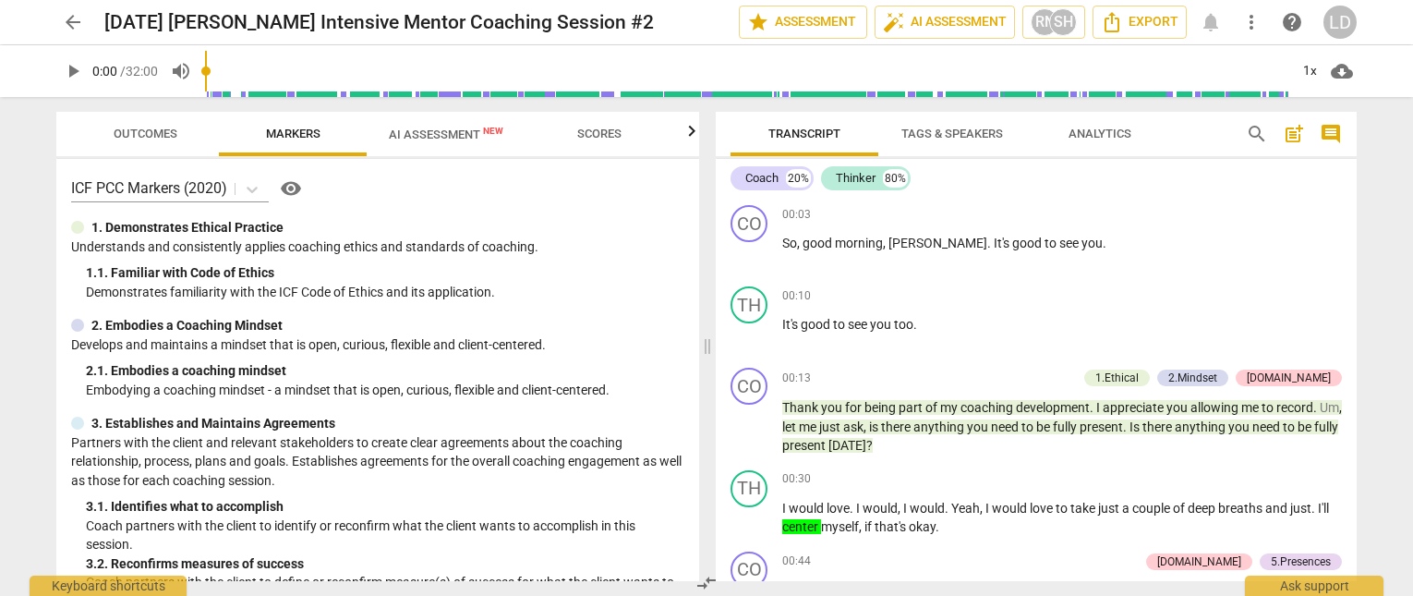
click at [453, 139] on span "AI Assessment New" at bounding box center [446, 134] width 115 height 14
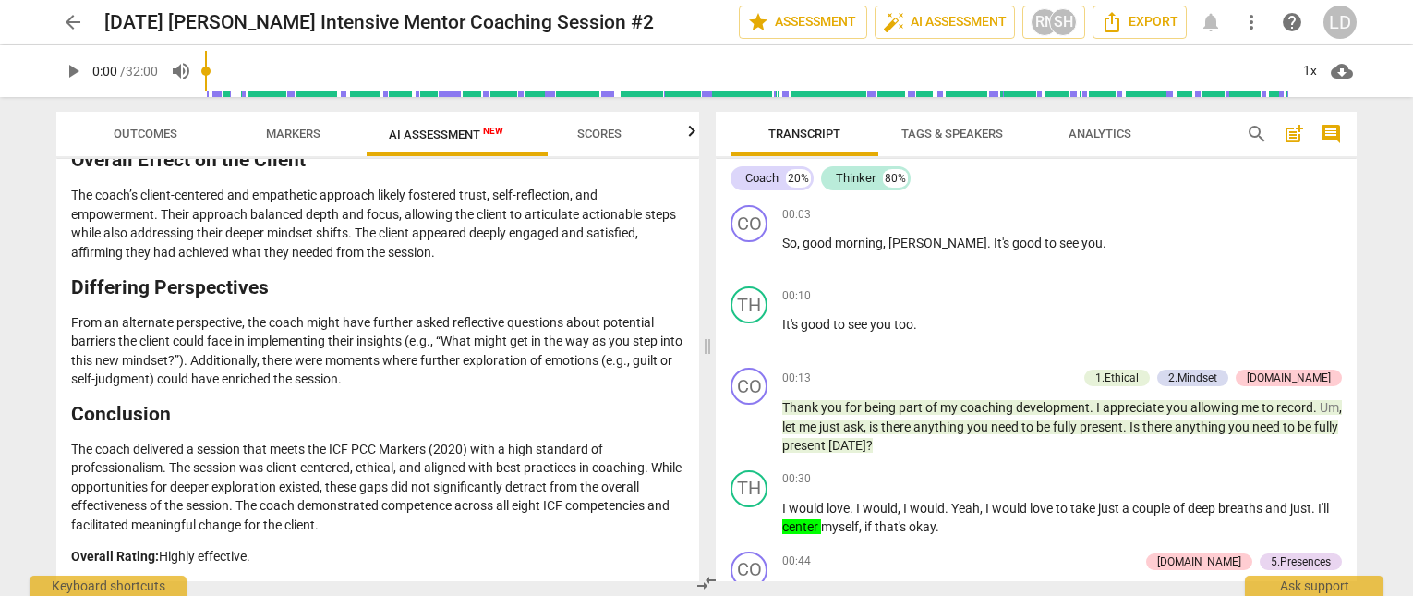
scroll to position [5397, 0]
click at [79, 26] on span "arrow_back" at bounding box center [73, 22] width 22 height 22
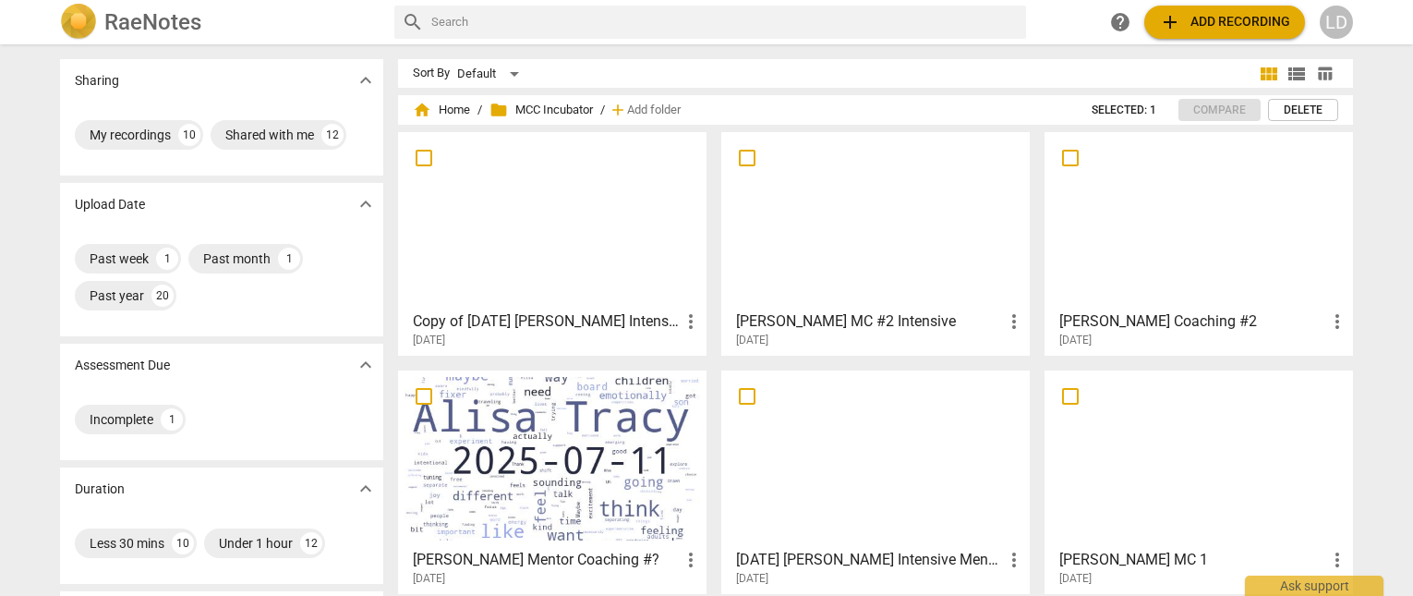
click at [488, 248] on div at bounding box center [553, 220] width 296 height 163
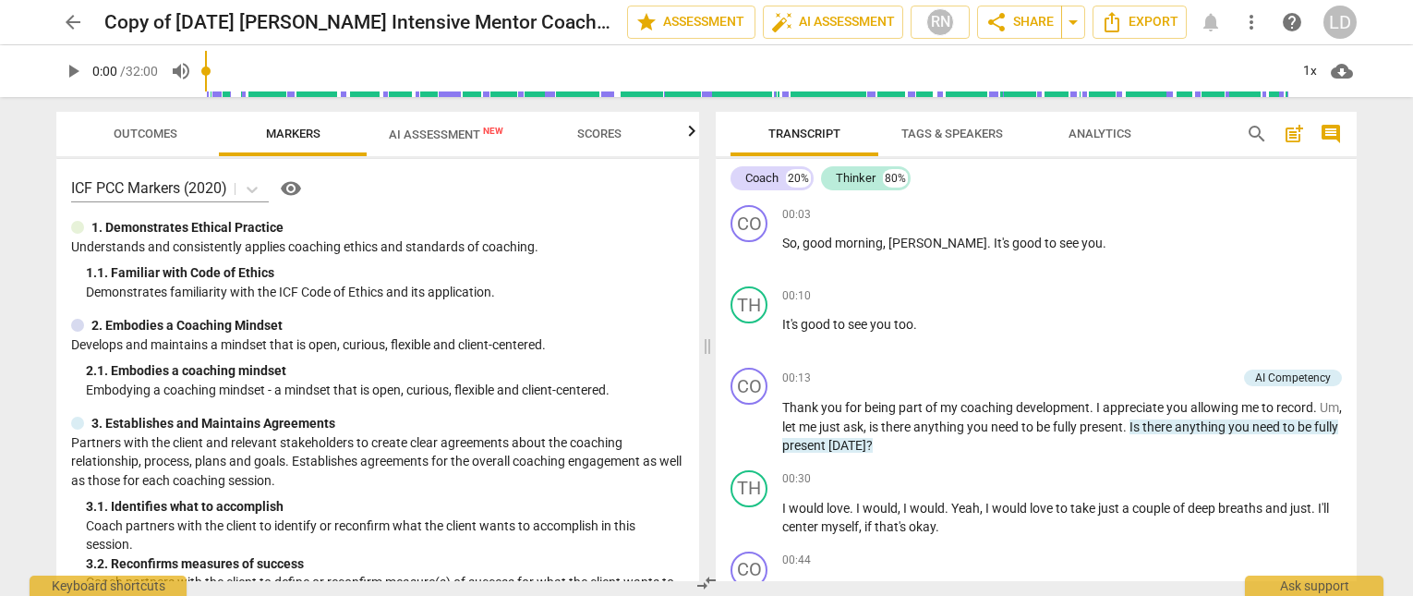
click at [421, 128] on span "AI Assessment New" at bounding box center [446, 134] width 115 height 14
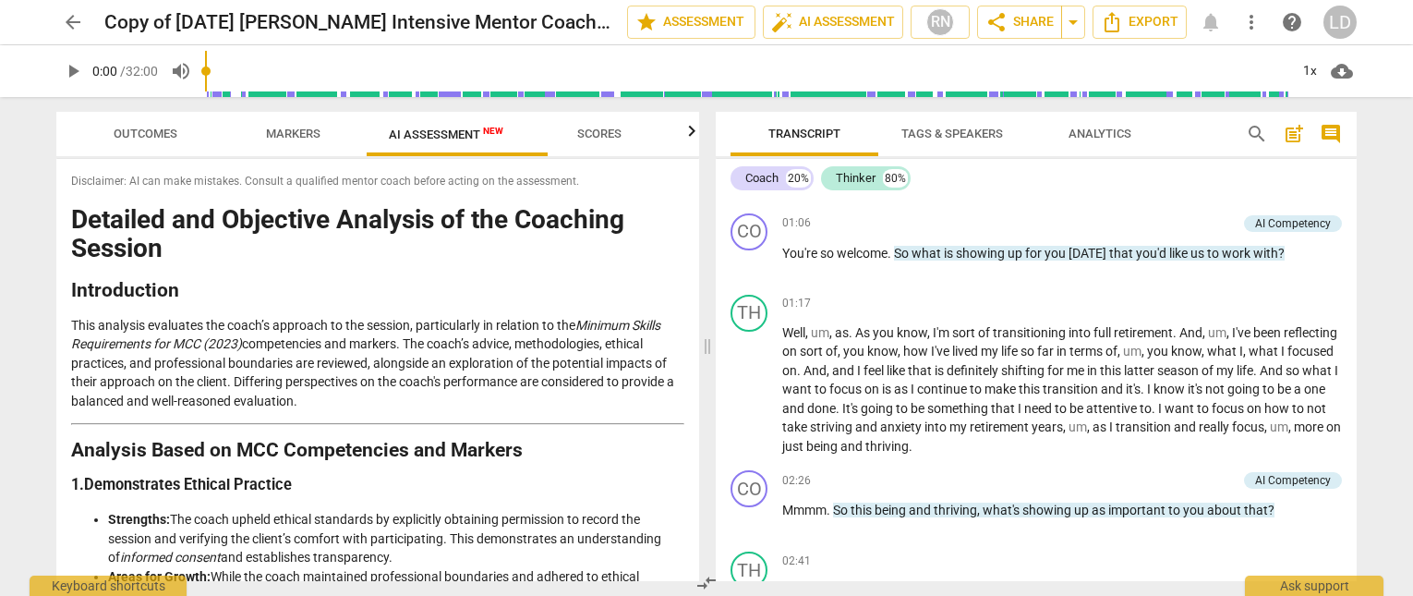
scroll to position [509, 0]
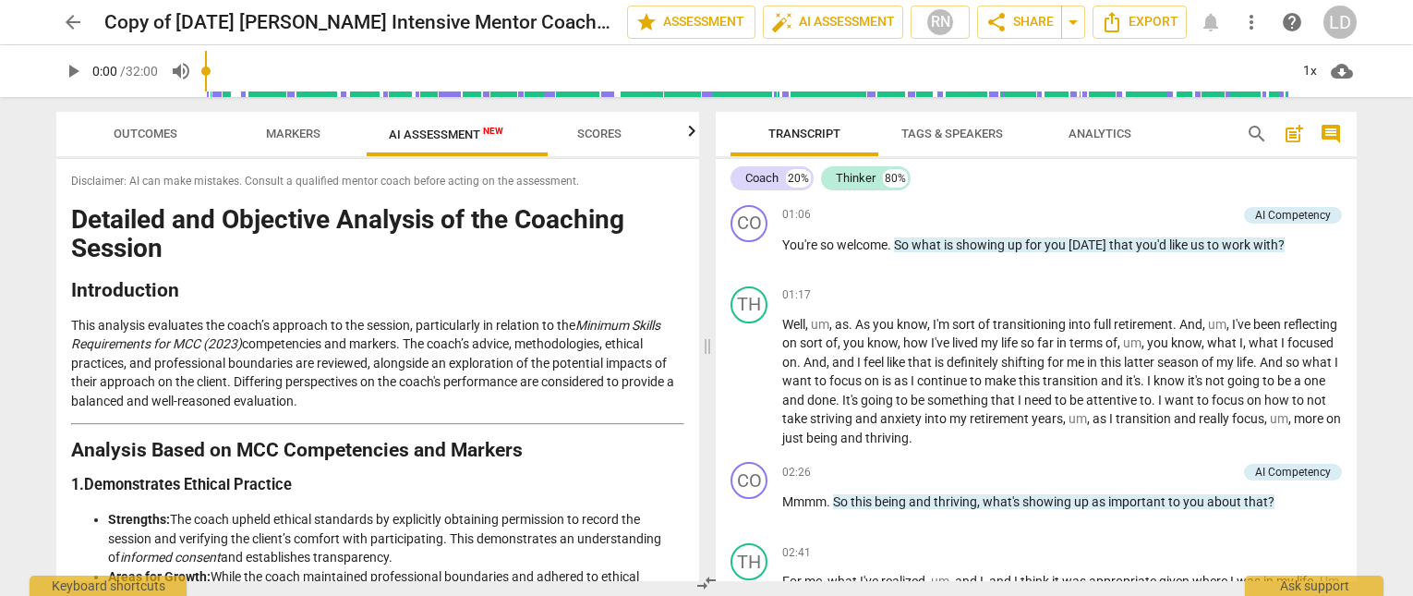
click at [76, 23] on span "arrow_back" at bounding box center [73, 22] width 22 height 22
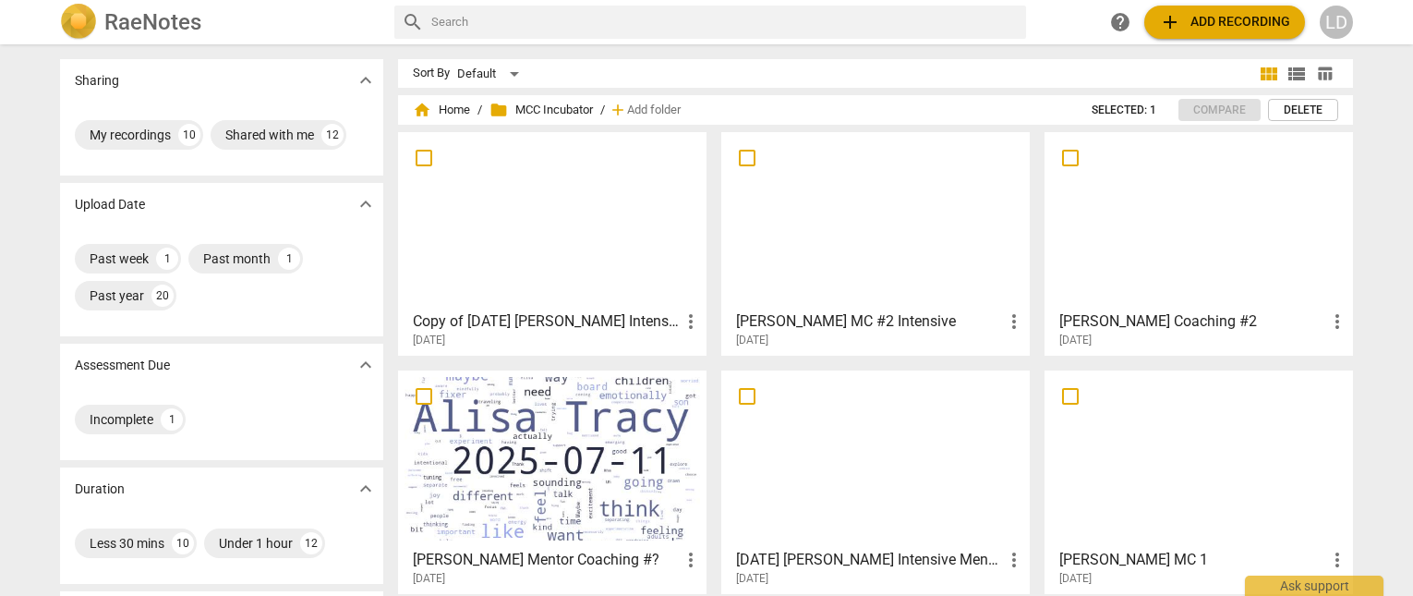
click at [78, 19] on img at bounding box center [78, 22] width 37 height 37
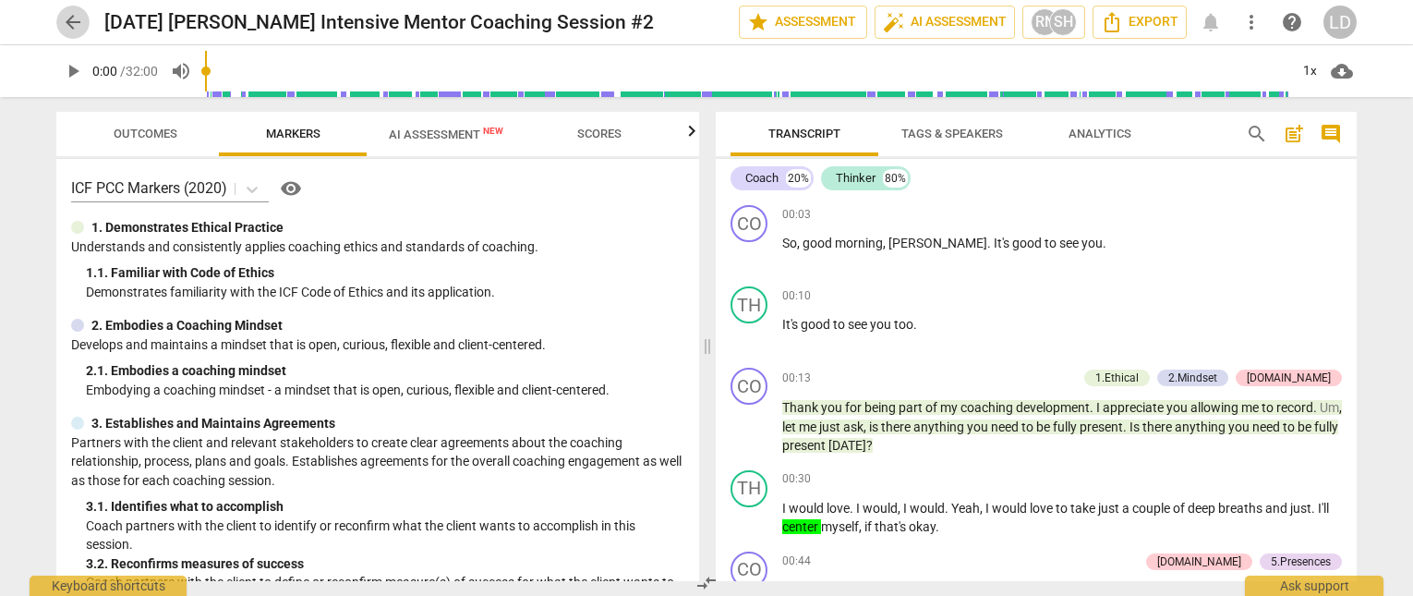
click at [65, 23] on span "arrow_back" at bounding box center [73, 22] width 22 height 22
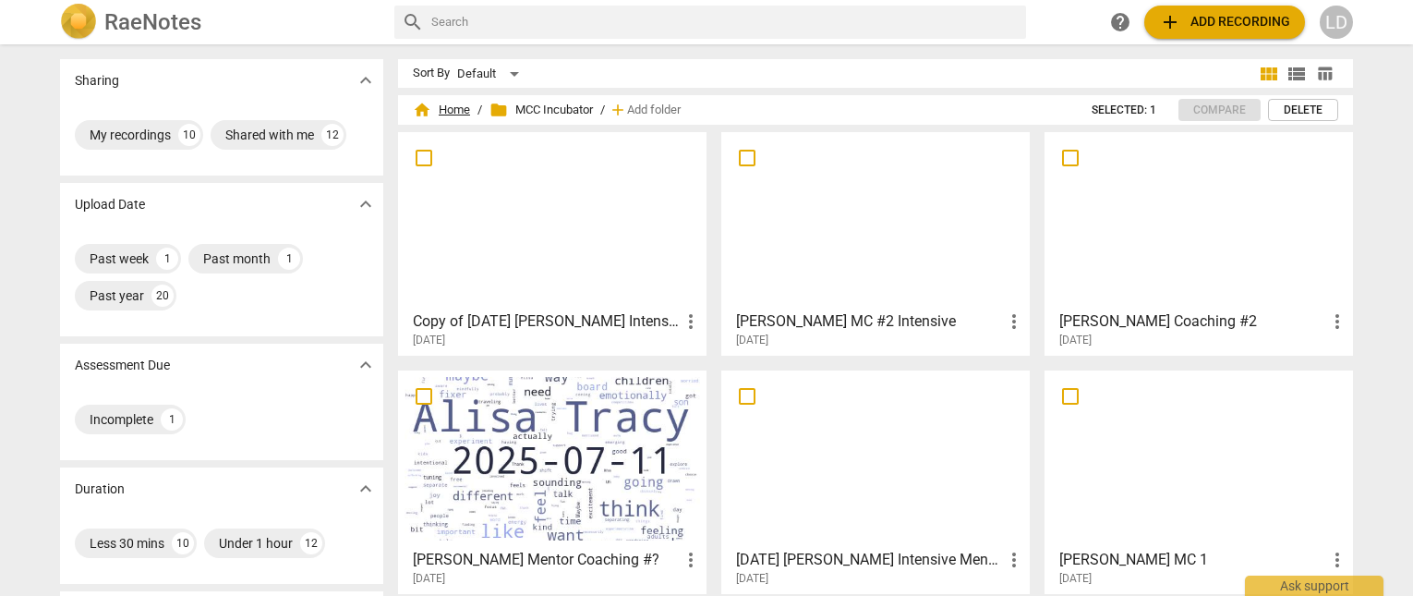
click at [465, 109] on span "home Home" at bounding box center [441, 110] width 57 height 18
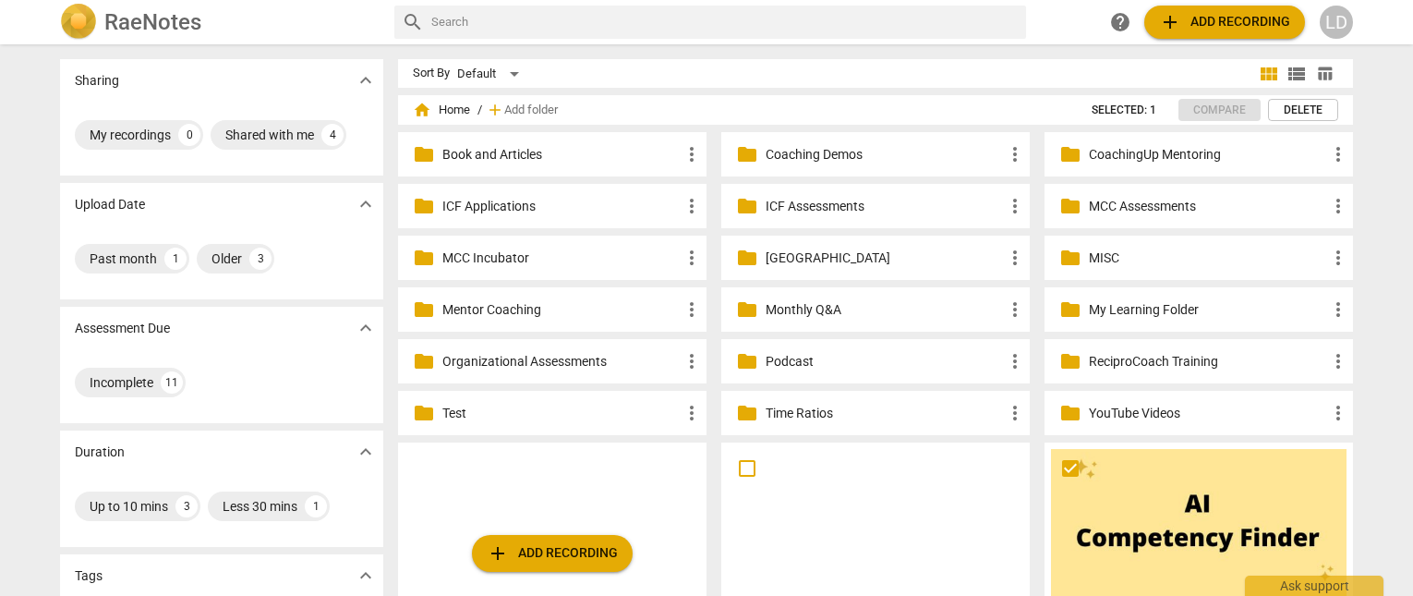
click at [1190, 362] on p "ReciproCoach Training" at bounding box center [1208, 361] width 238 height 19
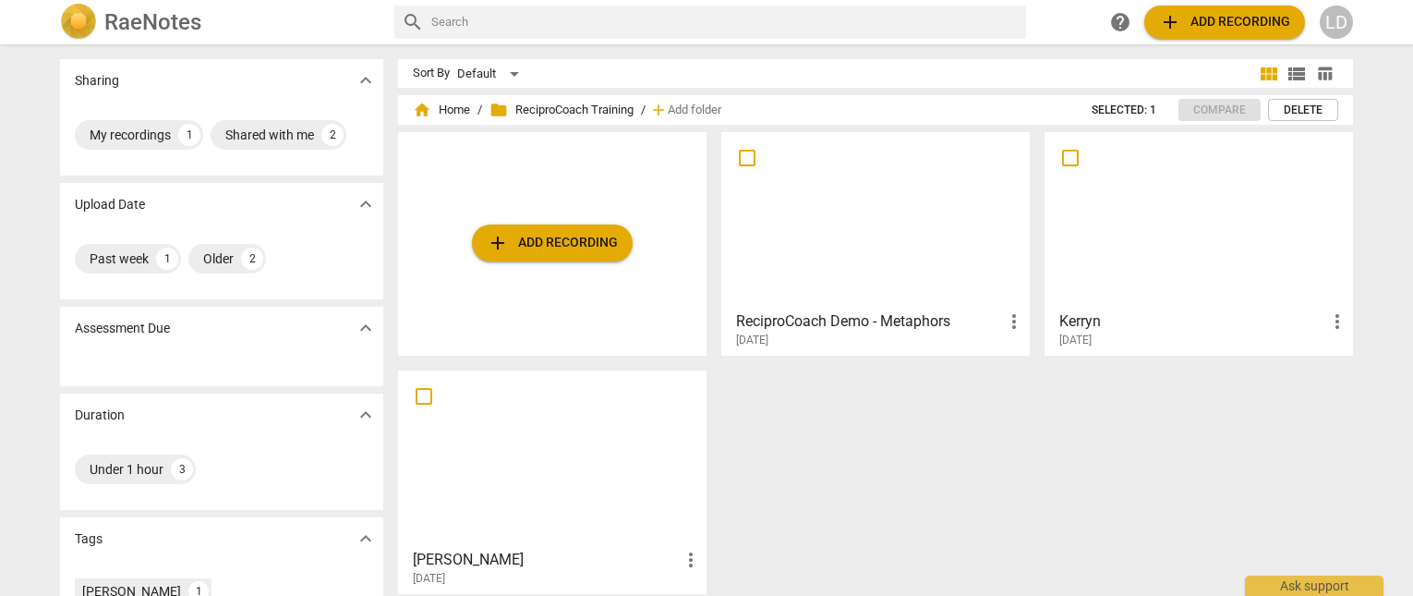
click at [822, 302] on div "ReciproCoach Demo - Metaphors more_vert [DATE]" at bounding box center [876, 325] width 297 height 46
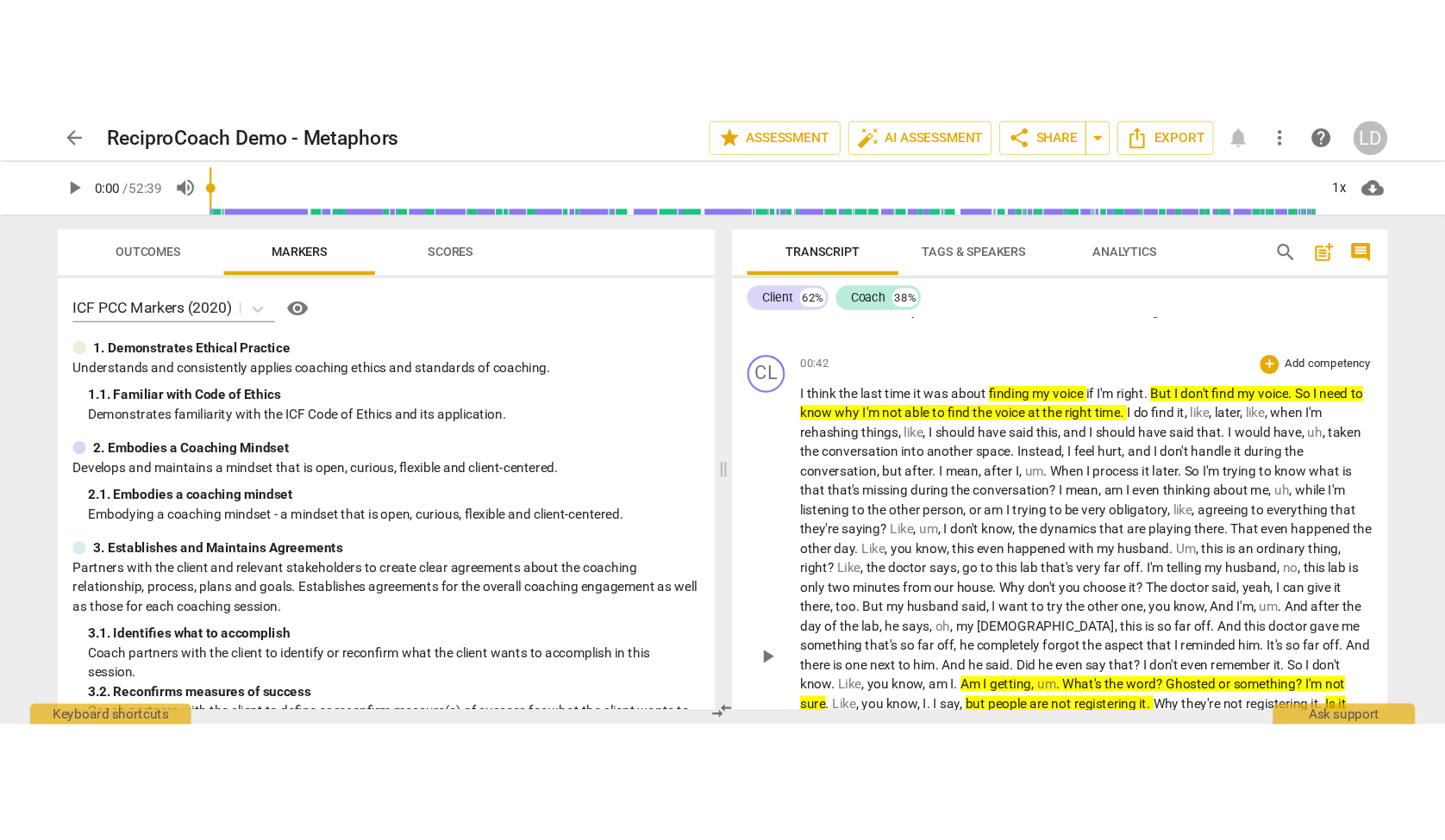
scroll to position [584, 0]
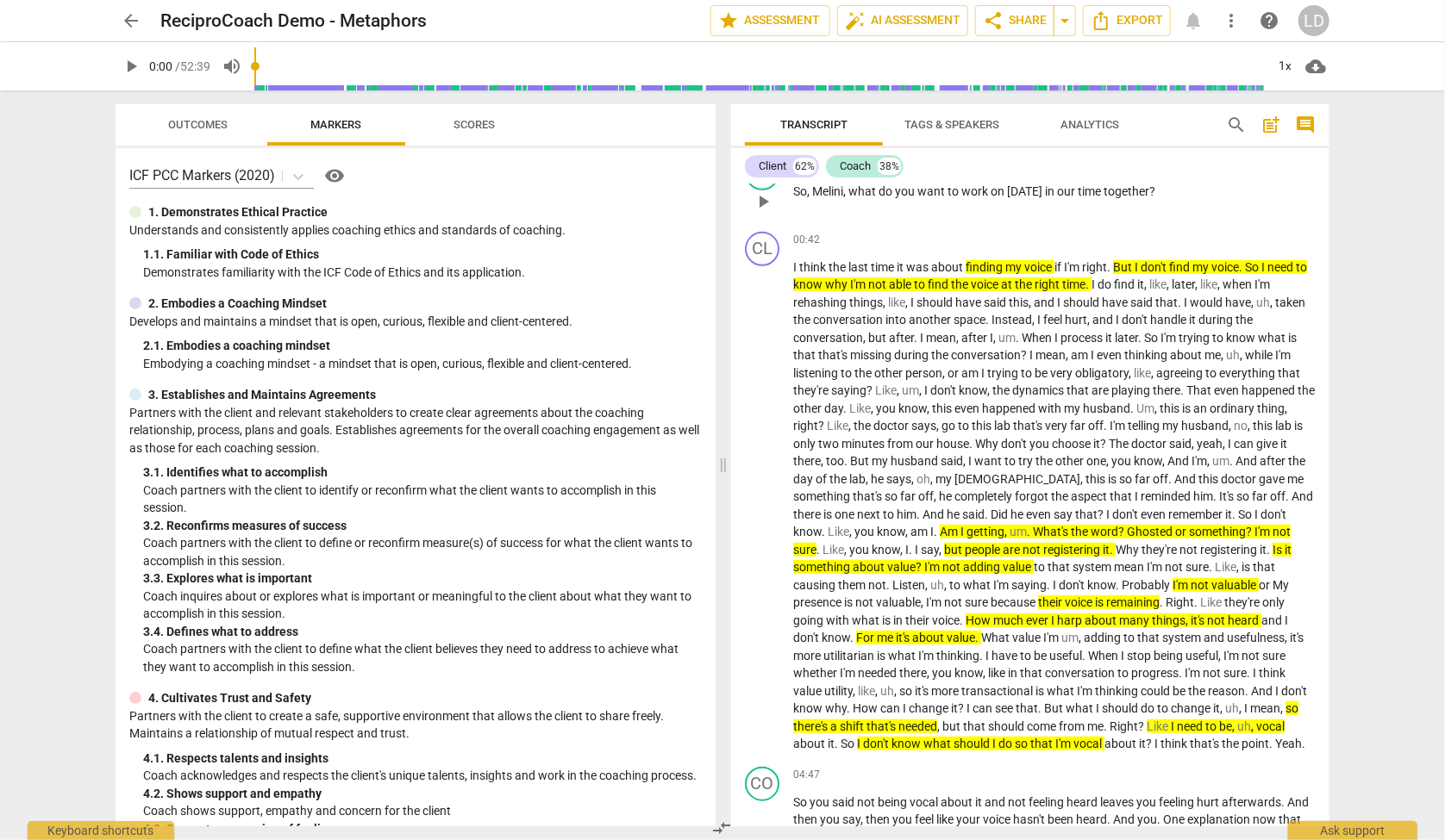
click at [874, 198] on span "what" at bounding box center [863, 191] width 30 height 14
click at [763, 517] on span "pause" at bounding box center [763, 507] width 21 height 21
type input "52"
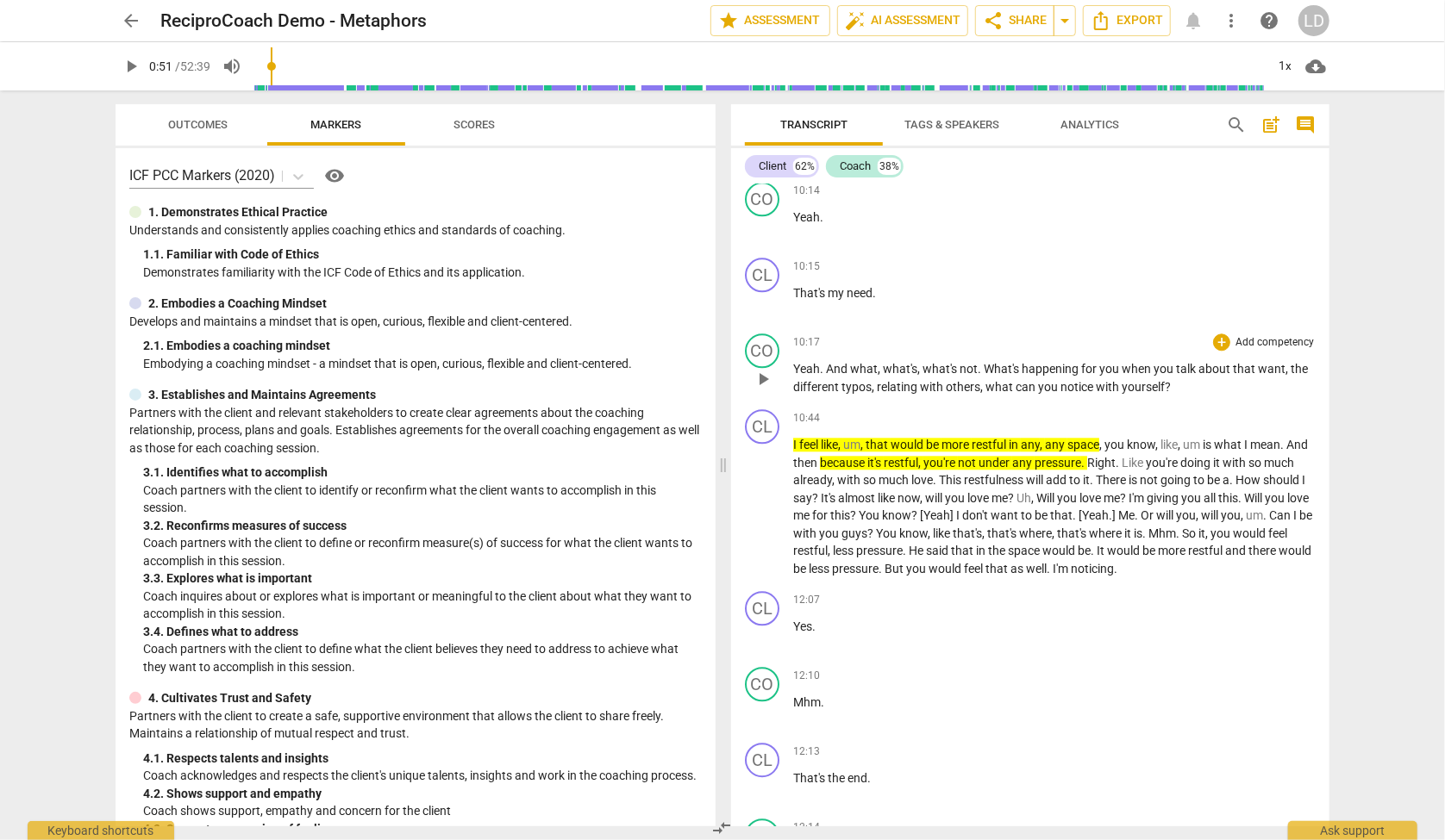
scroll to position [2474, 0]
